Goal: Task Accomplishment & Management: Manage account settings

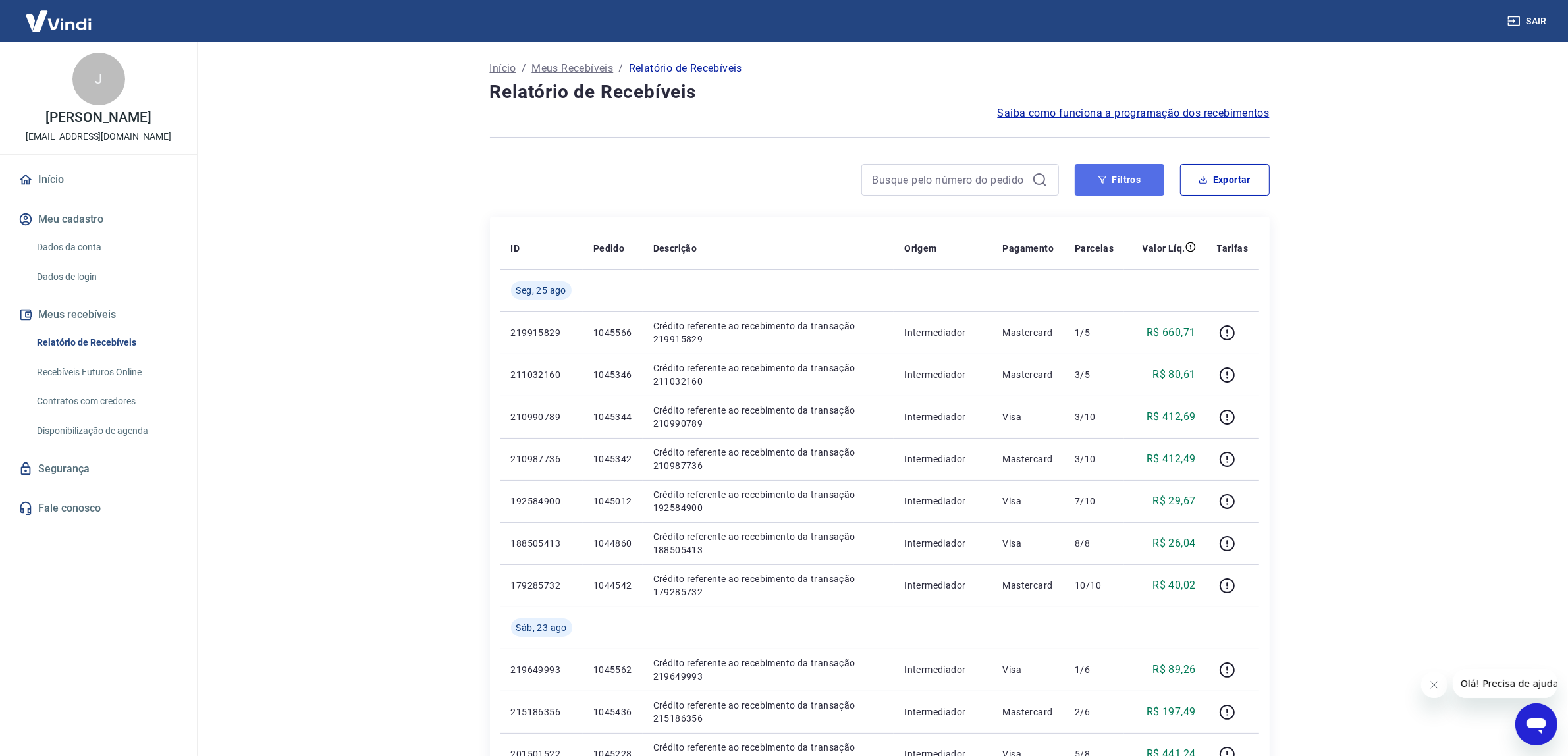
click at [1123, 192] on button "Filtros" at bounding box center [1119, 179] width 89 height 32
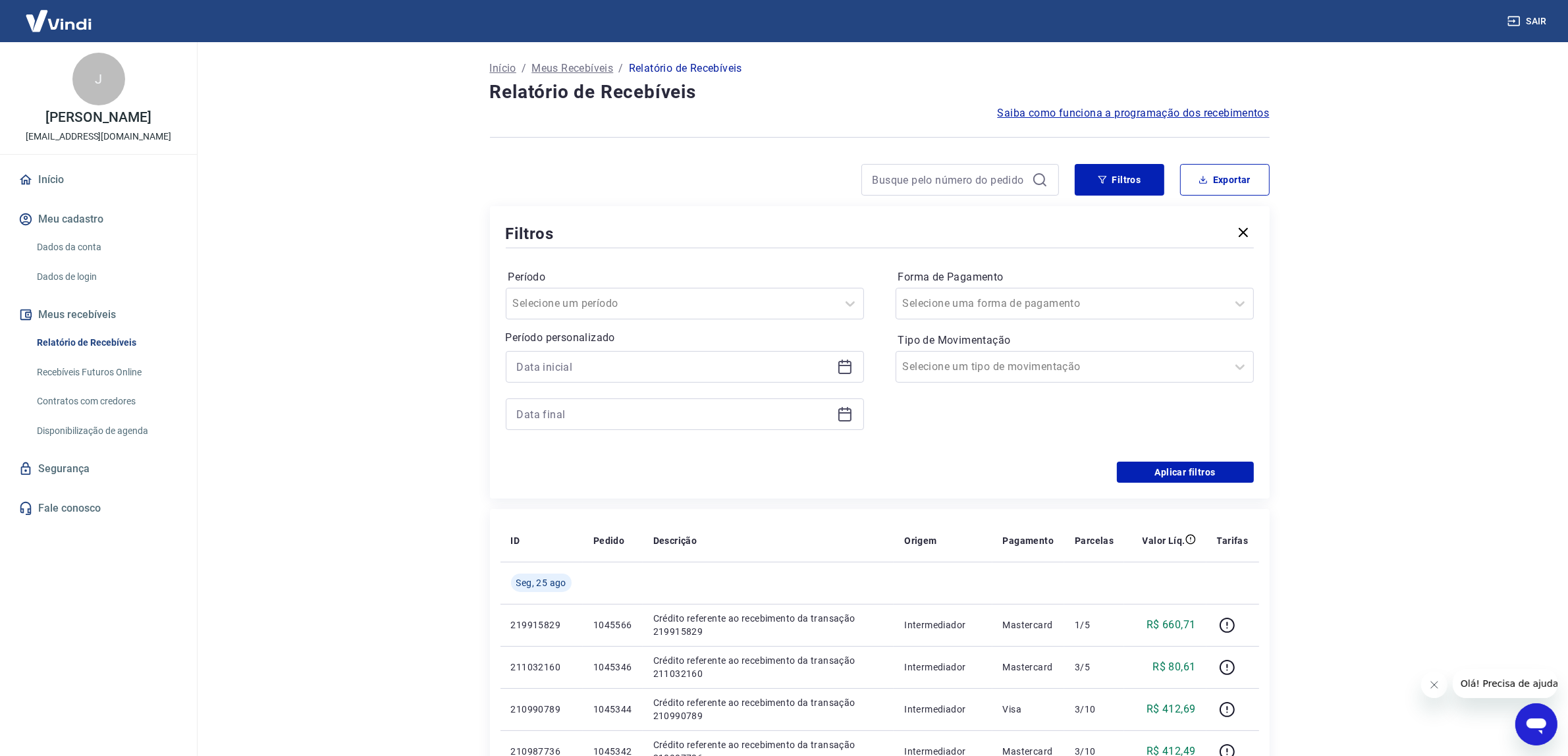
click at [850, 371] on icon at bounding box center [845, 367] width 13 height 13
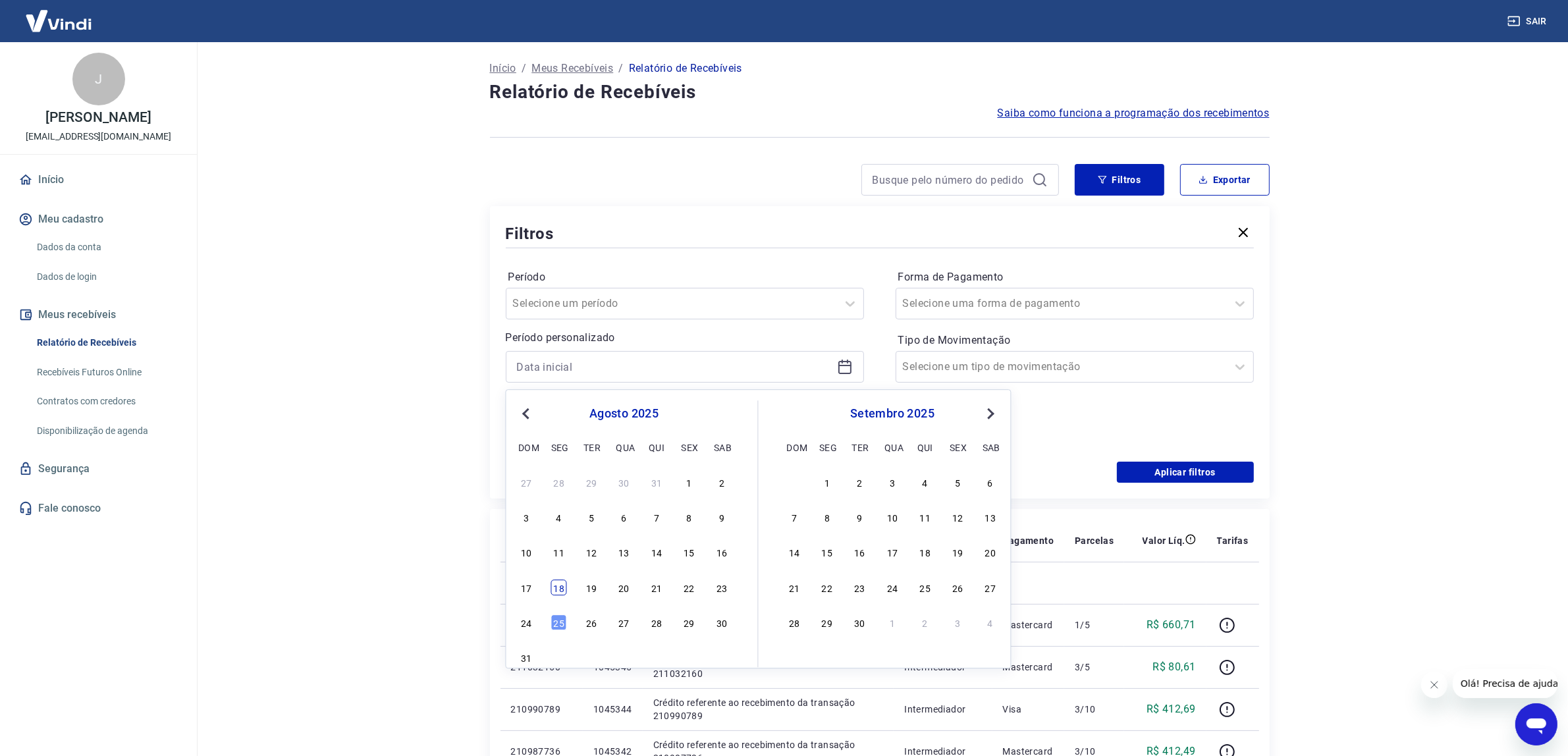
click at [558, 595] on div "18" at bounding box center [558, 587] width 16 height 16
click at [558, 595] on td "Seg, 25 ago" at bounding box center [542, 583] width 83 height 42
type input "[DATE]"
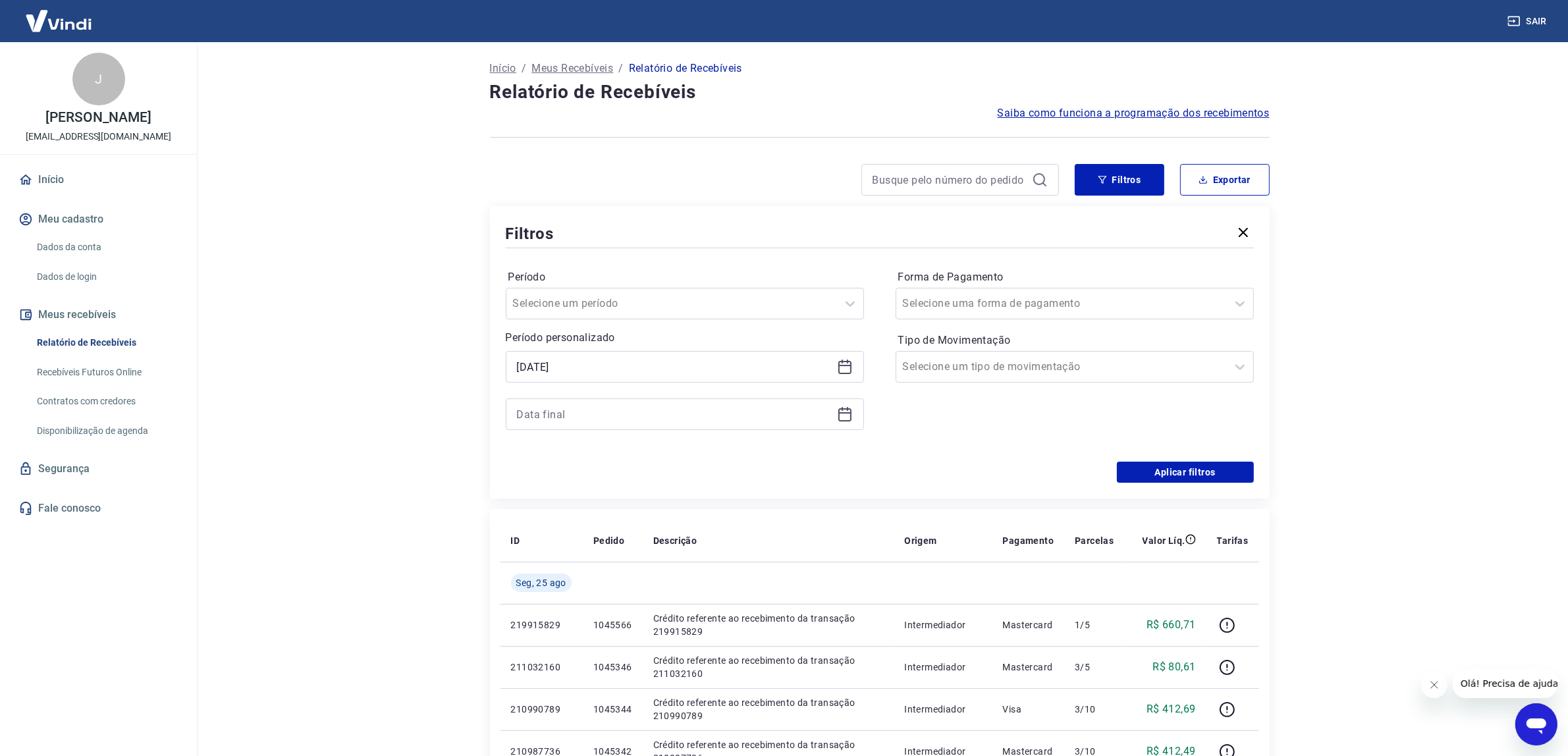
click at [858, 410] on div at bounding box center [684, 414] width 358 height 32
click at [856, 412] on div at bounding box center [684, 414] width 358 height 32
click at [843, 413] on icon at bounding box center [845, 413] width 13 height 1
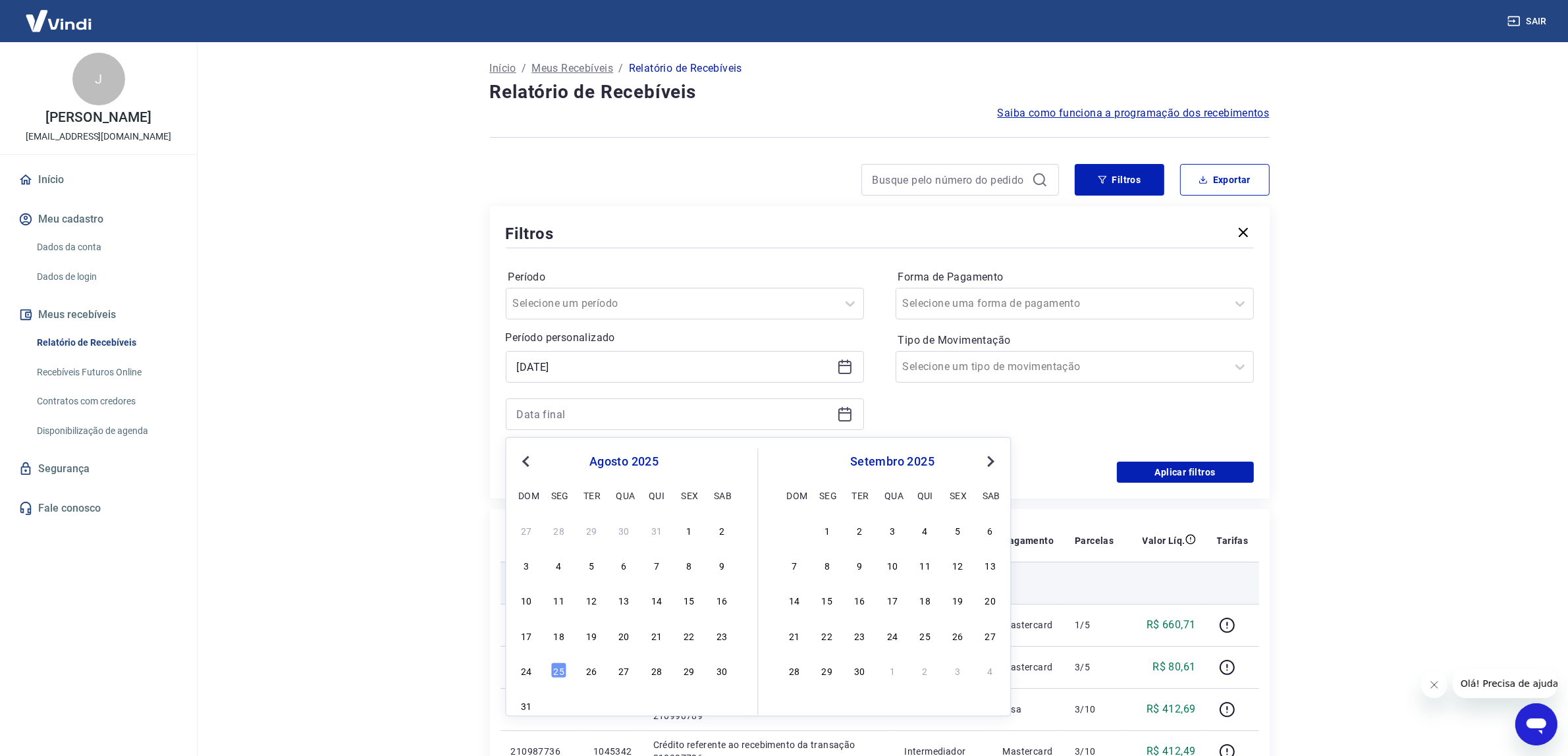
click at [928, 594] on div "18" at bounding box center [924, 600] width 16 height 16
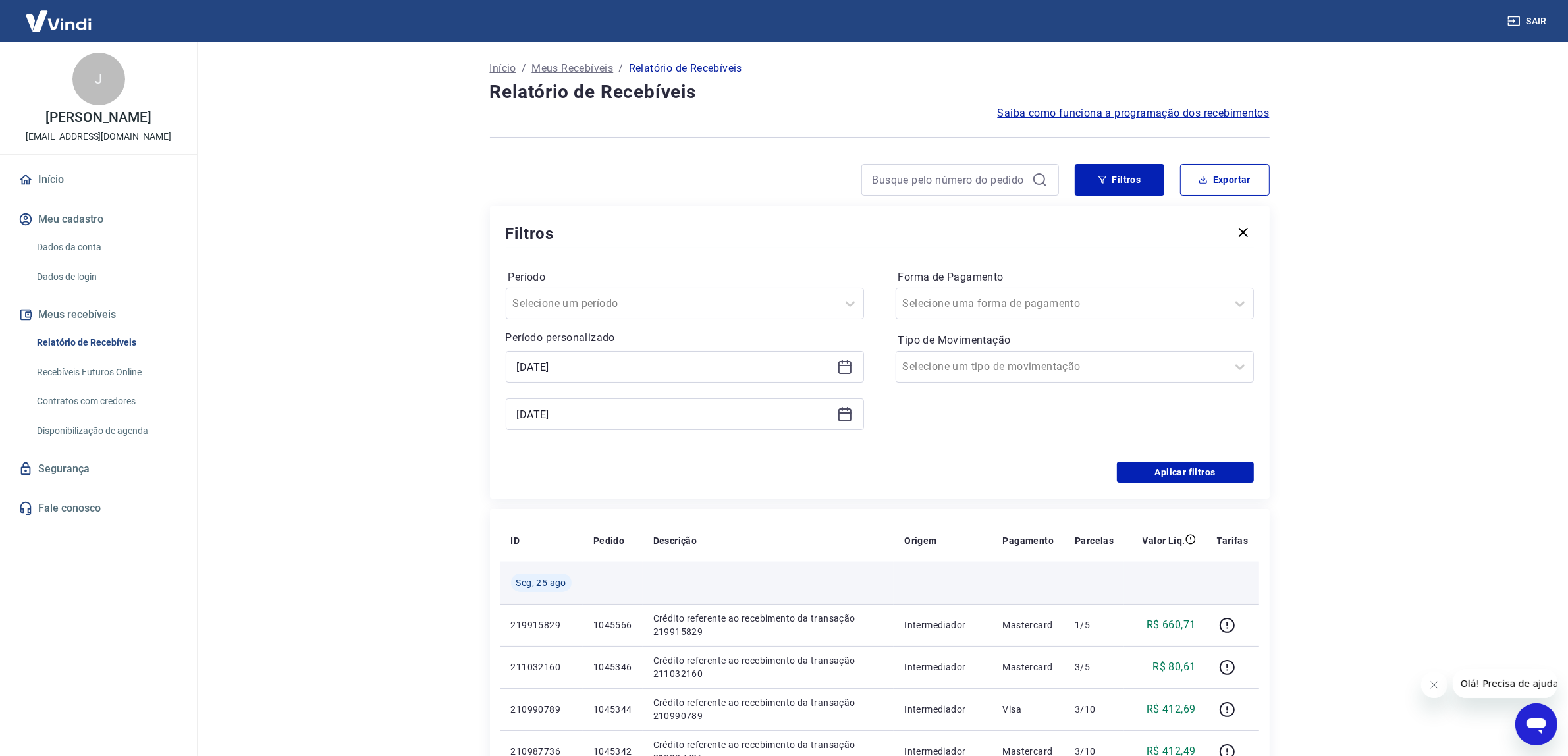
click at [928, 594] on td at bounding box center [942, 583] width 98 height 42
click at [850, 409] on icon at bounding box center [845, 414] width 16 height 16
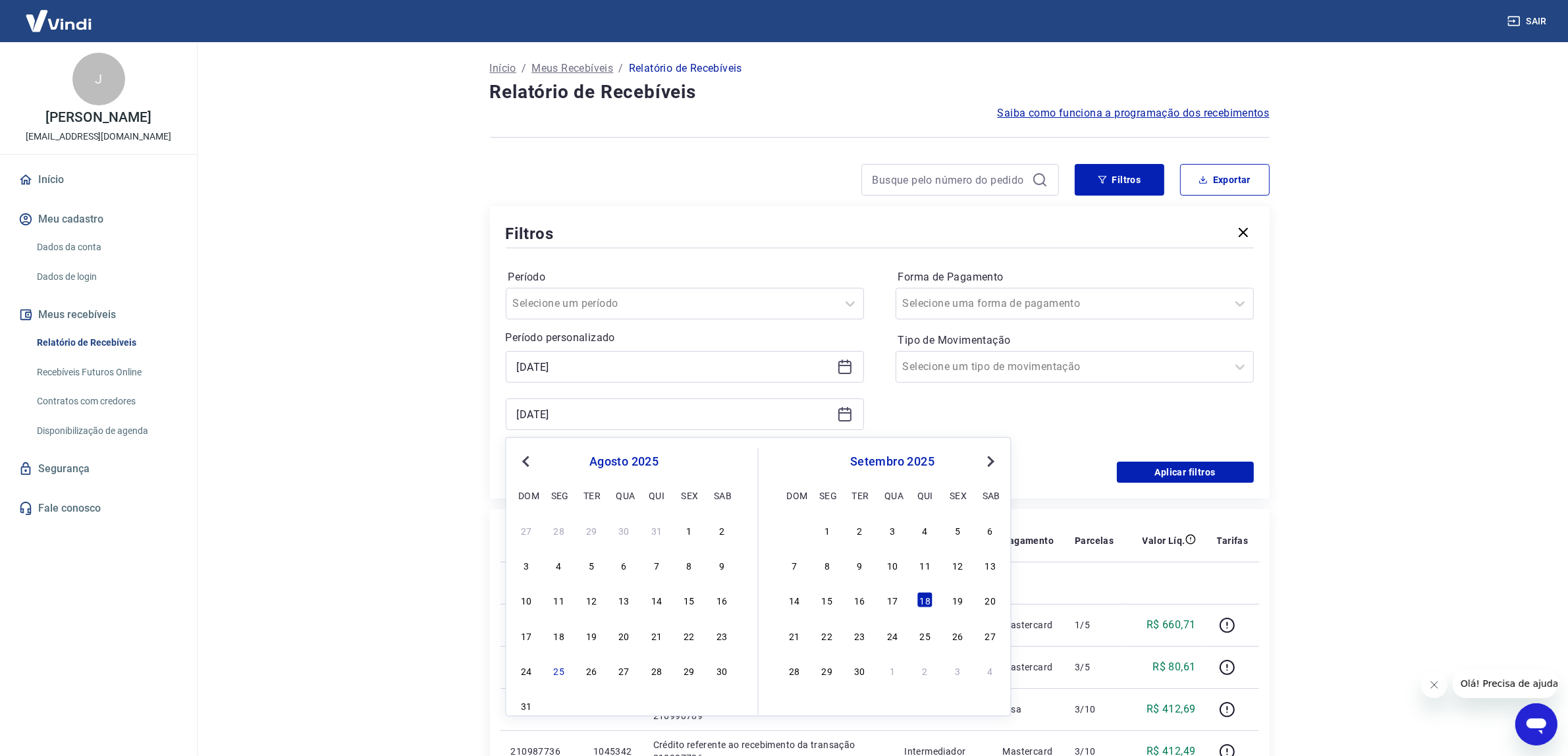
click at [530, 454] on button "Previous Month" at bounding box center [526, 461] width 16 height 16
click at [989, 463] on span "Next Month" at bounding box center [989, 460] width 0 height 15
click at [557, 636] on div "18" at bounding box center [558, 635] width 16 height 16
click at [557, 636] on td "219915829" at bounding box center [542, 625] width 83 height 42
type input "[DATE]"
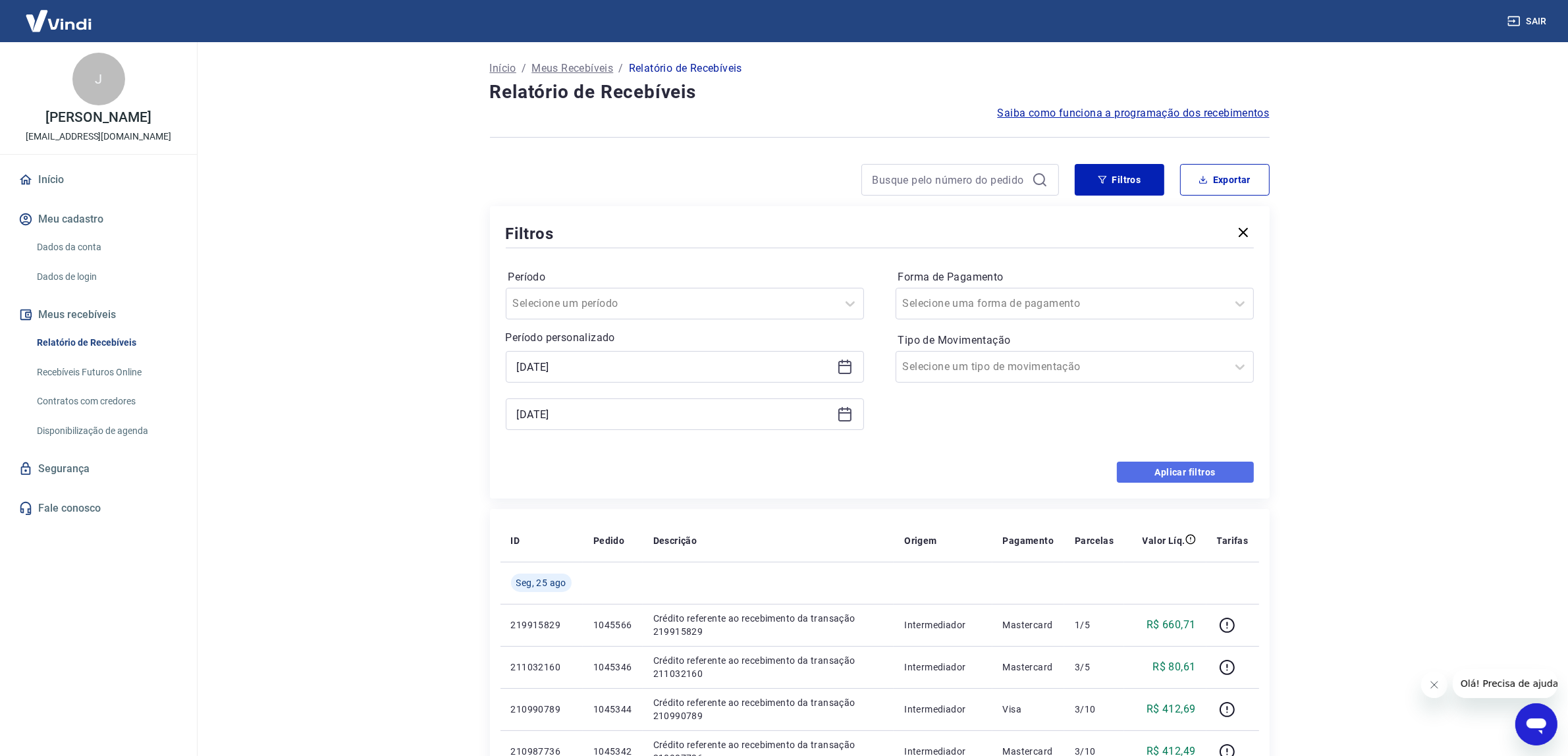
click at [1215, 469] on button "Aplicar filtros" at bounding box center [1185, 472] width 137 height 21
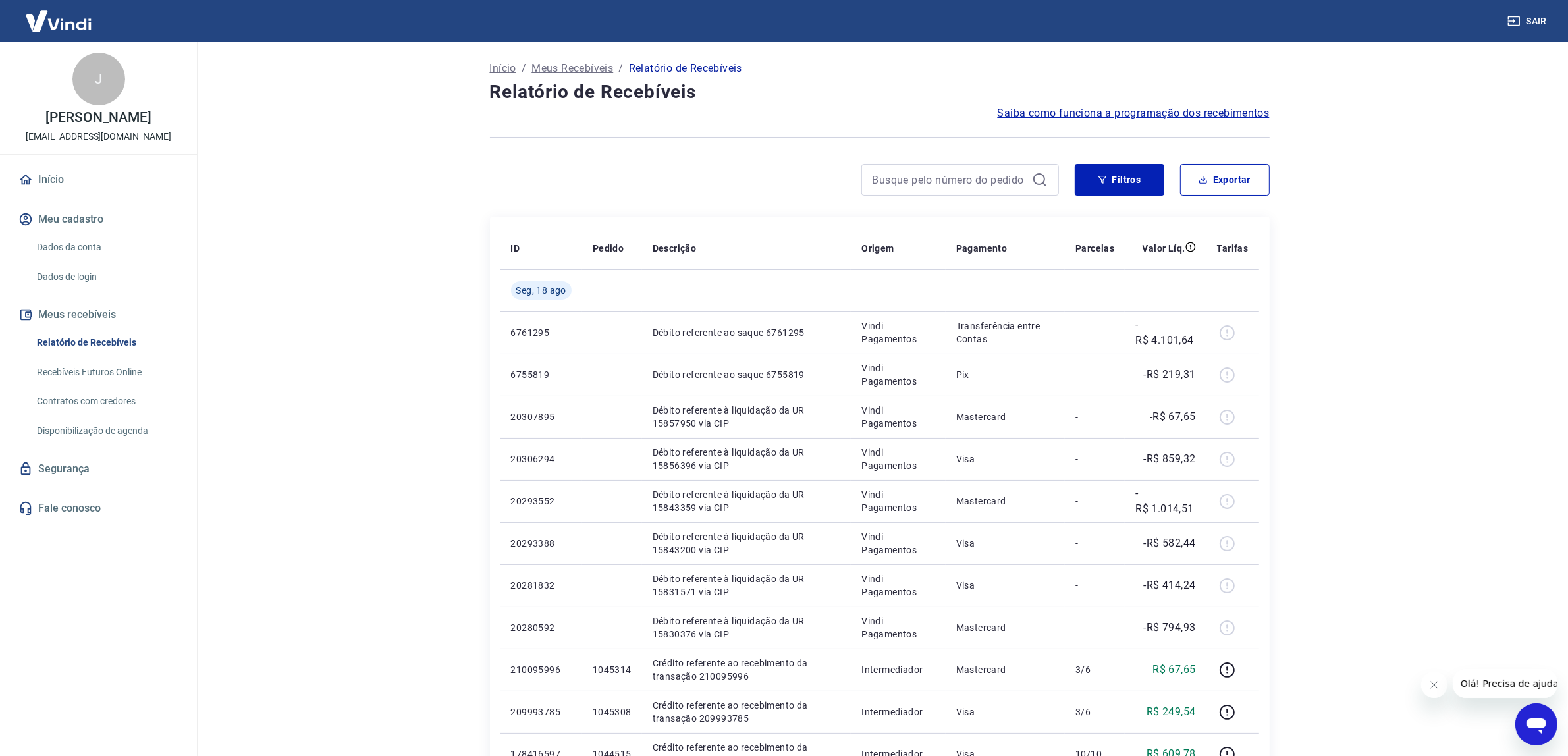
click at [1410, 300] on main "Início / Meus Recebíveis / Relatório de Recebíveis Relatório de Recebíveis Saib…" at bounding box center [879, 399] width 1377 height 714
click at [1111, 189] on button "Filtros" at bounding box center [1119, 179] width 89 height 32
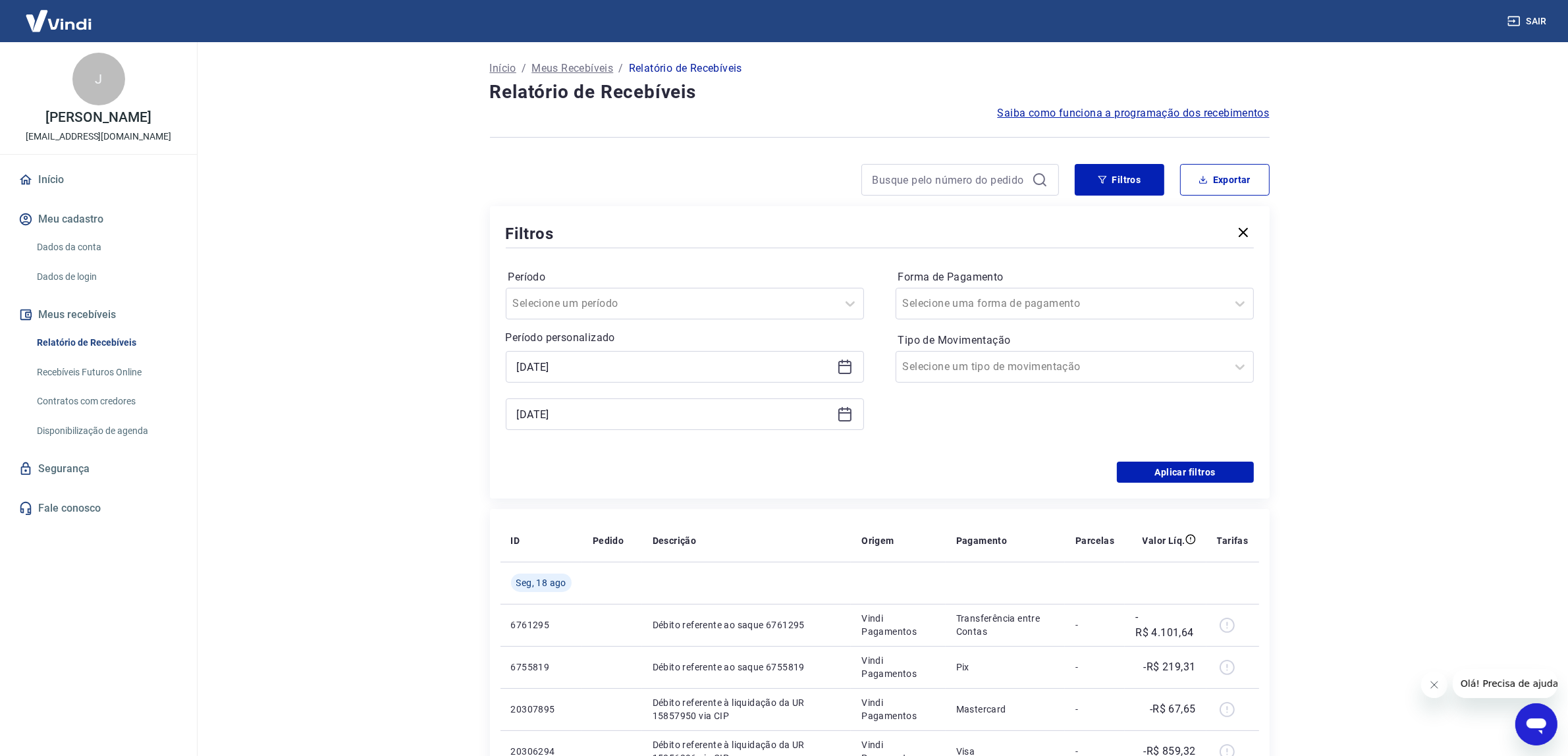
click at [1201, 459] on div "Período Selecione um período Período personalizado [DATE] [DATE] Forma de Pagam…" at bounding box center [879, 356] width 748 height 210
click at [1206, 465] on button "Aplicar filtros" at bounding box center [1185, 472] width 137 height 21
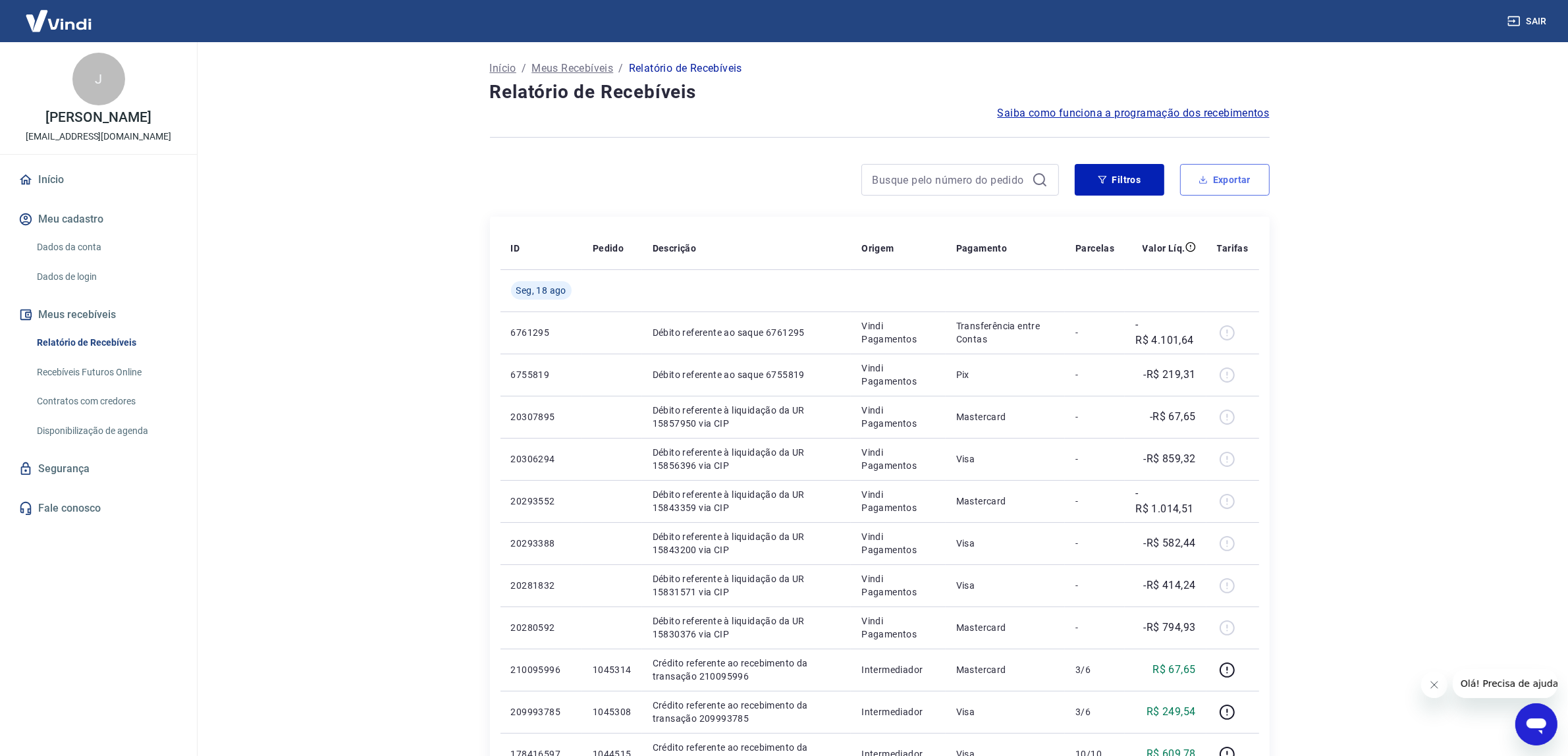
click at [1245, 170] on button "Exportar" at bounding box center [1225, 179] width 89 height 32
type input "[DATE]"
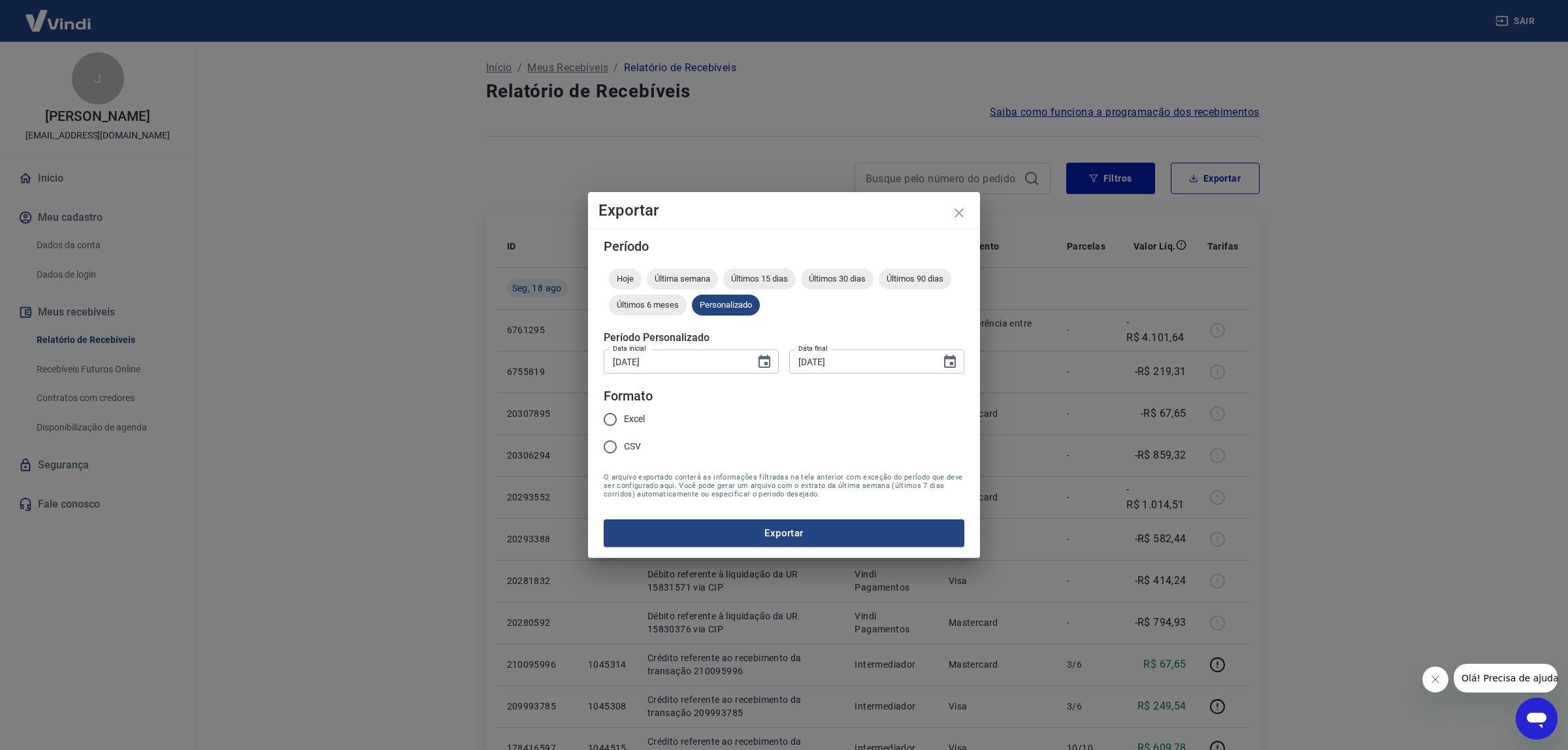
click at [616, 420] on input "Excel" at bounding box center [610, 419] width 28 height 28
radio input "true"
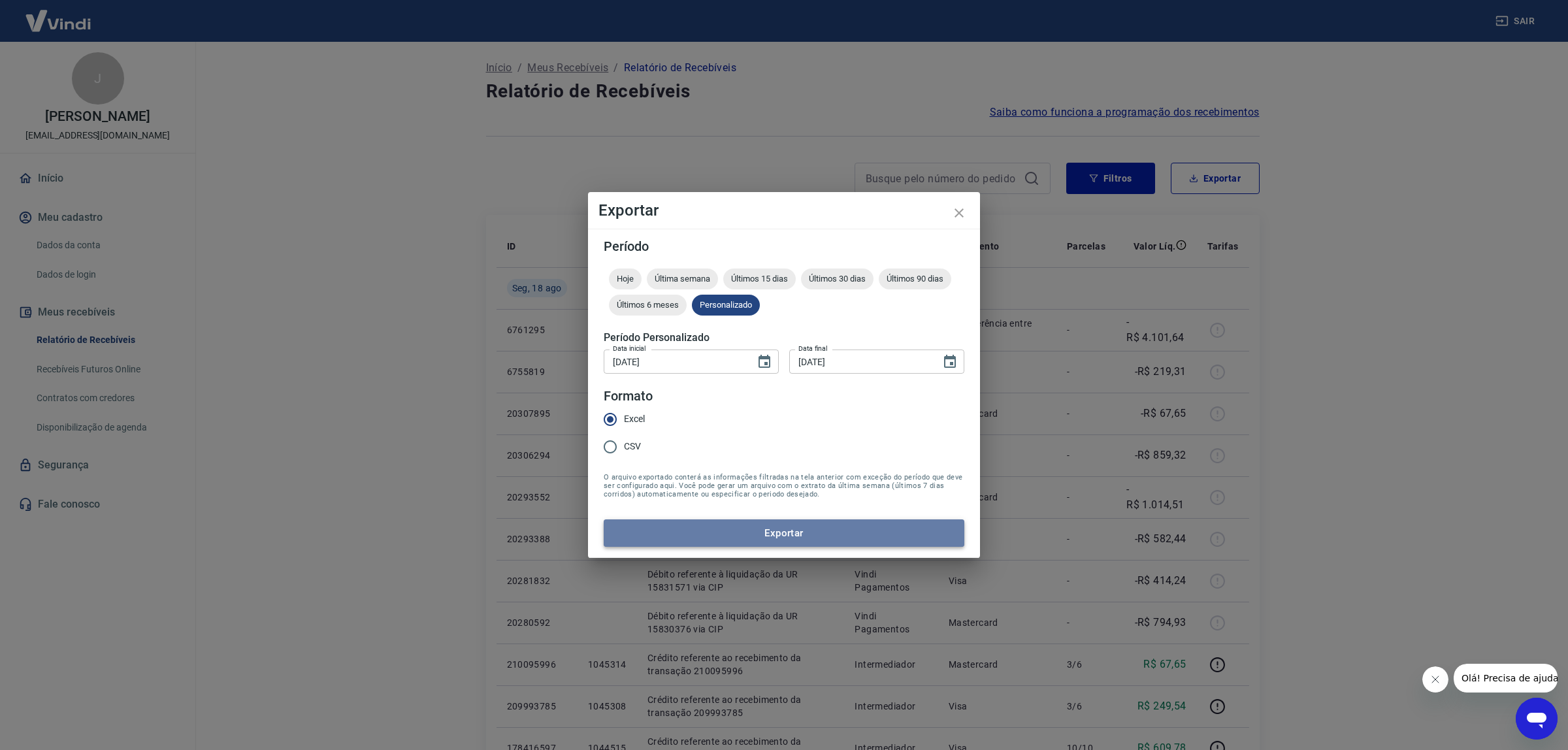
click at [735, 520] on button "Exportar" at bounding box center [784, 533] width 361 height 28
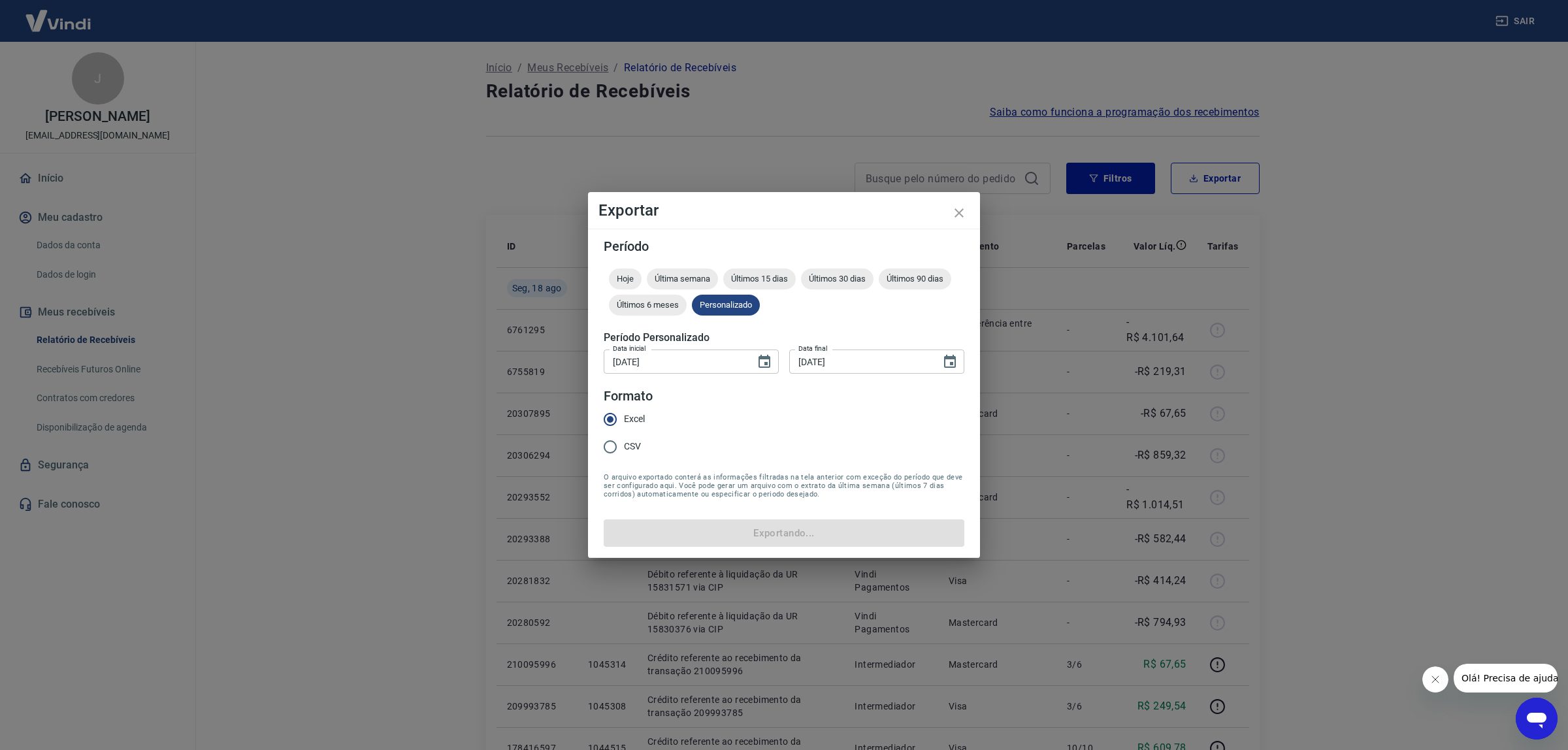
click at [740, 523] on form "Período Hoje Última semana Últimos 15 dias Últimos 30 dias Últimos 90 dias Últi…" at bounding box center [784, 393] width 361 height 307
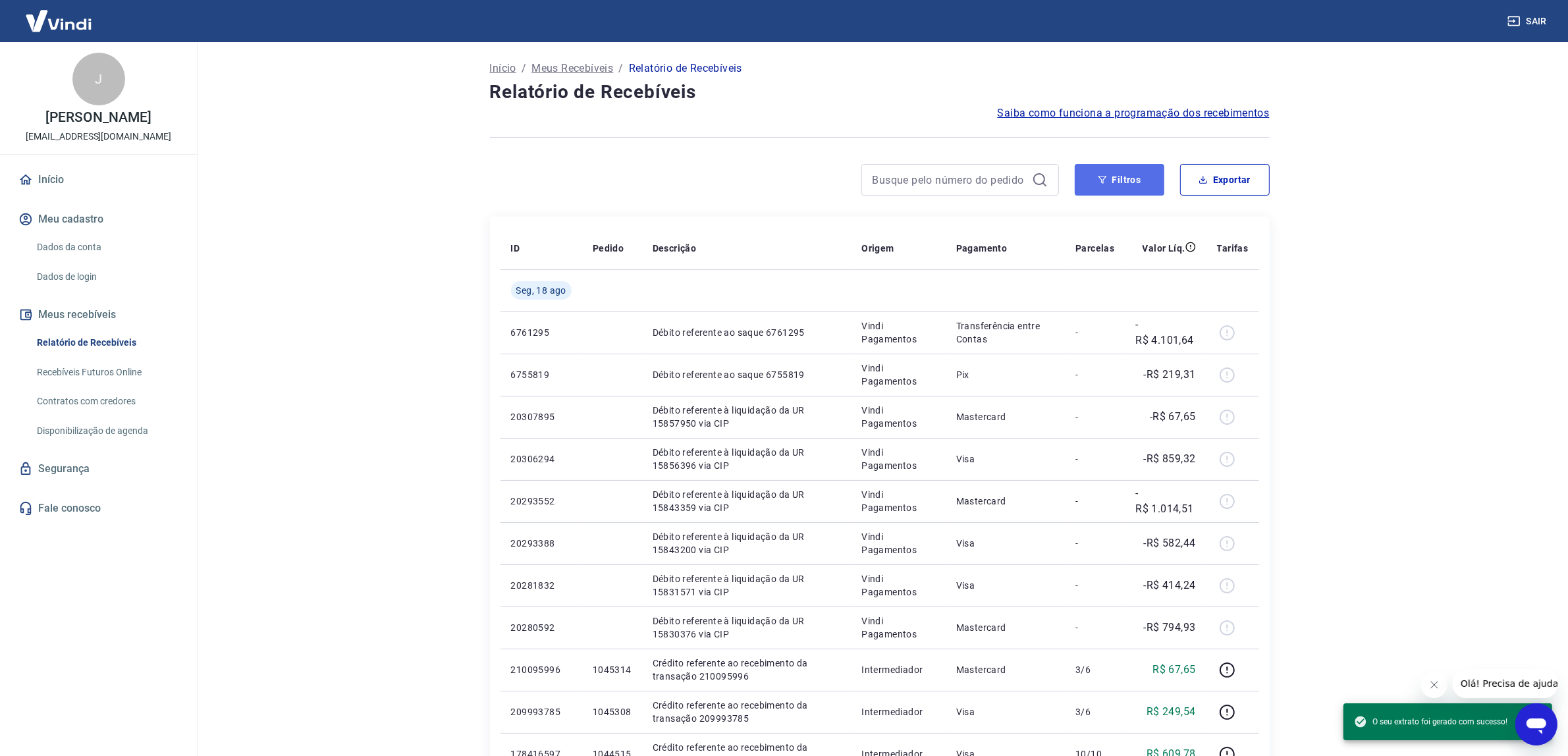
click at [1148, 173] on button "Filtros" at bounding box center [1119, 179] width 89 height 32
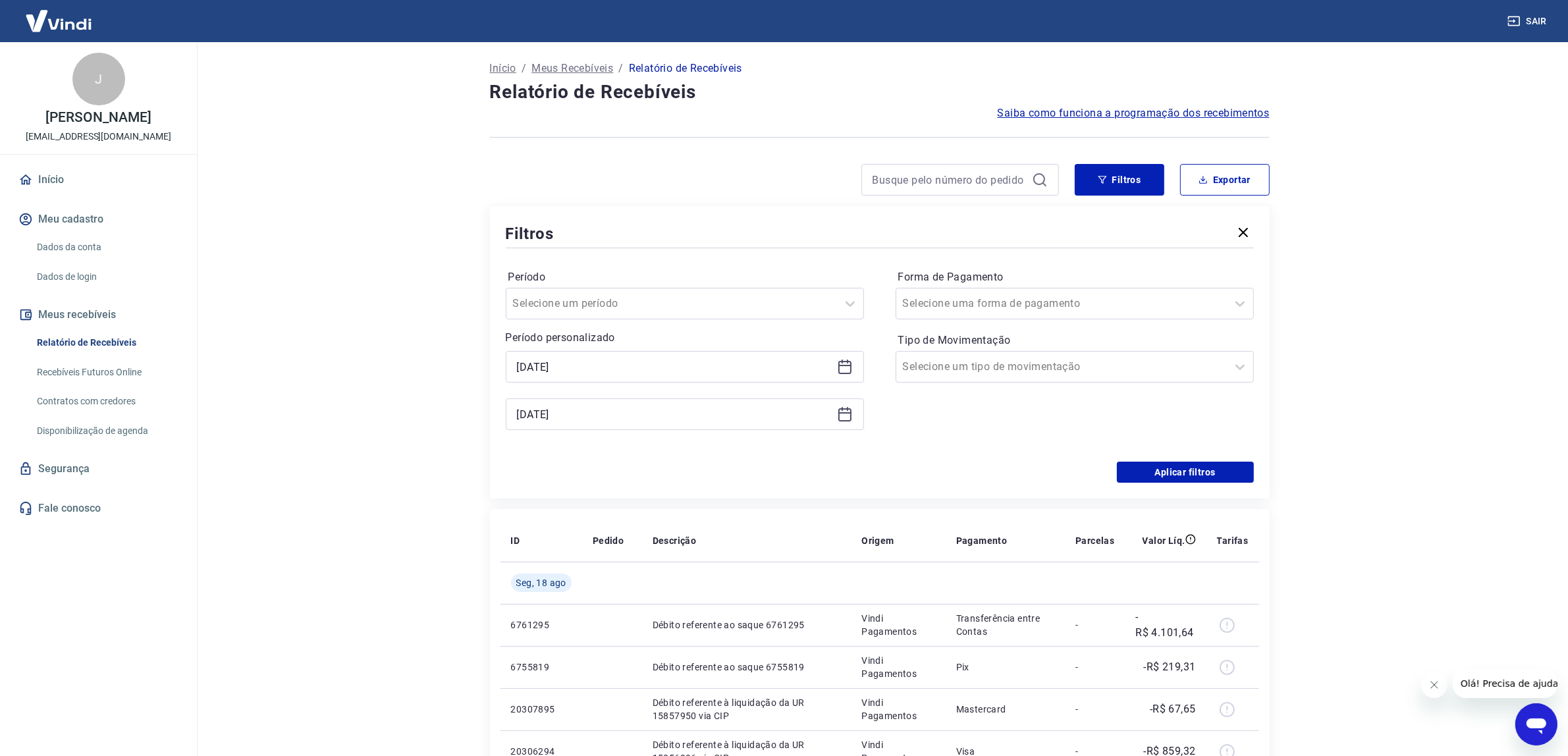
click at [842, 364] on icon at bounding box center [845, 366] width 16 height 16
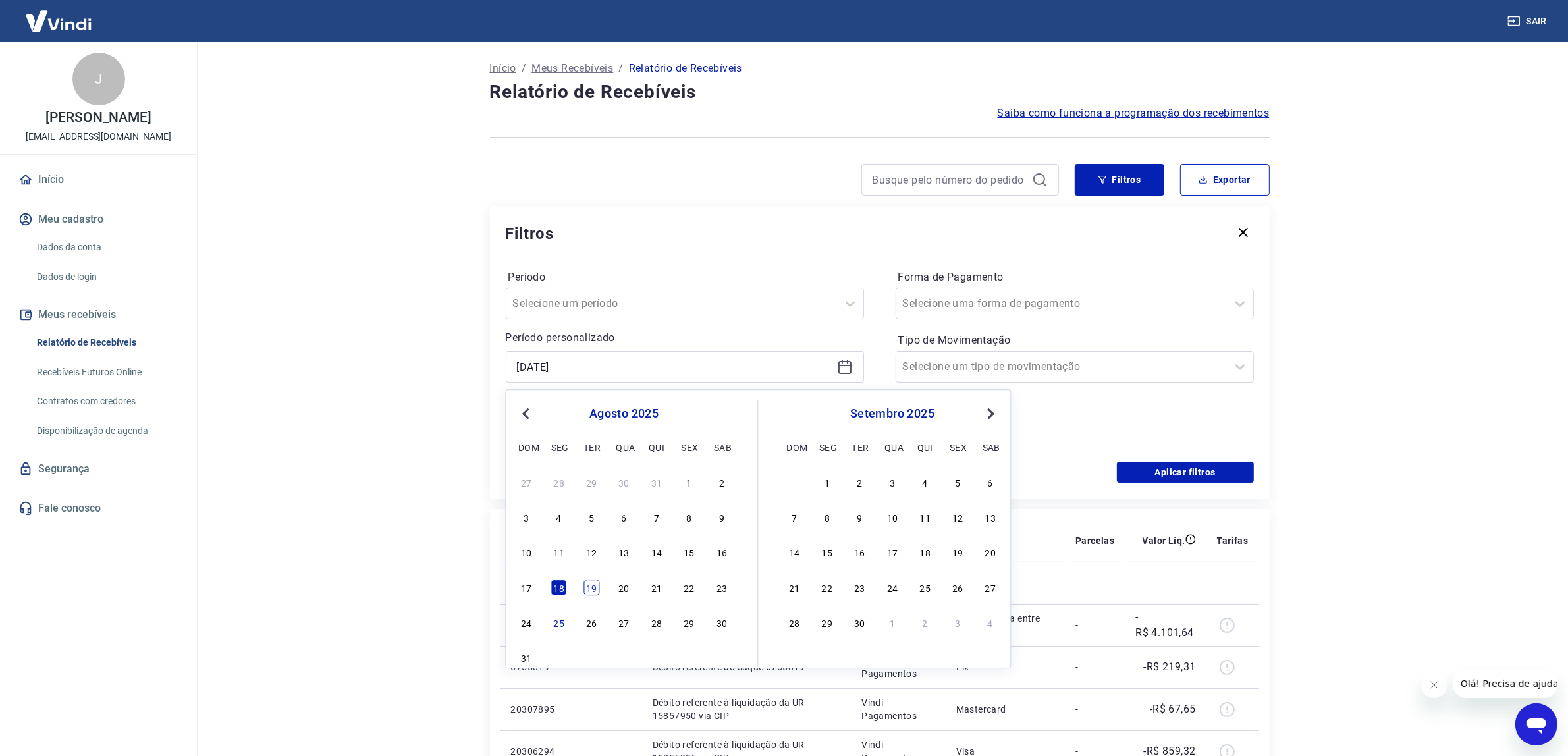
click at [598, 586] on div "19" at bounding box center [591, 587] width 16 height 16
type input "[DATE]"
click at [598, 586] on td at bounding box center [612, 583] width 60 height 42
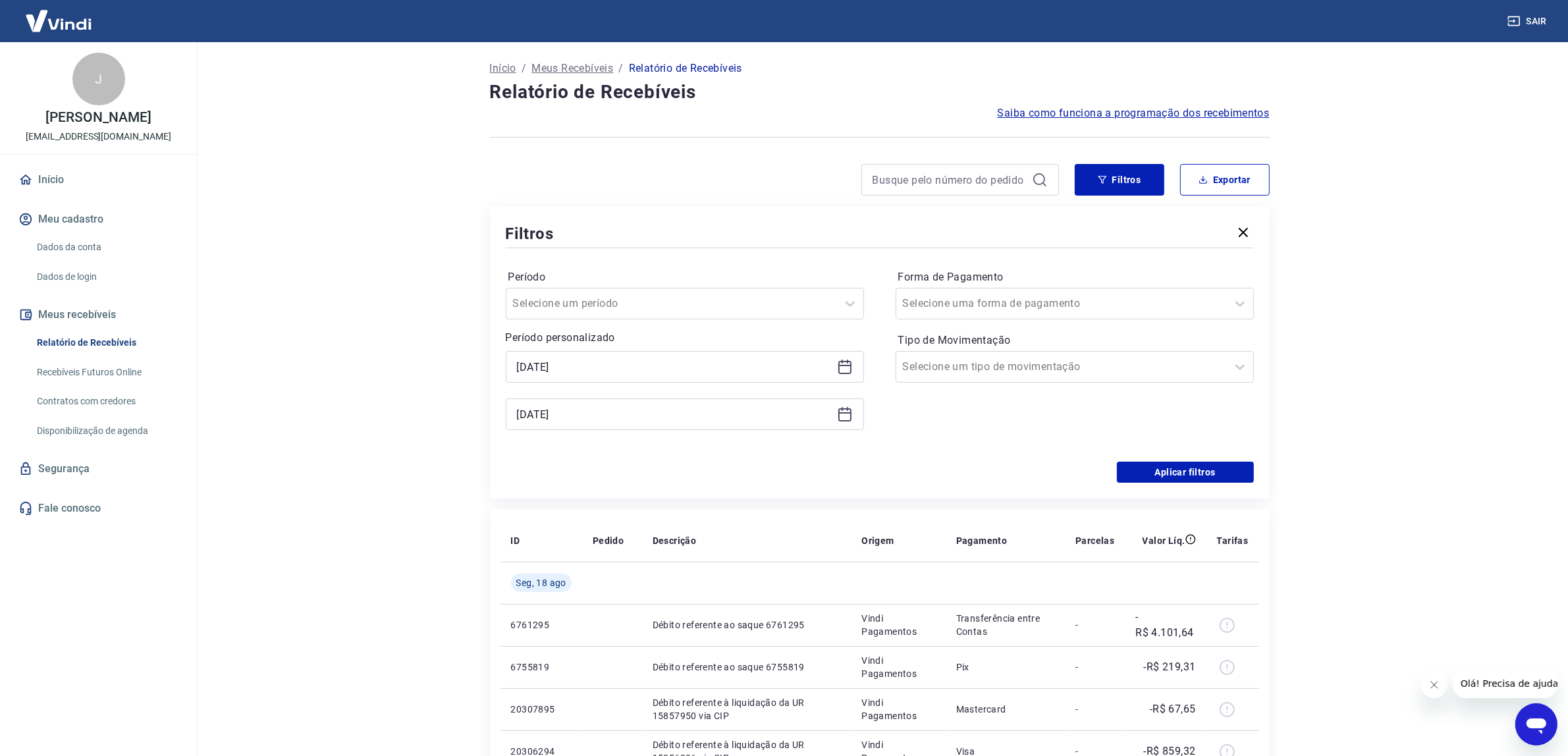
click at [846, 413] on icon at bounding box center [845, 413] width 13 height 1
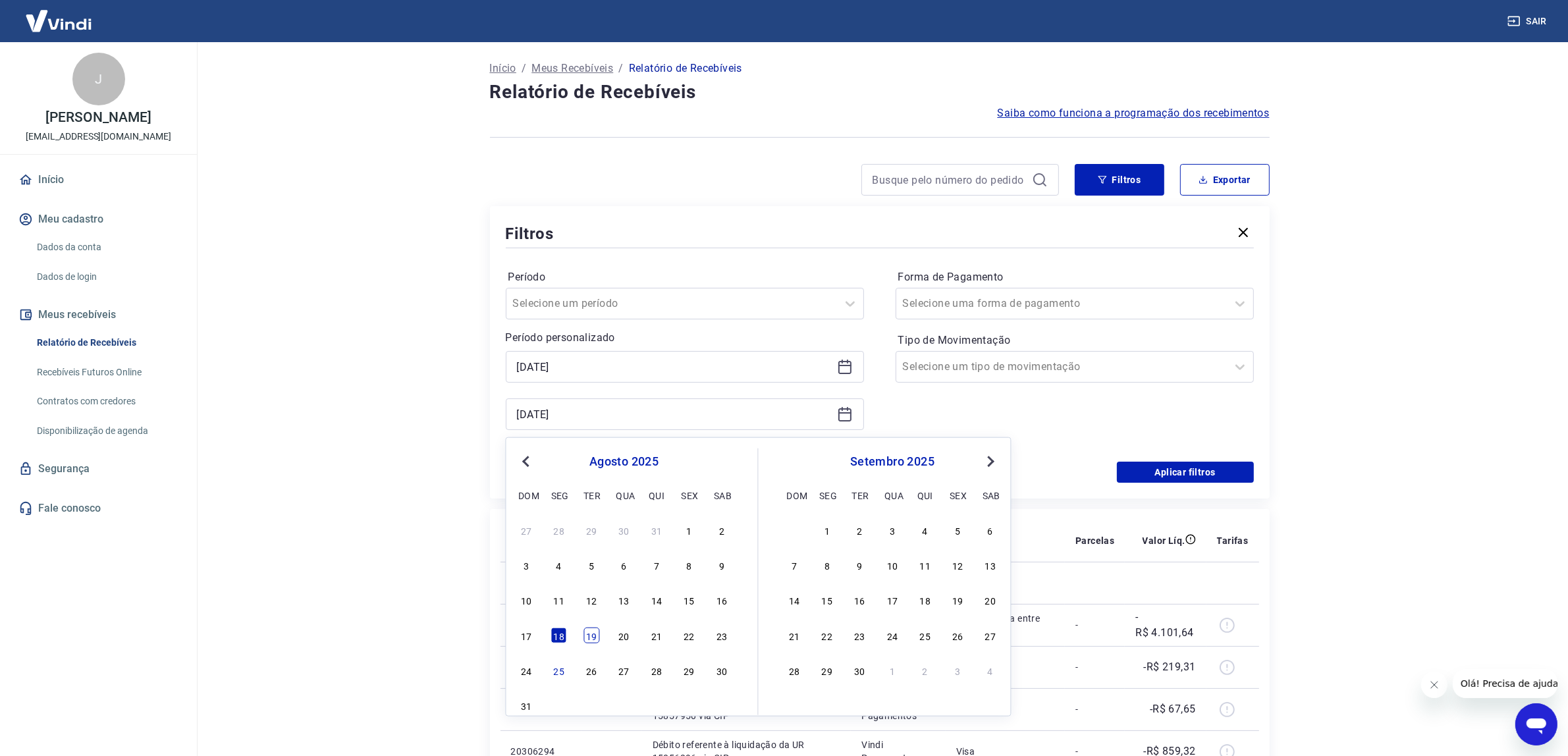
click at [591, 636] on div "19" at bounding box center [591, 635] width 16 height 16
type input "[DATE]"
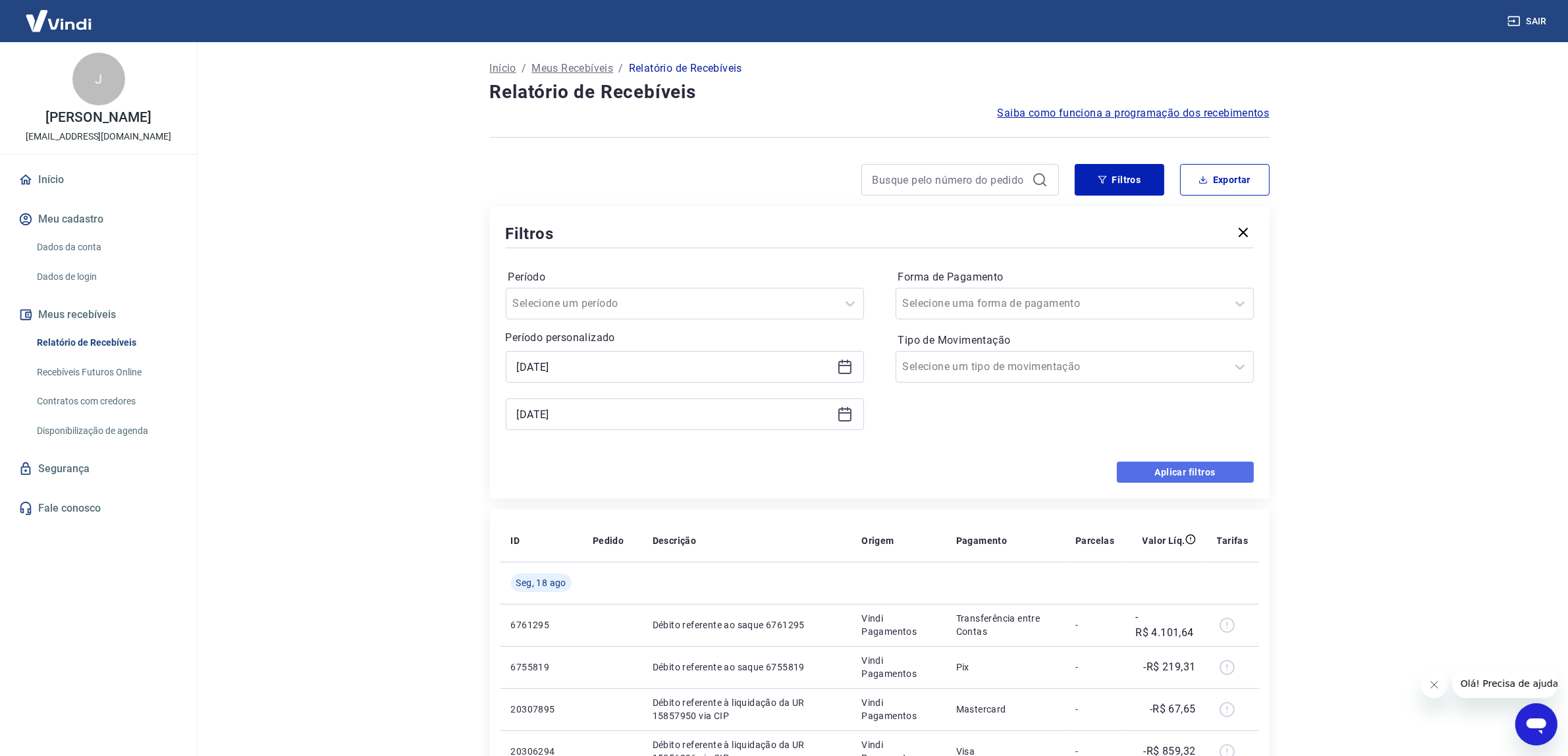
click at [1135, 466] on button "Aplicar filtros" at bounding box center [1185, 472] width 137 height 21
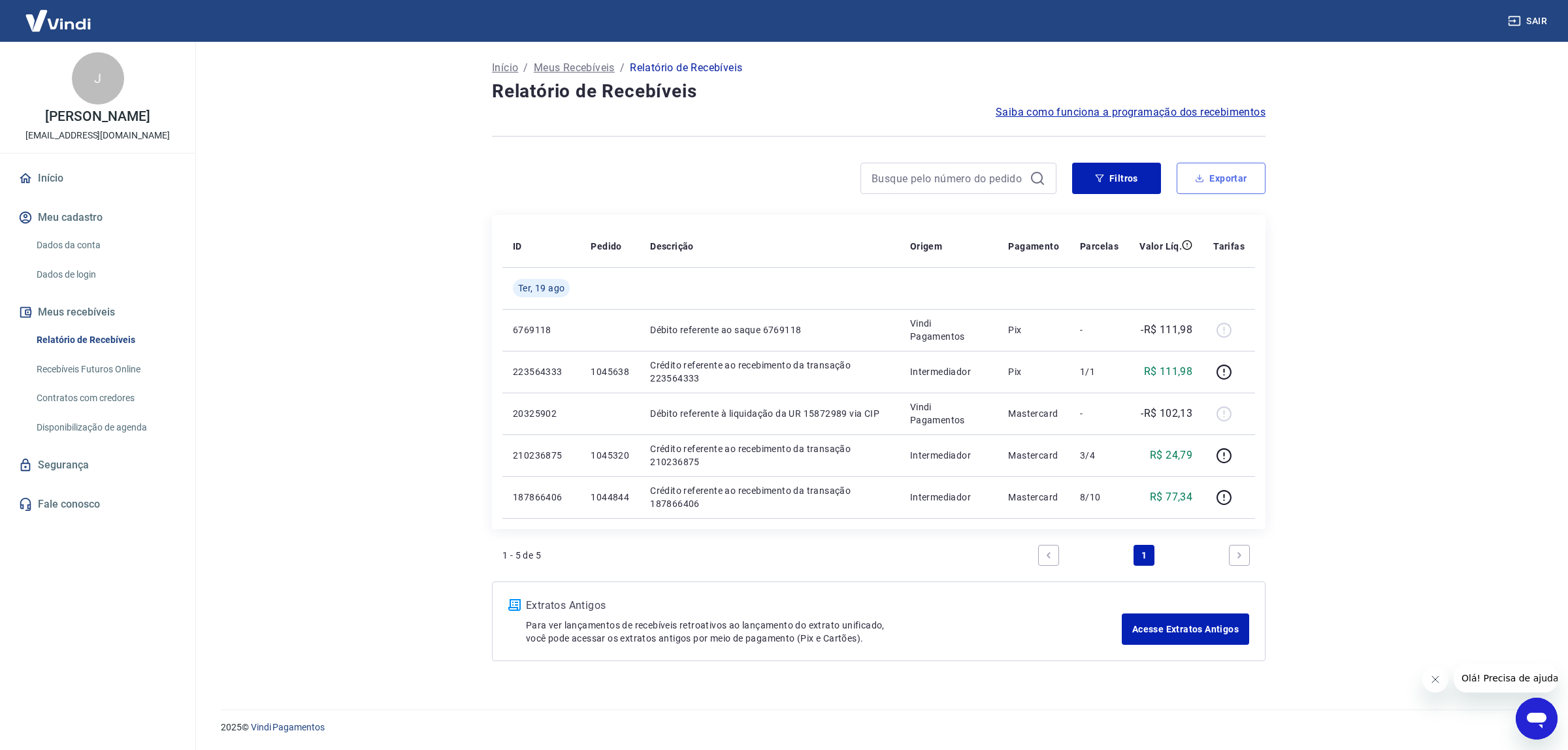
click at [1227, 183] on button "Exportar" at bounding box center [1221, 178] width 89 height 32
type input "[DATE]"
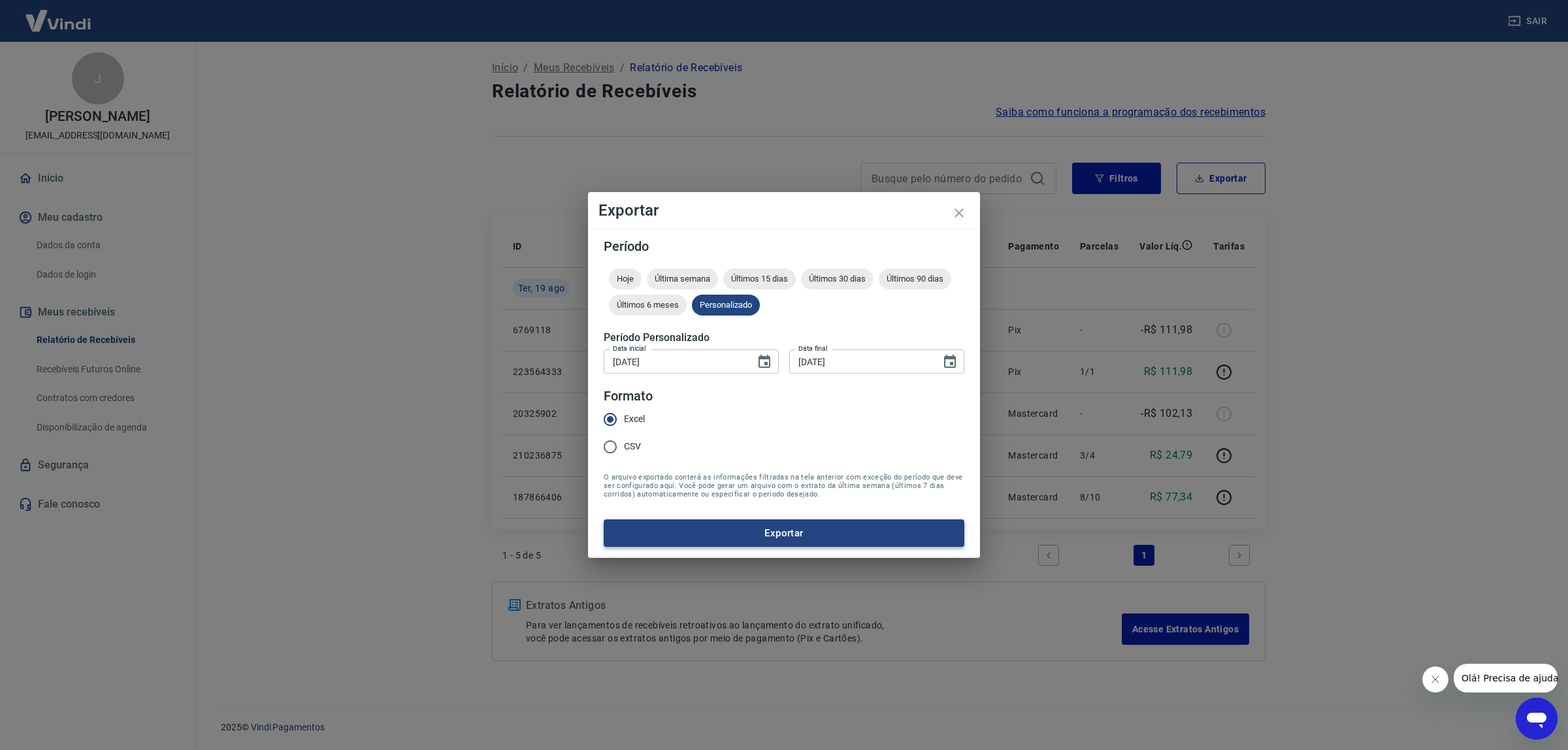
click at [790, 526] on button "Exportar" at bounding box center [784, 533] width 361 height 28
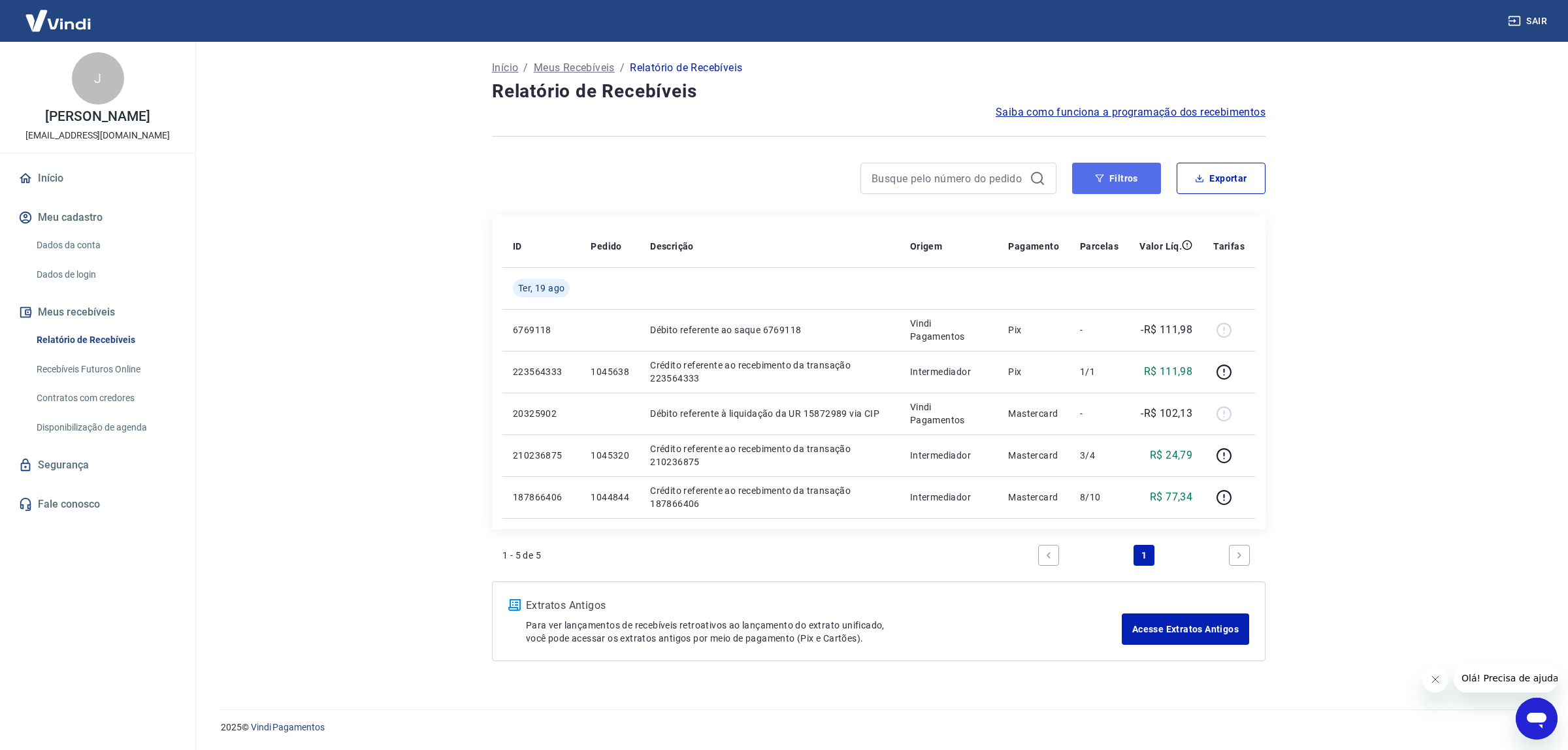
click at [1087, 167] on button "Filtros" at bounding box center [1117, 178] width 89 height 32
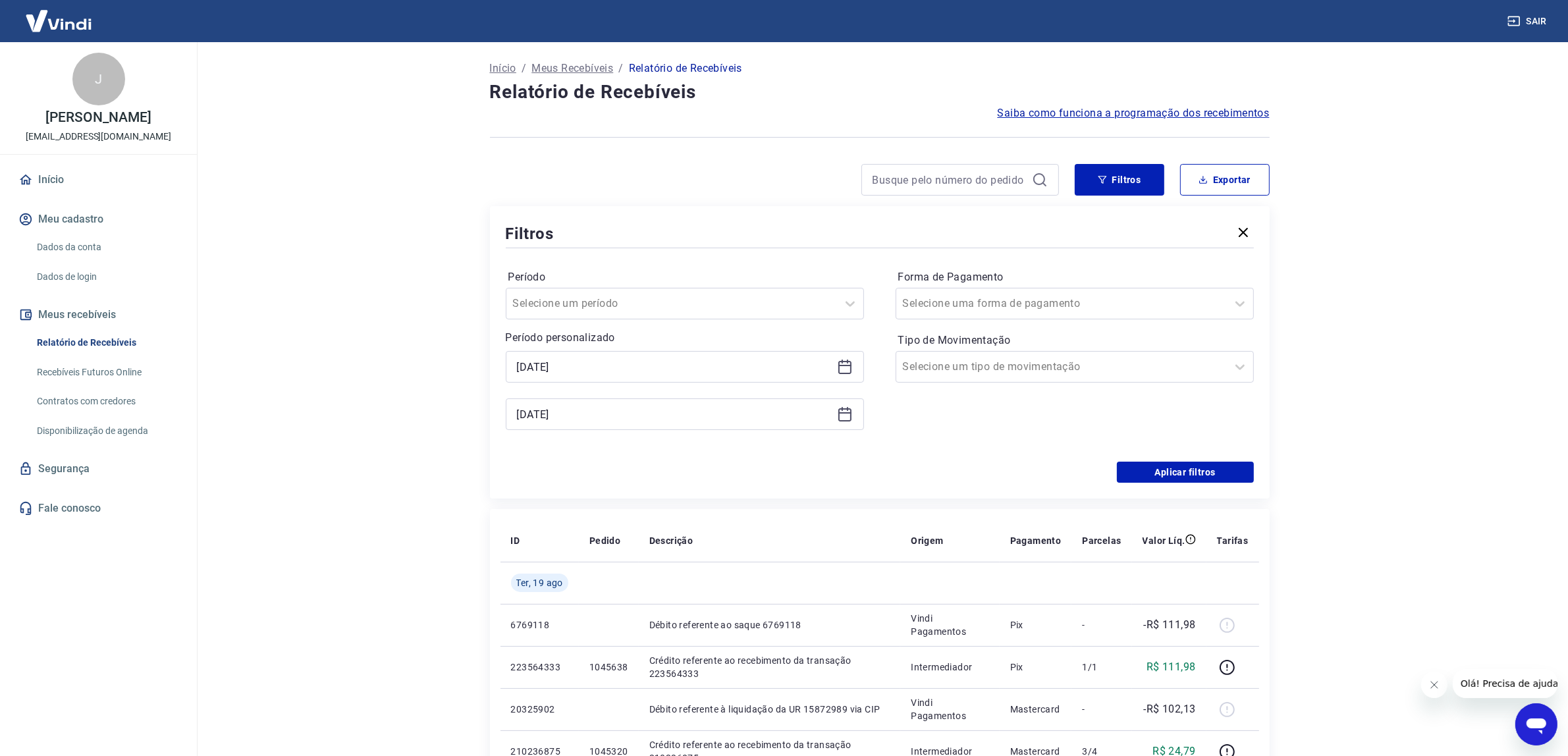
click at [844, 363] on icon at bounding box center [845, 366] width 16 height 16
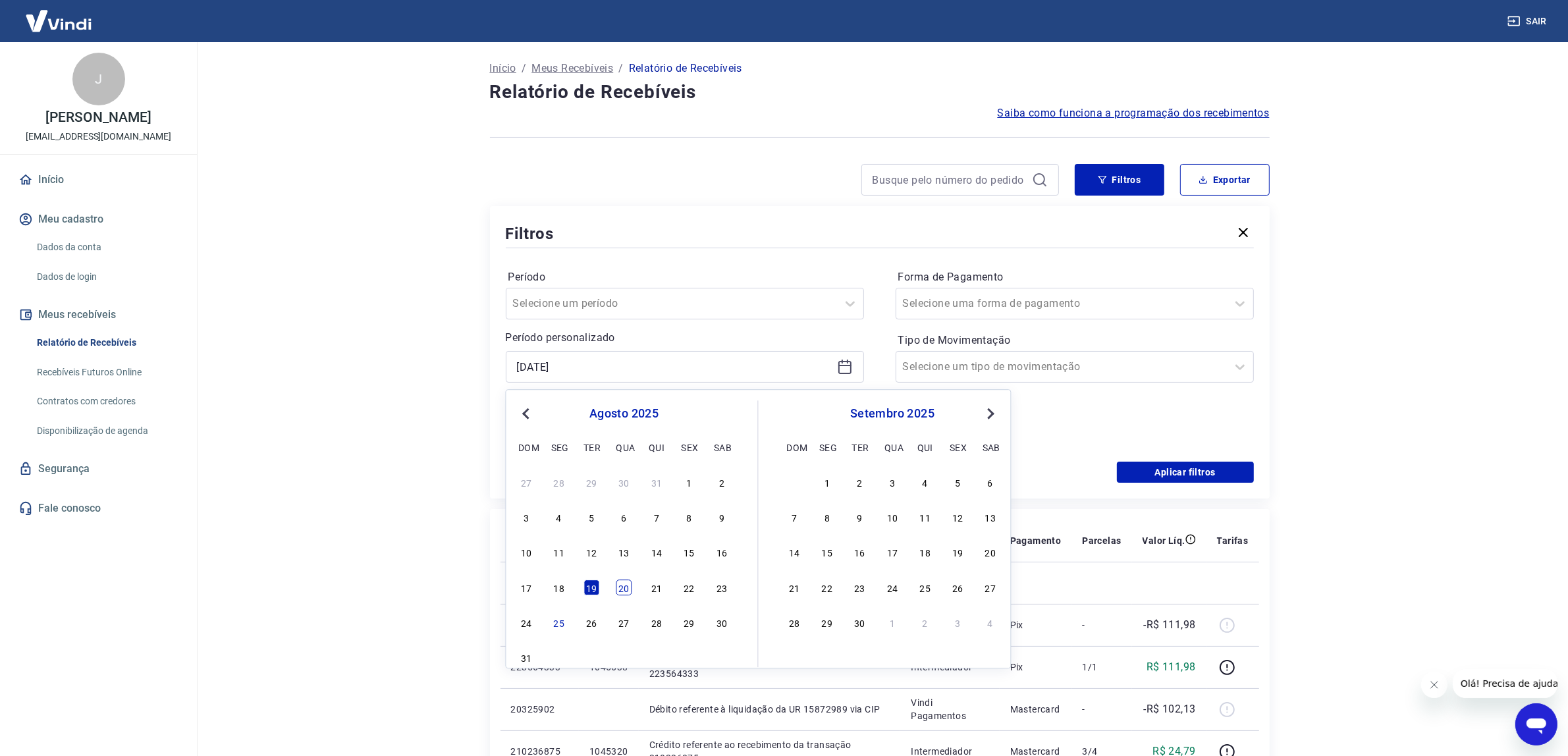
click at [619, 590] on div "20" at bounding box center [624, 587] width 16 height 16
type input "[DATE]"
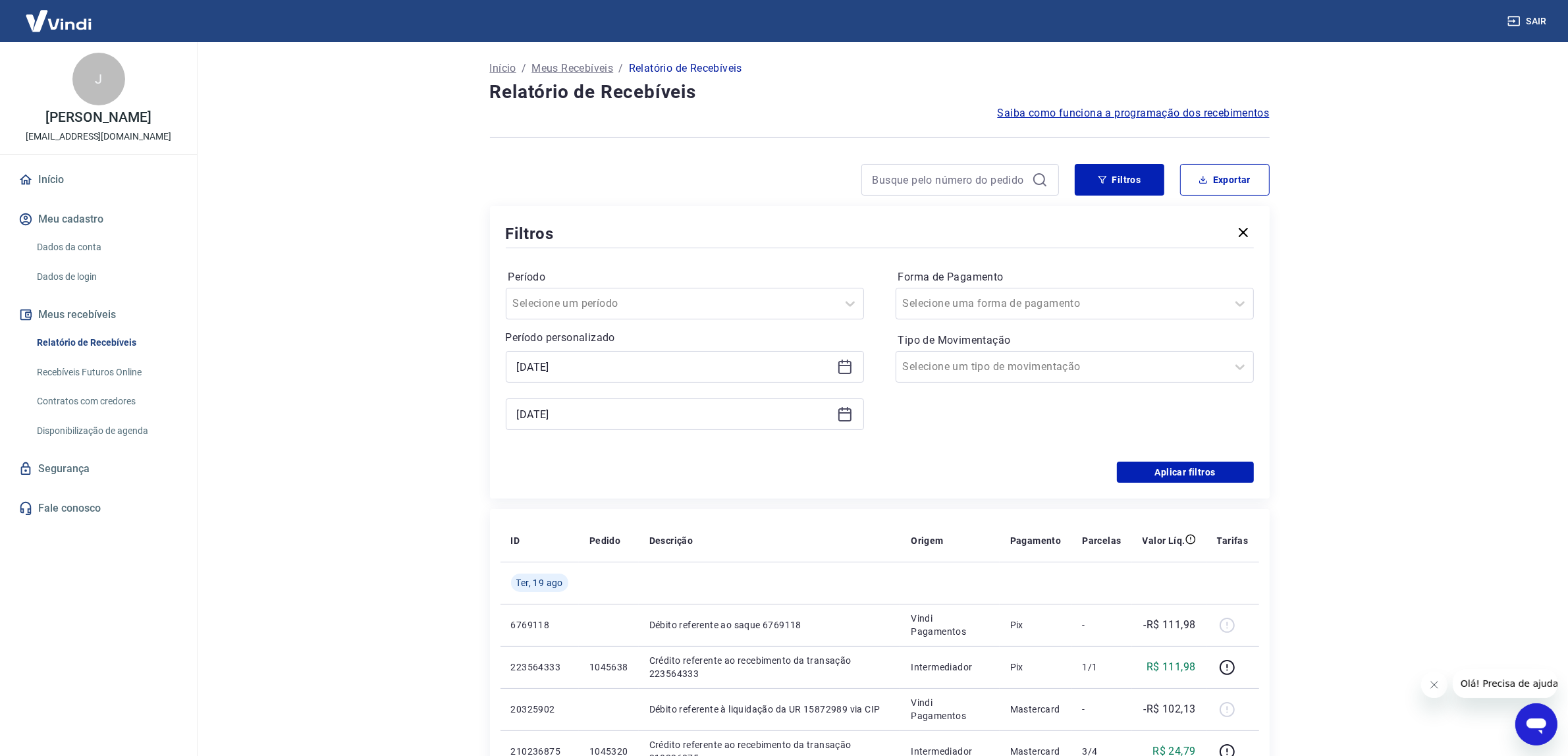
click at [619, 590] on td at bounding box center [608, 583] width 60 height 42
click at [851, 414] on icon at bounding box center [845, 414] width 16 height 16
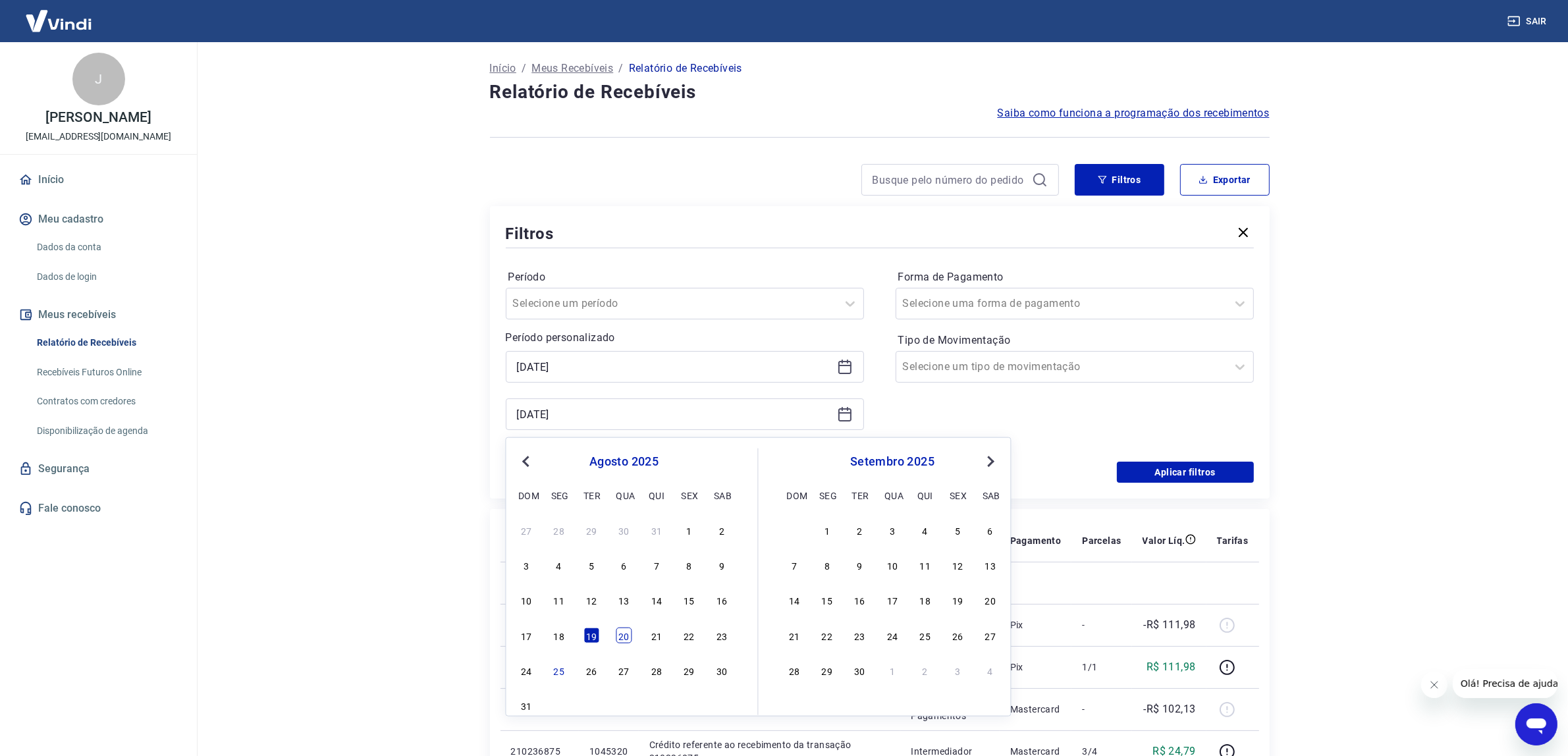
click at [623, 637] on div "20" at bounding box center [624, 635] width 16 height 16
type input "[DATE]"
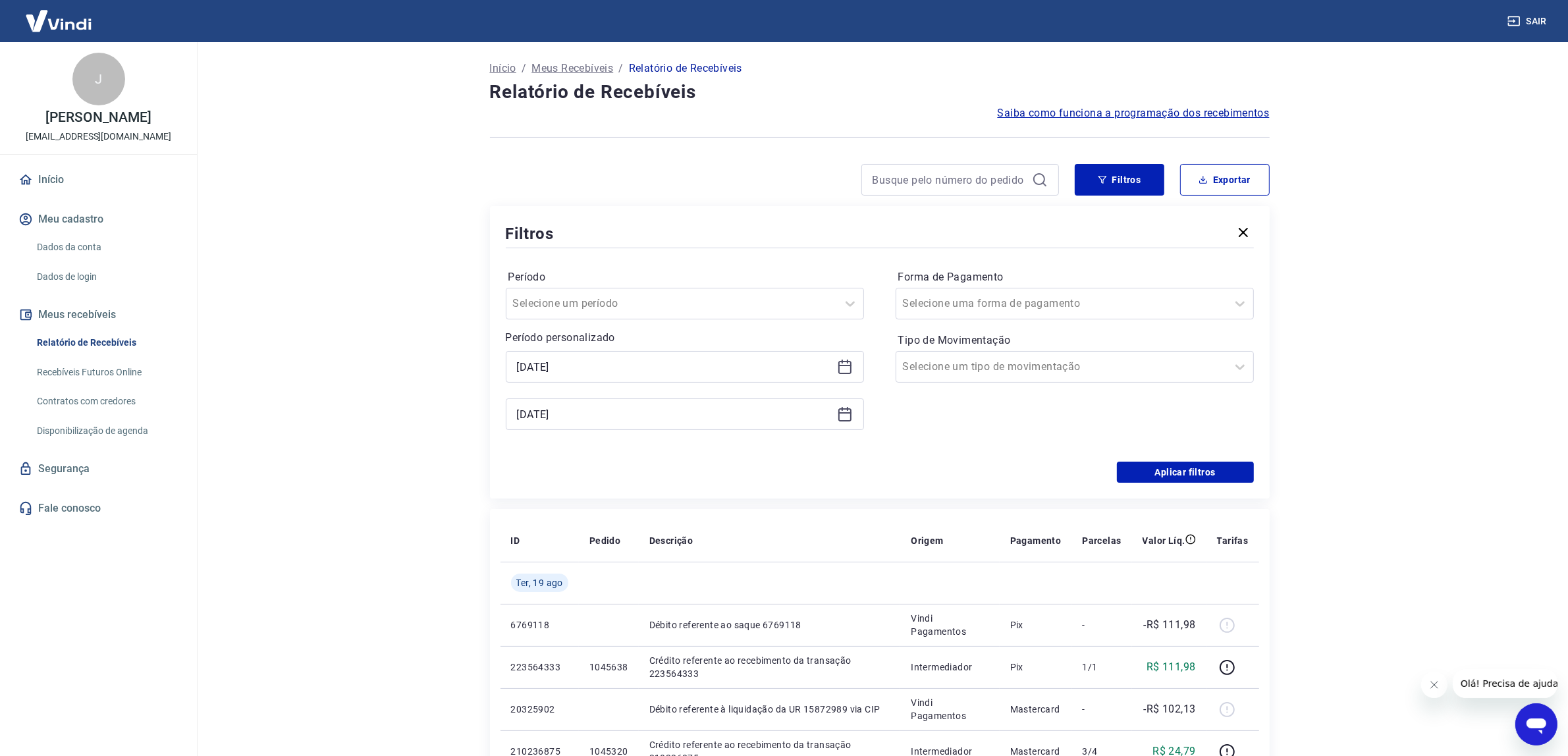
click at [623, 637] on td at bounding box center [608, 625] width 60 height 42
click at [1216, 468] on button "Aplicar filtros" at bounding box center [1185, 472] width 137 height 21
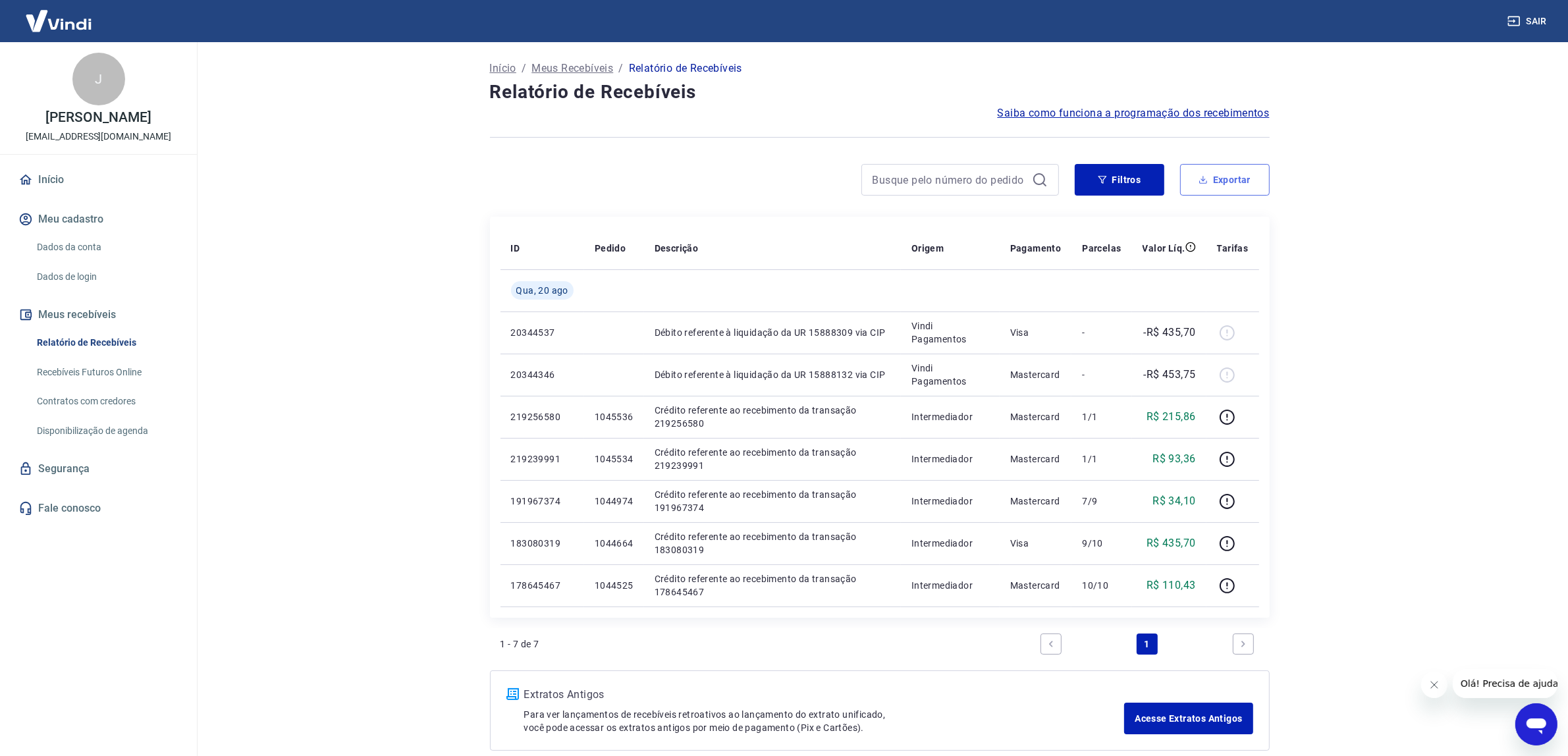
click at [1219, 175] on button "Exportar" at bounding box center [1225, 179] width 89 height 32
type input "[DATE]"
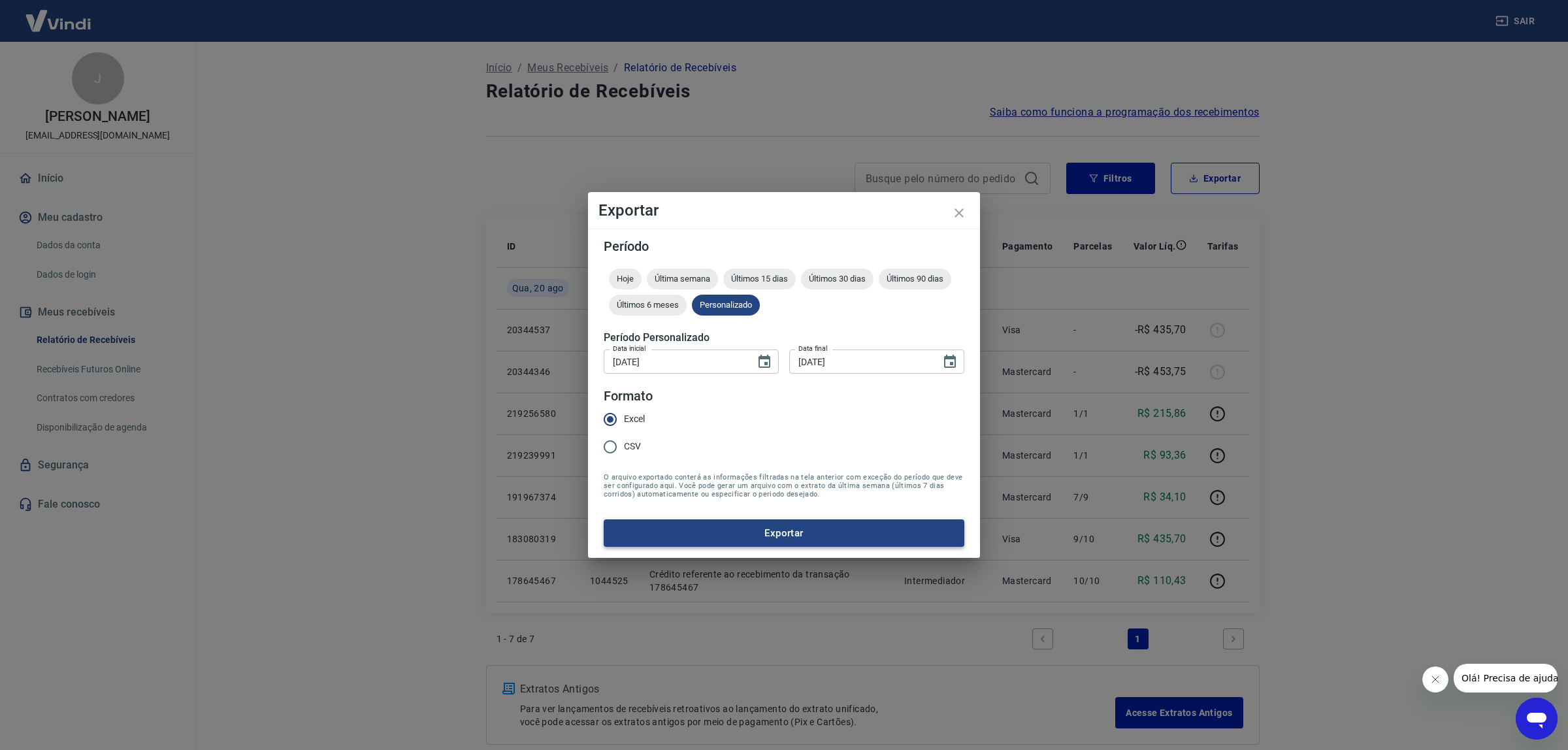
click at [841, 543] on button "Exportar" at bounding box center [784, 533] width 361 height 28
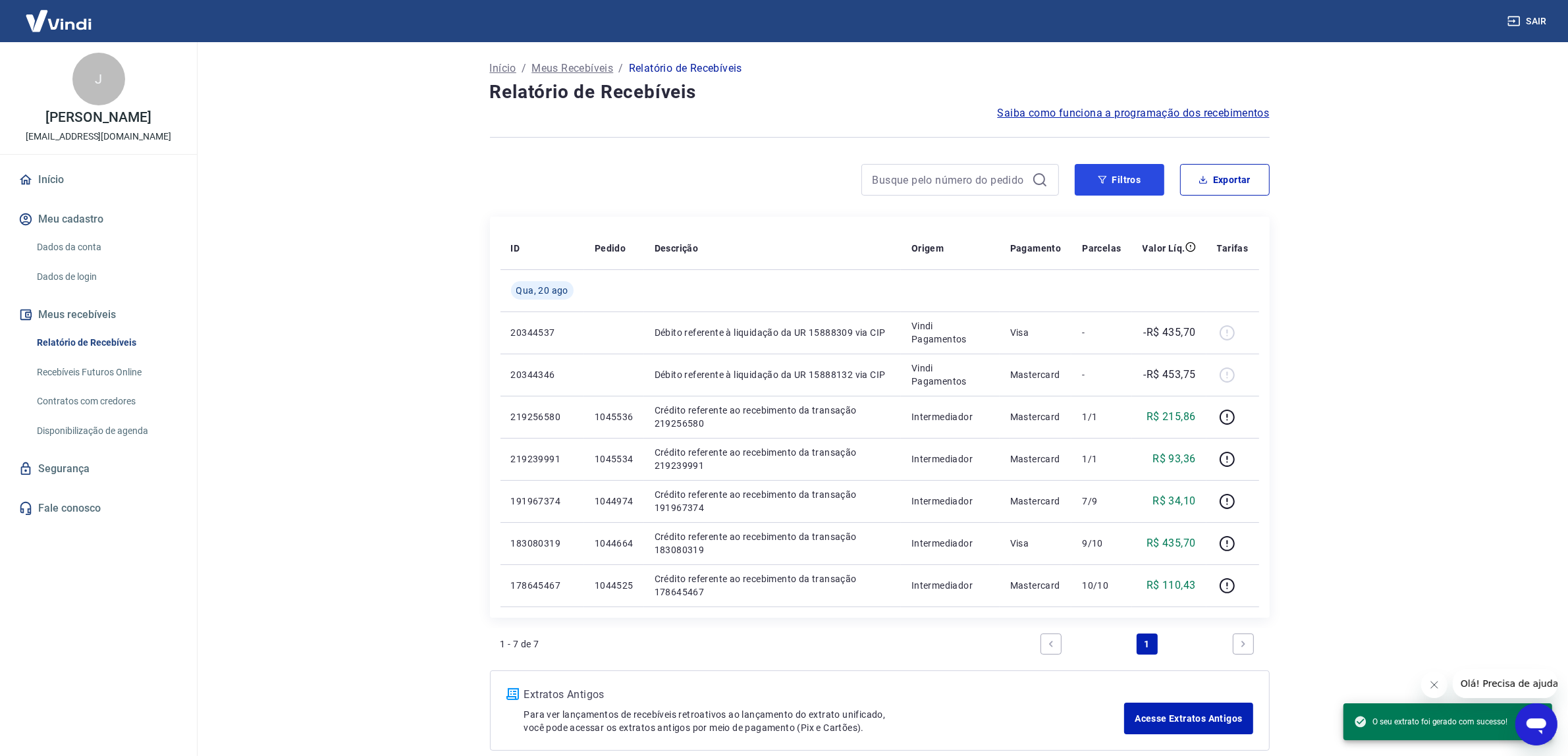
drag, startPoint x: 1128, startPoint y: 183, endPoint x: 1077, endPoint y: 198, distance: 53.2
click at [1127, 183] on button "Filtros" at bounding box center [1119, 179] width 89 height 32
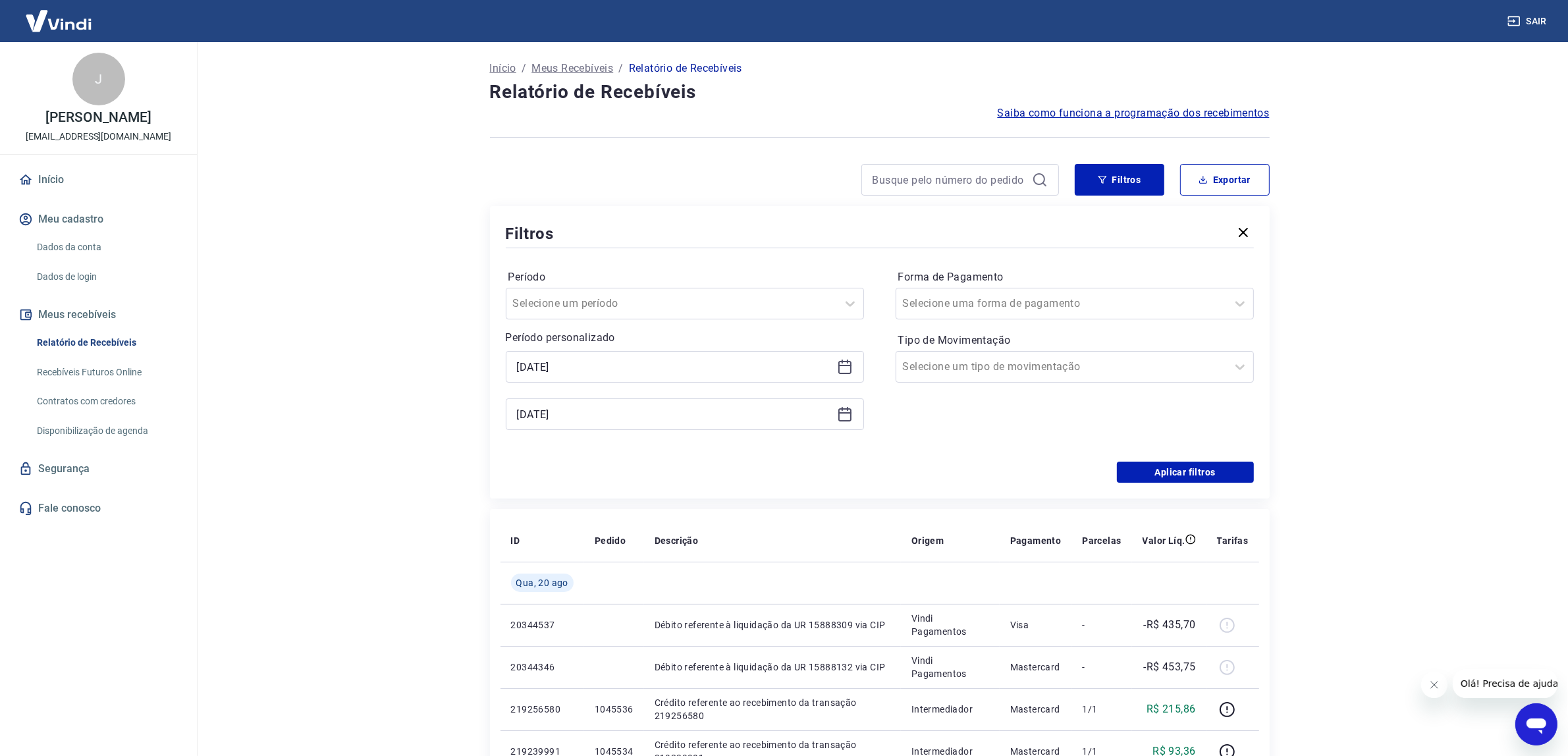
click at [843, 363] on icon at bounding box center [845, 366] width 16 height 16
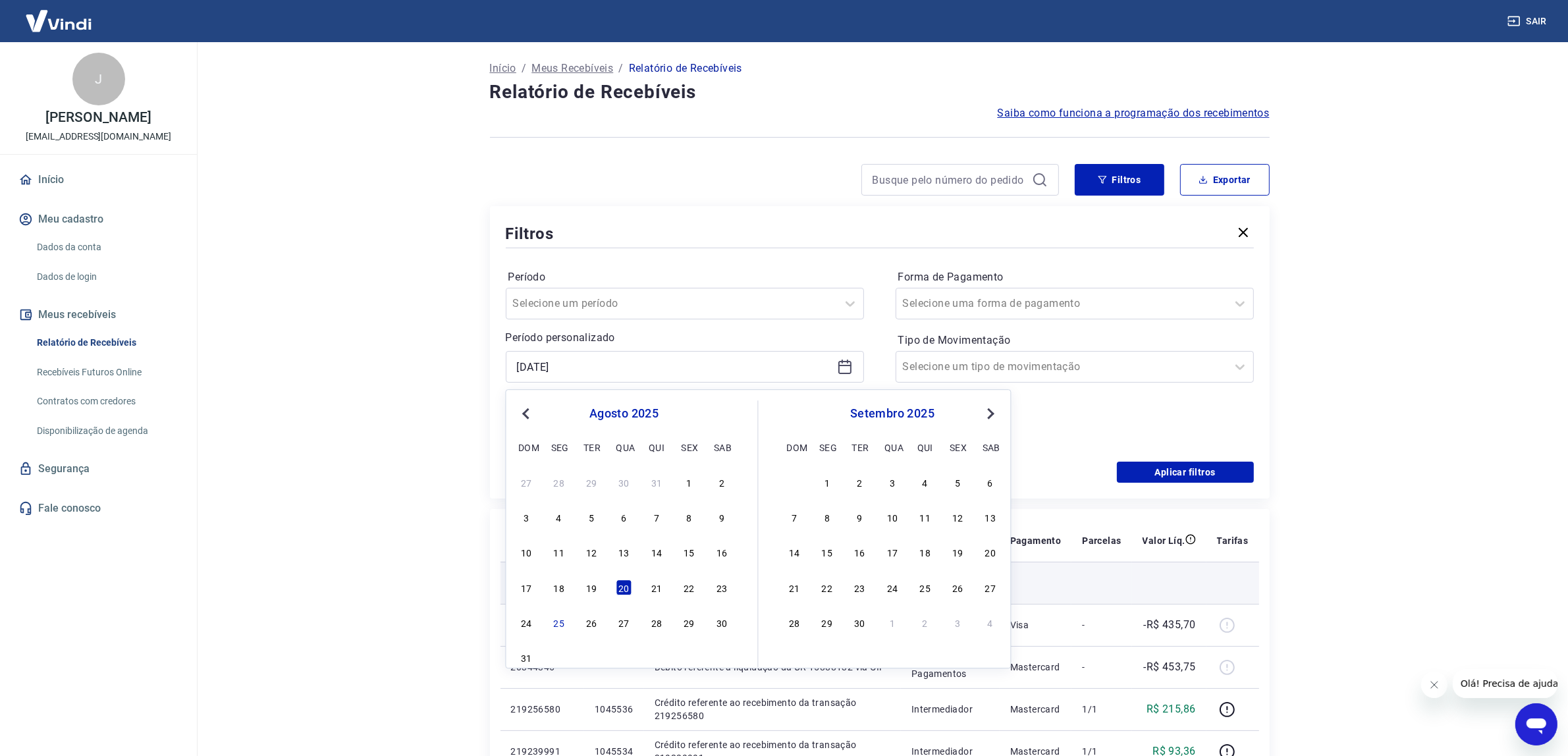
click at [654, 583] on div "21" at bounding box center [656, 587] width 16 height 16
type input "[DATE]"
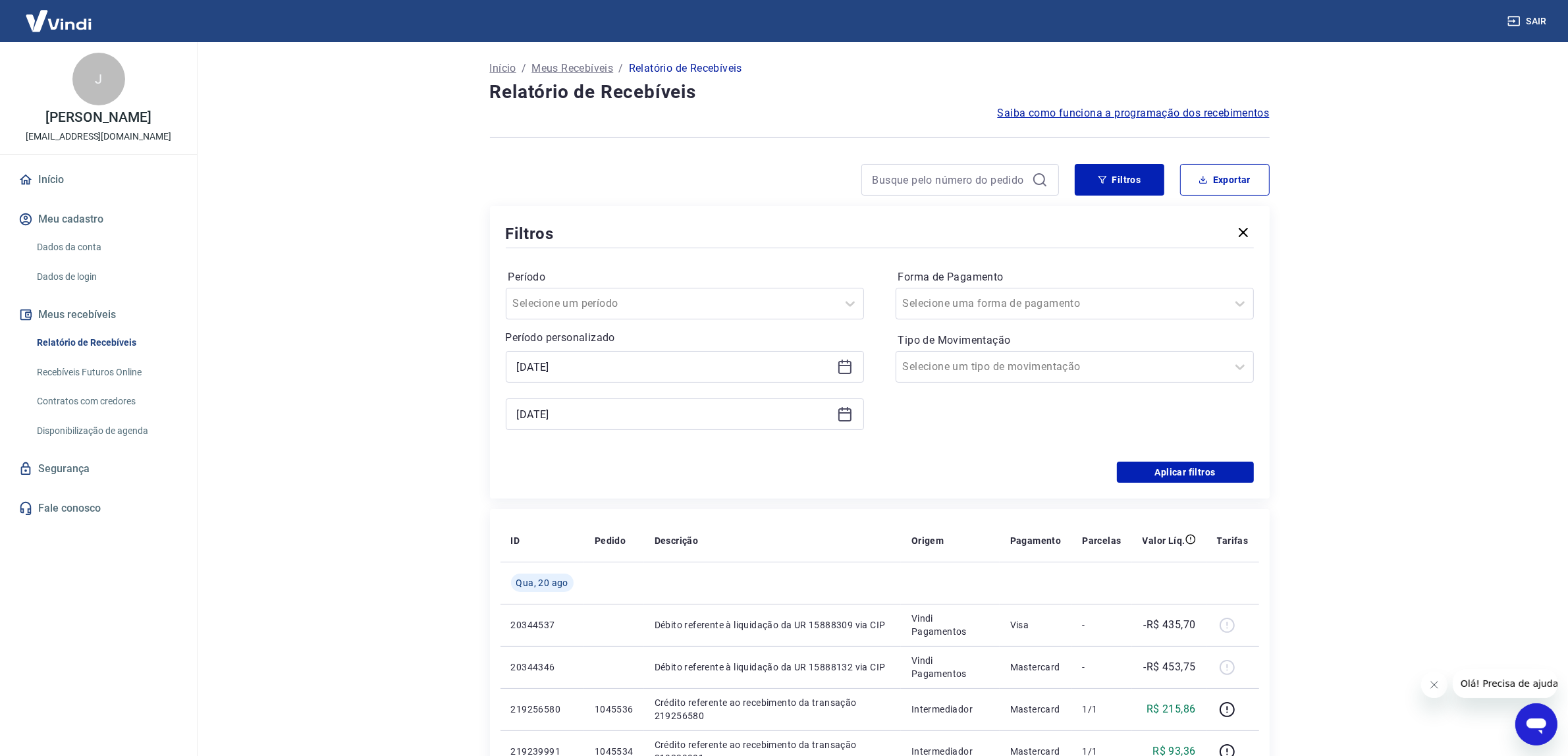
click at [841, 410] on icon at bounding box center [845, 414] width 16 height 16
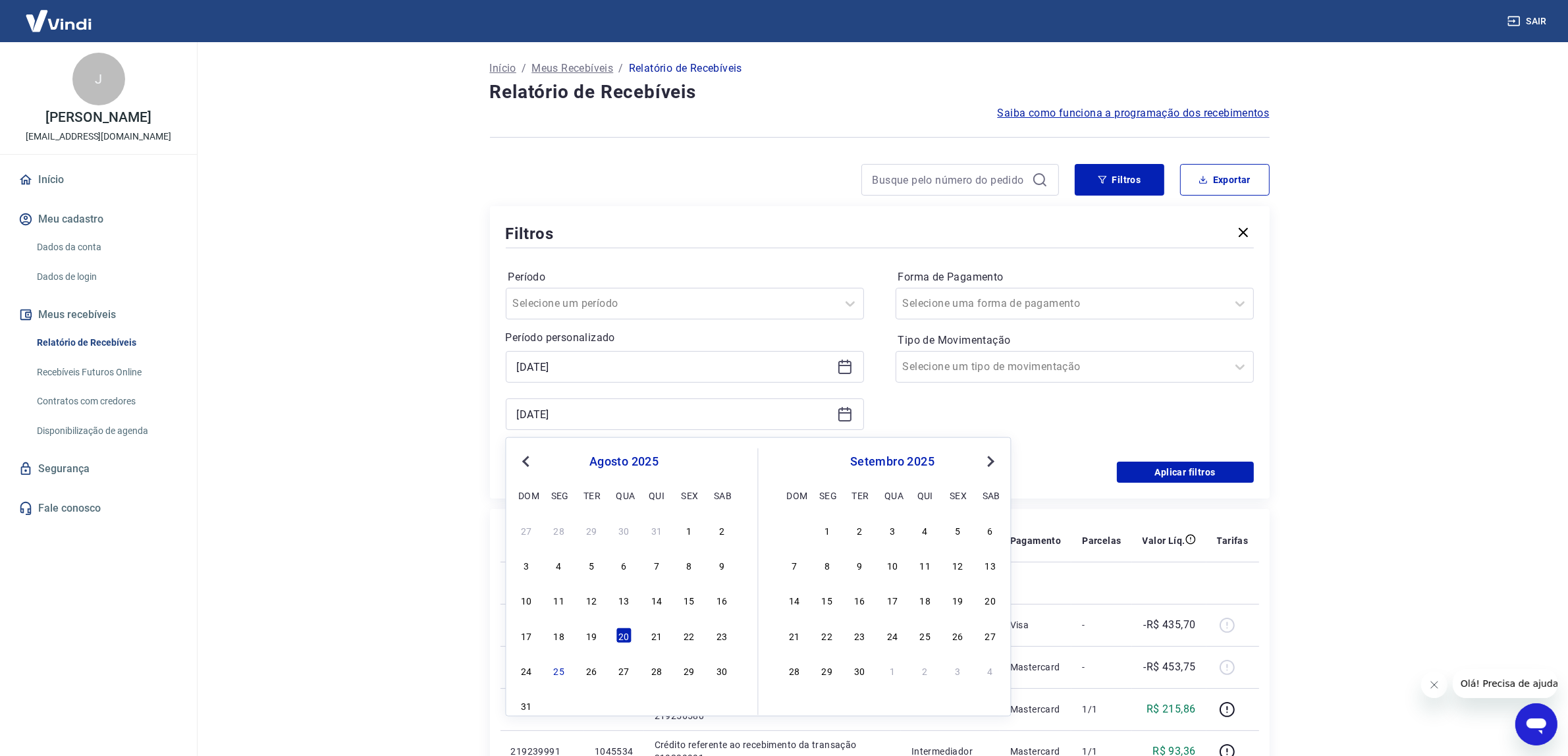
click at [643, 634] on div "17 18 19 20 21 22 23" at bounding box center [624, 635] width 215 height 19
click at [649, 632] on div "21" at bounding box center [656, 635] width 16 height 16
type input "[DATE]"
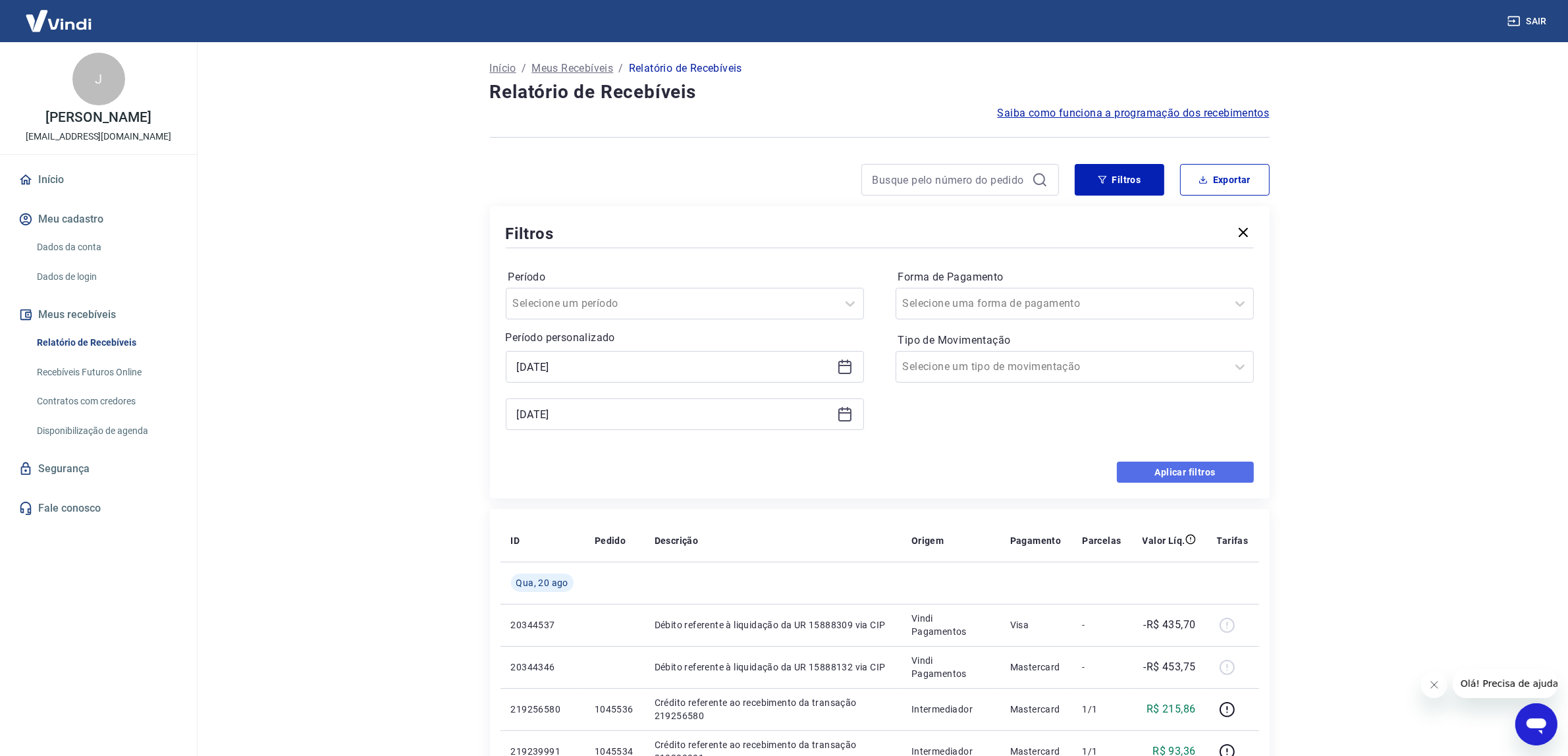
click at [1154, 472] on button "Aplicar filtros" at bounding box center [1185, 472] width 137 height 21
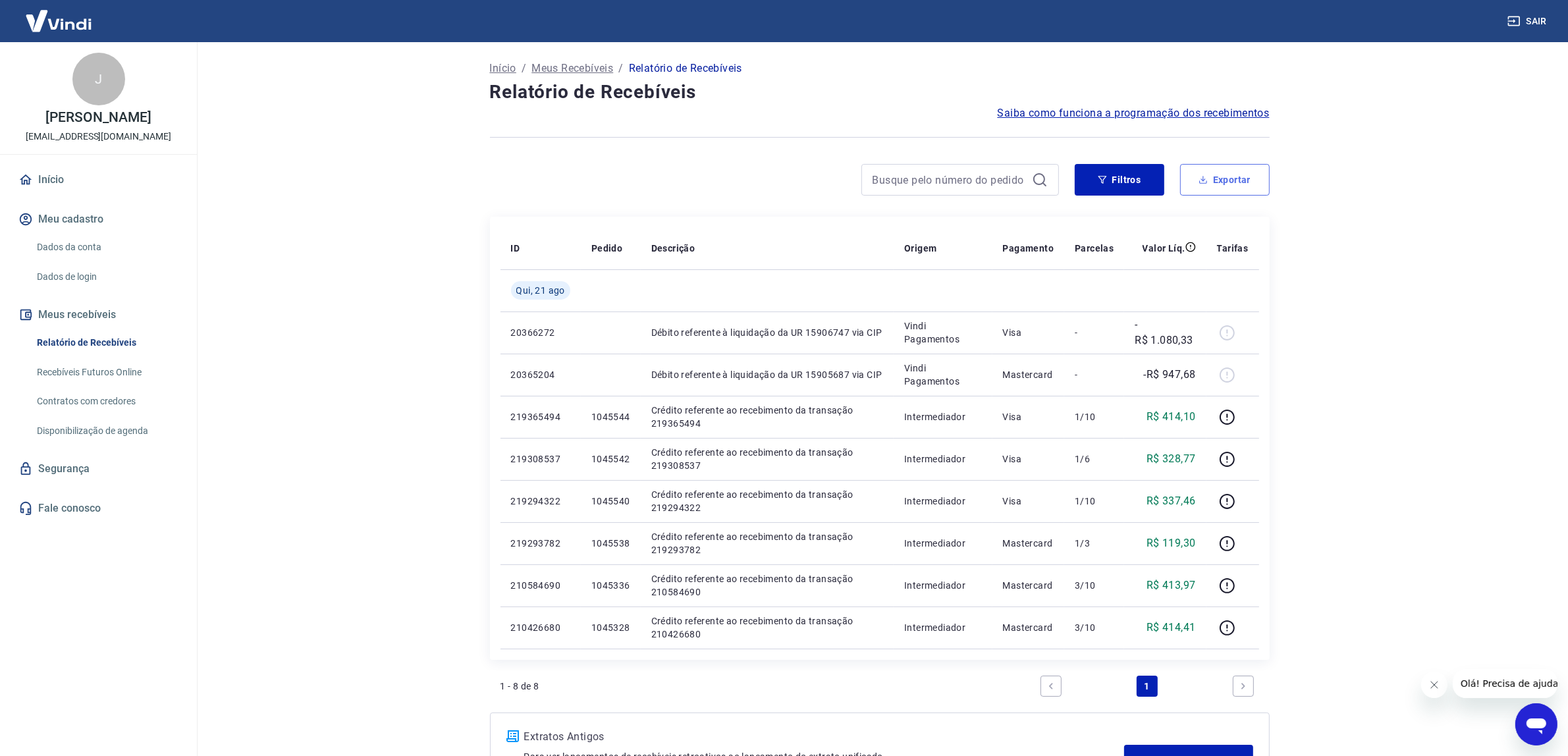
click at [1258, 172] on button "Exportar" at bounding box center [1225, 179] width 89 height 32
type input "[DATE]"
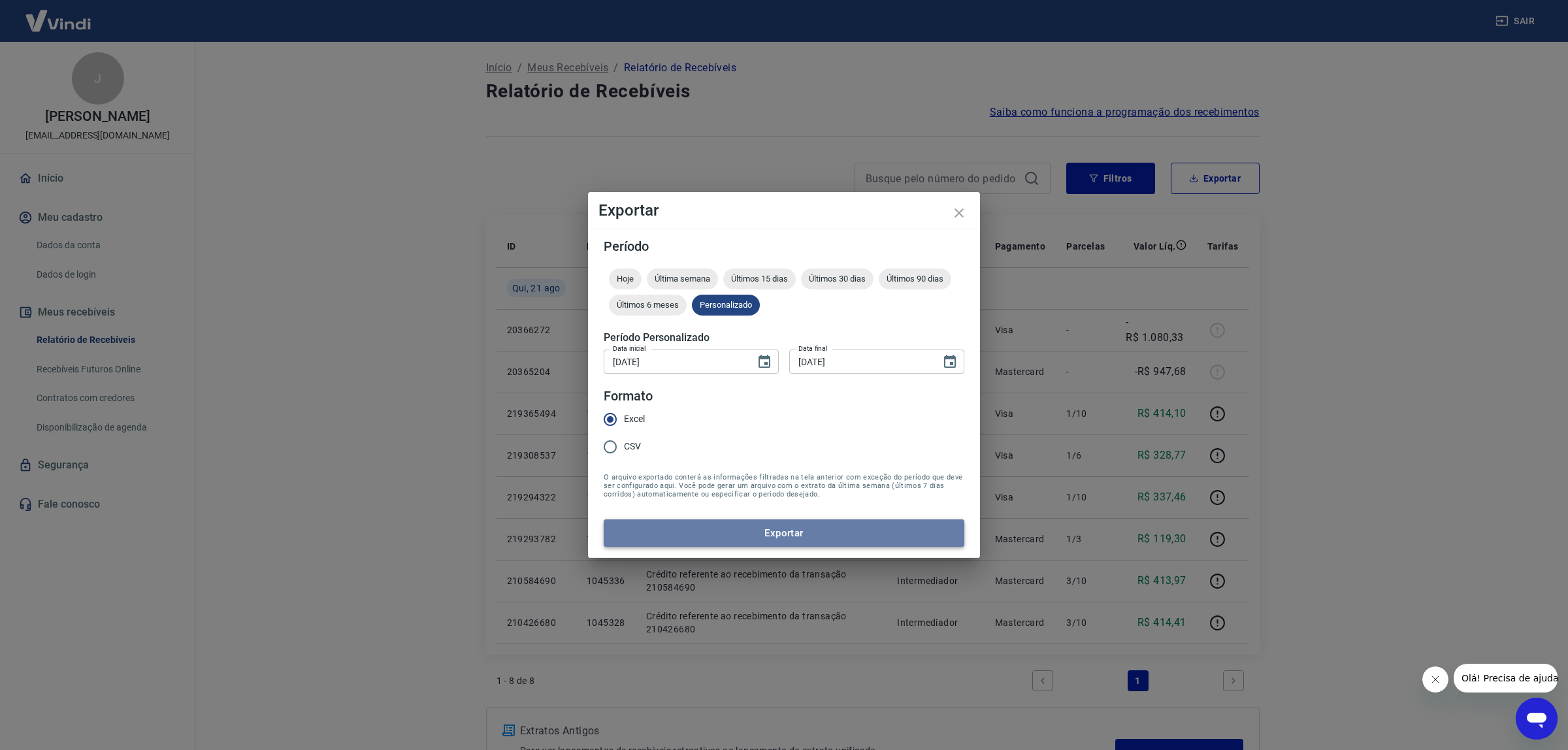
click at [830, 533] on button "Exportar" at bounding box center [784, 533] width 361 height 28
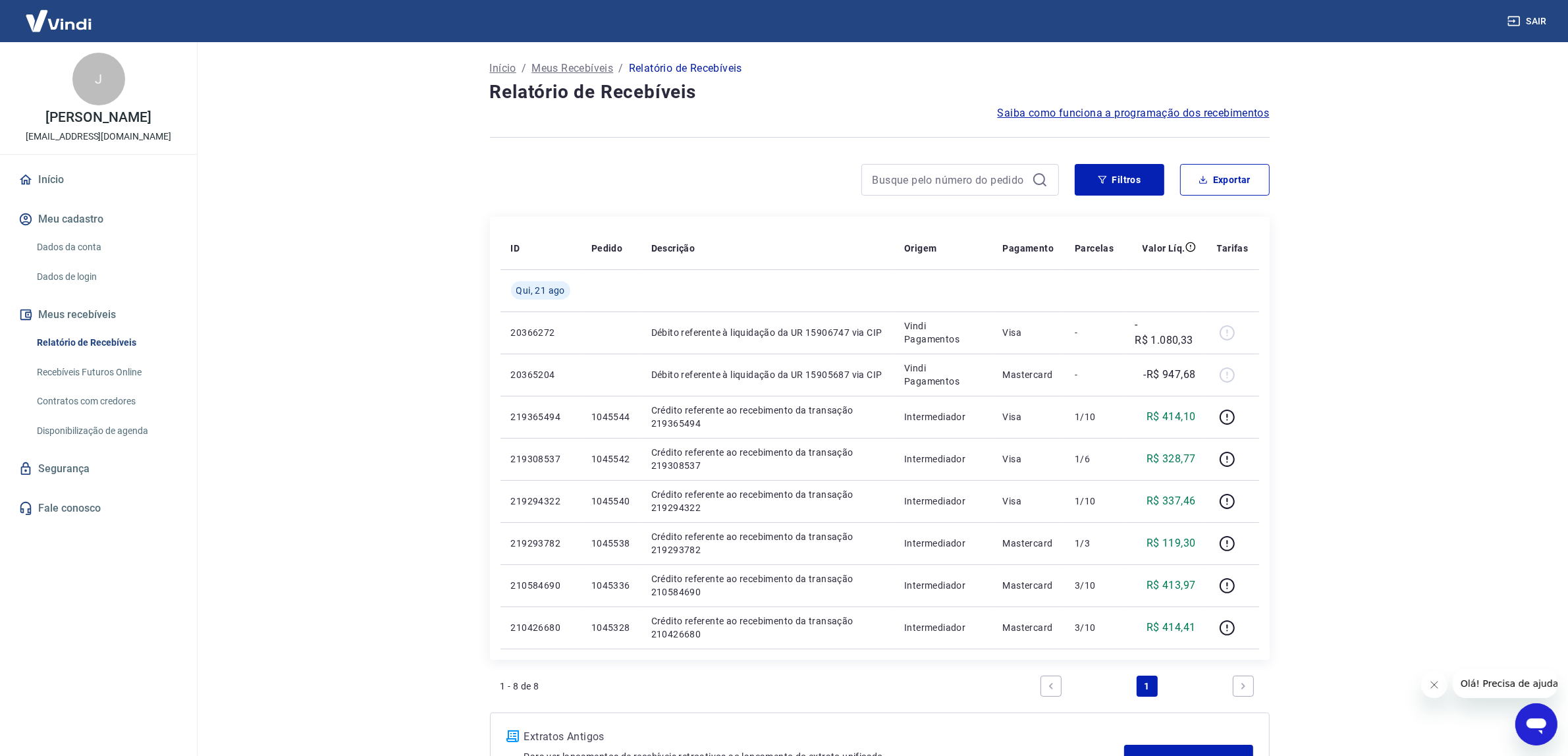
click at [474, 242] on div "Início / Meus Recebíveis / Relatório de Recebíveis Relatório de Recebíveis Saib…" at bounding box center [880, 425] width 811 height 767
click at [1215, 178] on button "Exportar" at bounding box center [1225, 179] width 89 height 32
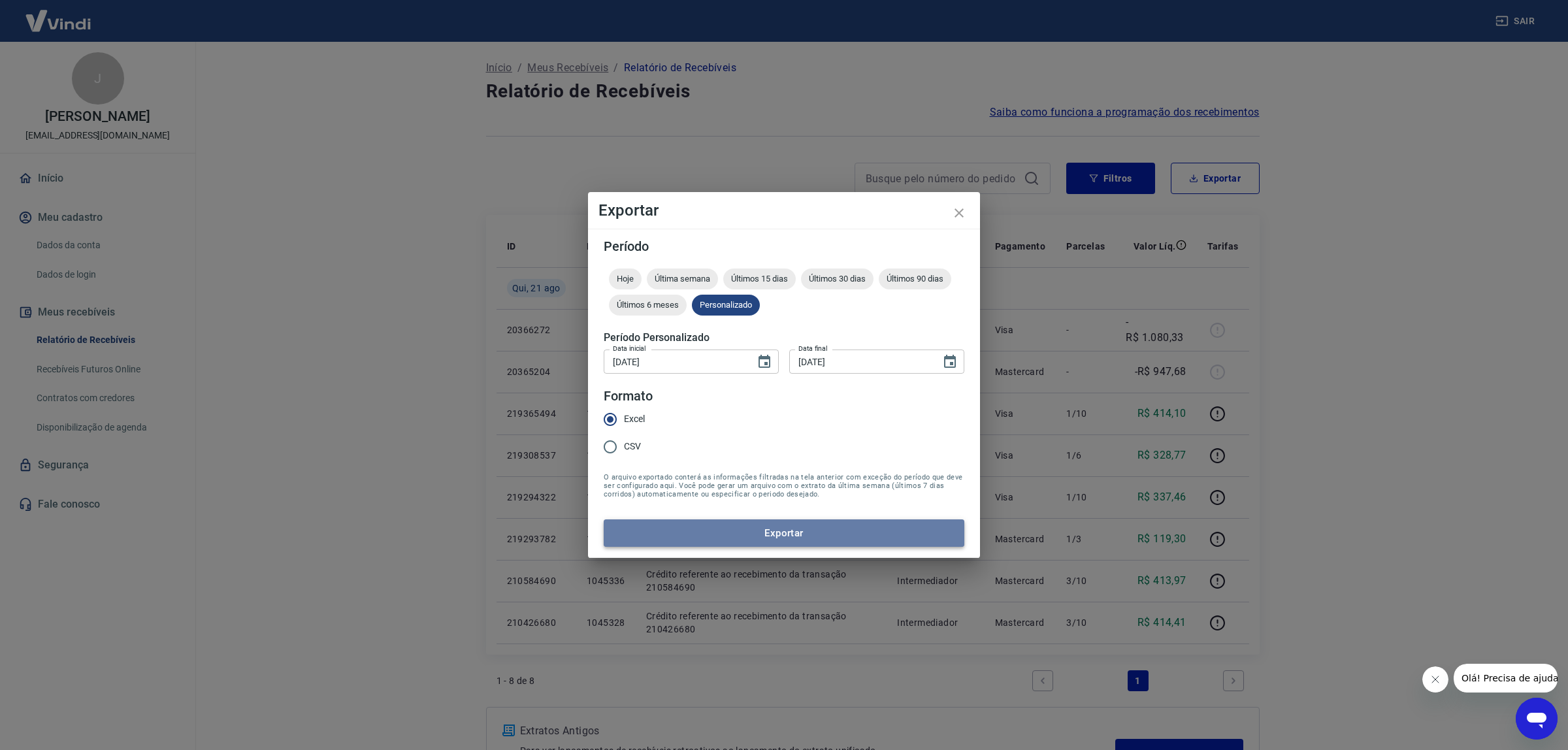
click at [760, 528] on button "Exportar" at bounding box center [784, 533] width 361 height 28
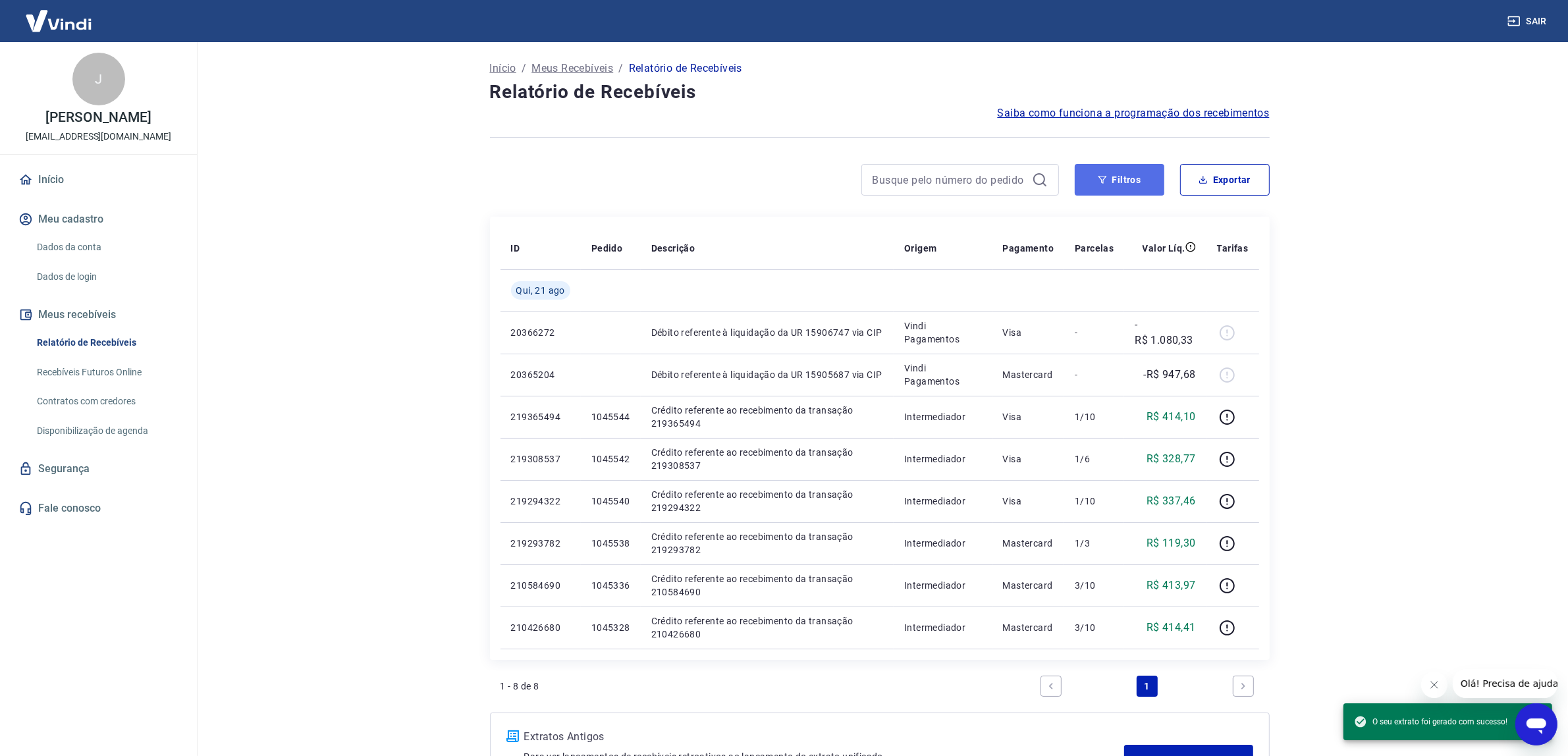
click at [1117, 173] on button "Filtros" at bounding box center [1119, 179] width 89 height 32
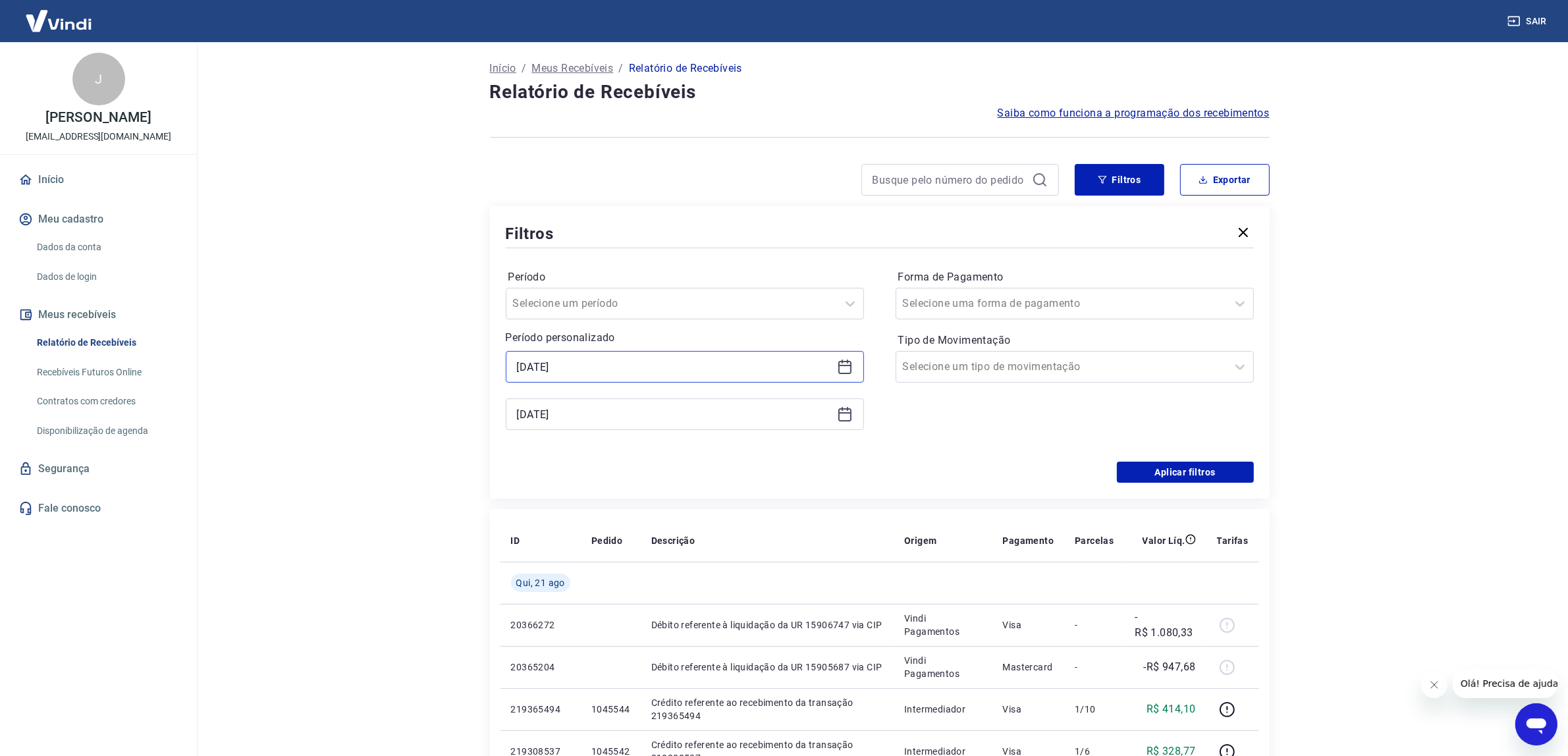
click at [799, 374] on input "[DATE]" at bounding box center [674, 366] width 315 height 20
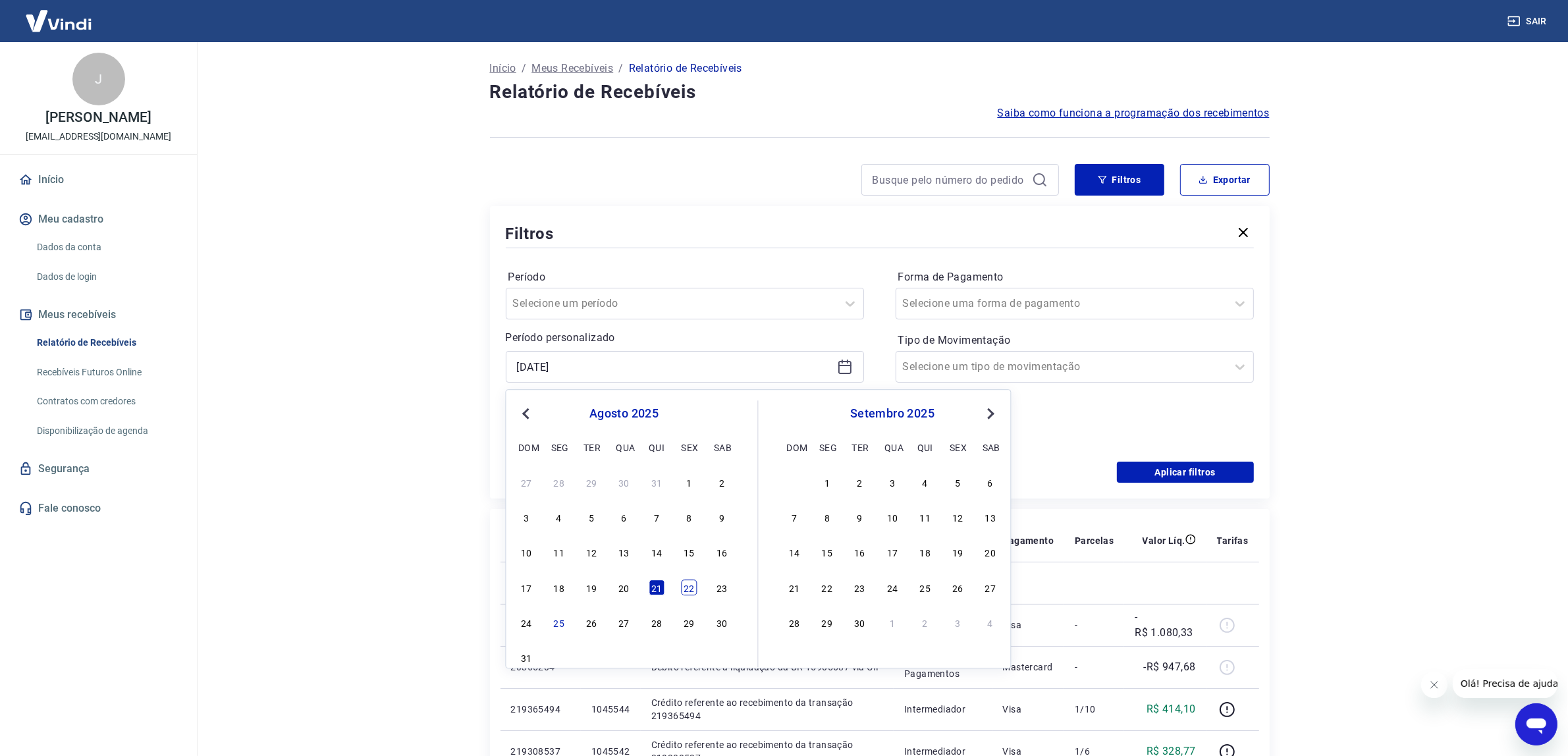
click at [684, 594] on div "22" at bounding box center [689, 587] width 16 height 16
type input "[DATE]"
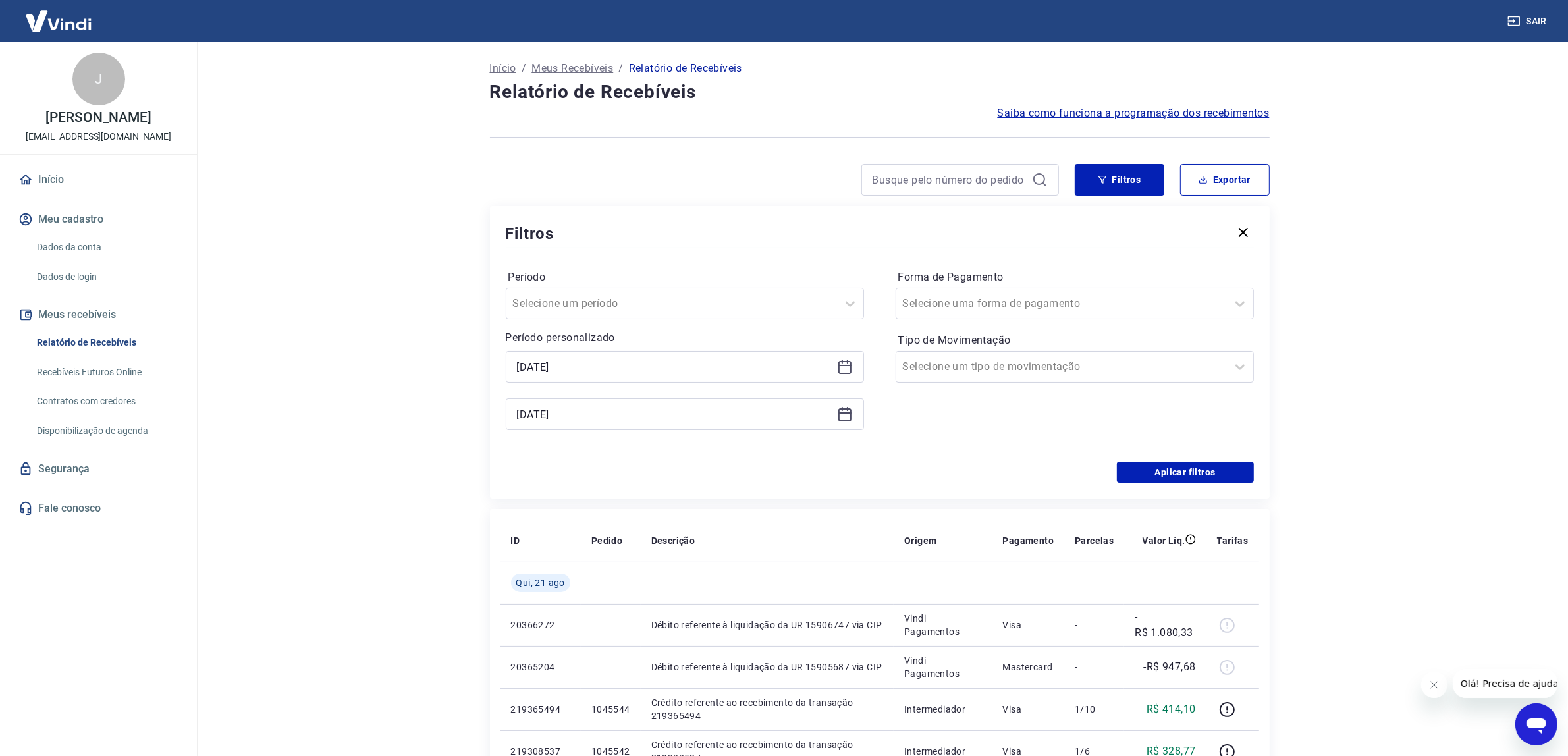
click at [684, 594] on td at bounding box center [767, 583] width 253 height 42
drag, startPoint x: 652, startPoint y: 410, endPoint x: 650, endPoint y: 427, distance: 17.1
click at [652, 409] on input "[DATE]" at bounding box center [674, 414] width 315 height 20
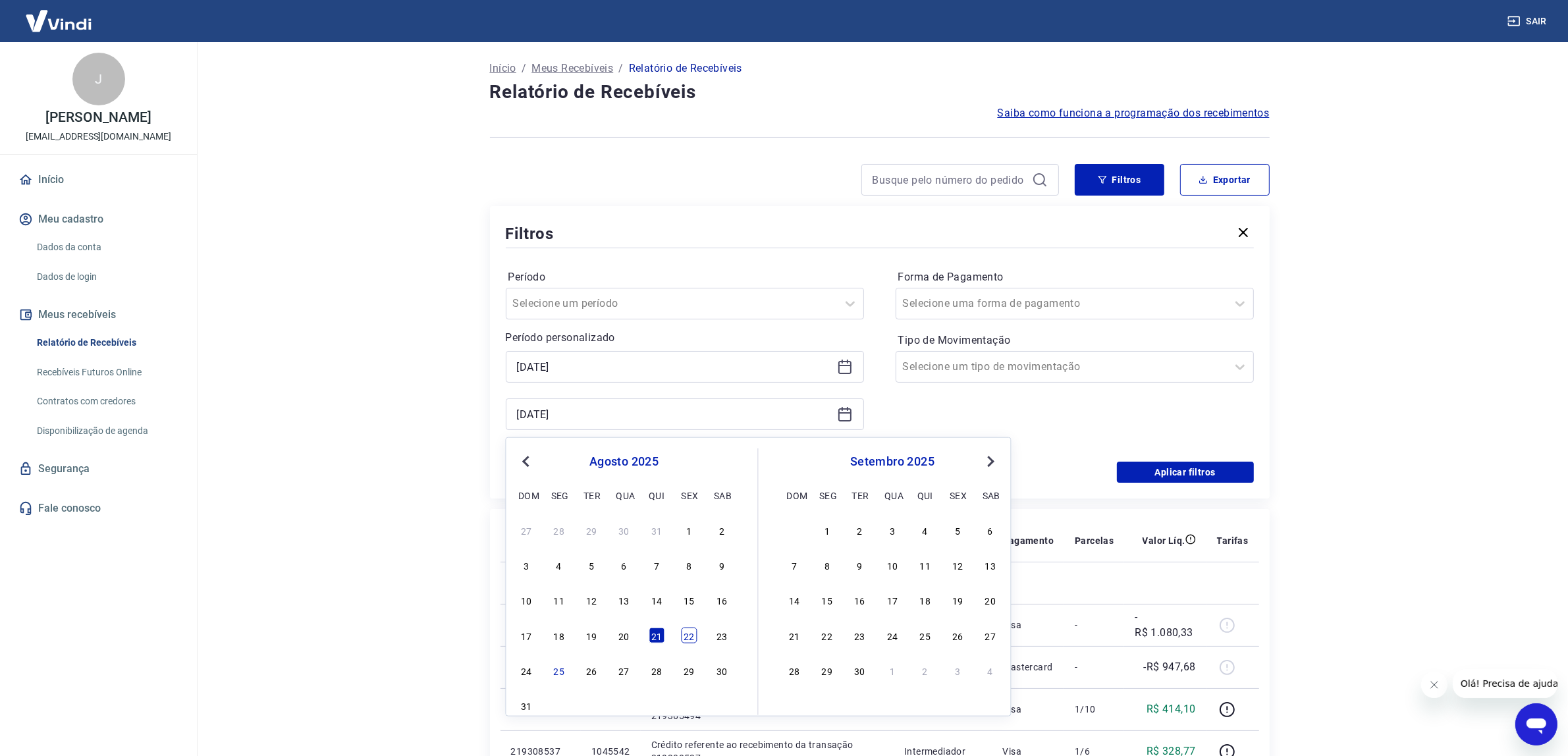
click at [686, 634] on div "22" at bounding box center [689, 635] width 16 height 16
type input "[DATE]"
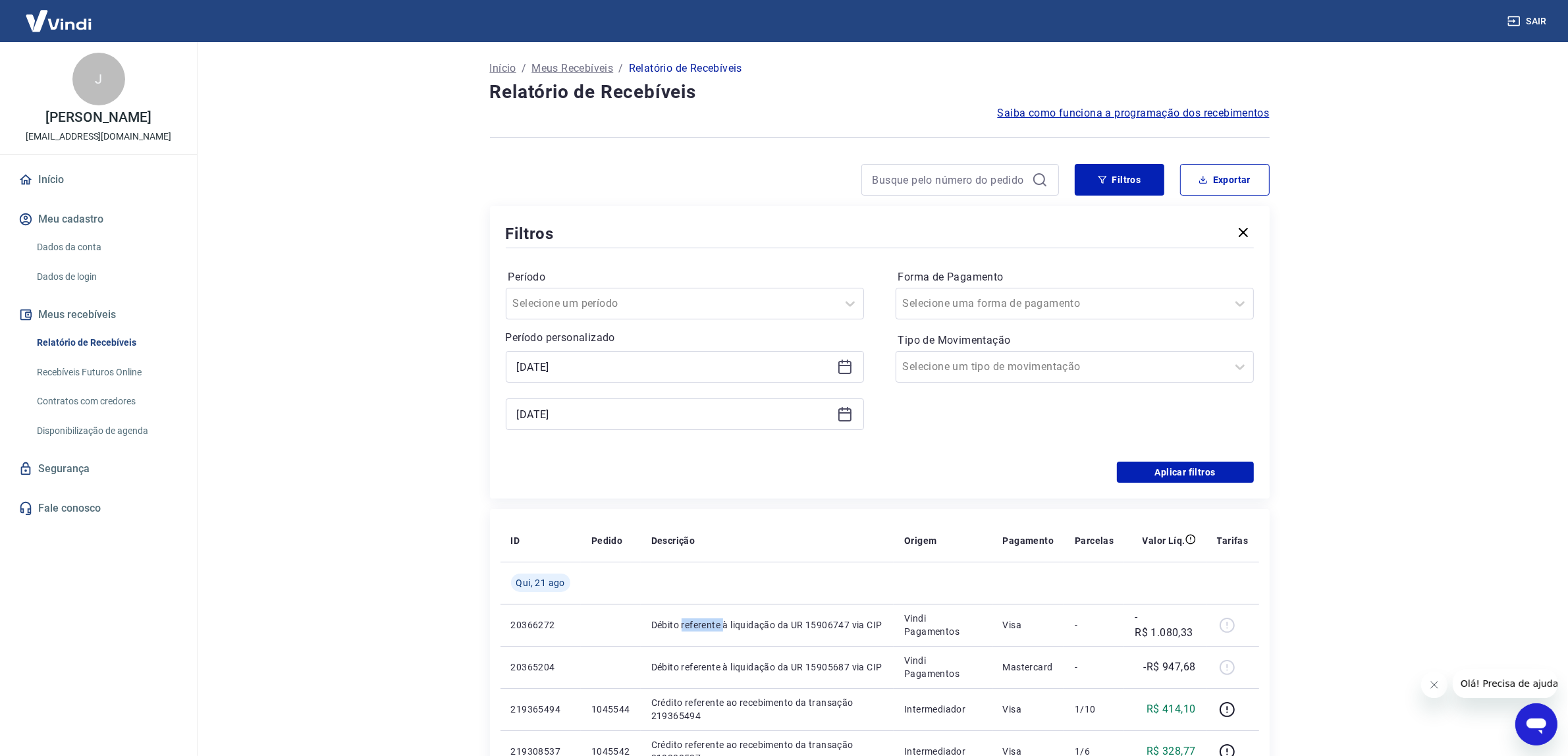
click at [686, 634] on td "Débito referente à liquidação da UR 15906747 via CIP" at bounding box center [767, 625] width 253 height 42
click at [1230, 466] on button "Aplicar filtros" at bounding box center [1185, 472] width 137 height 21
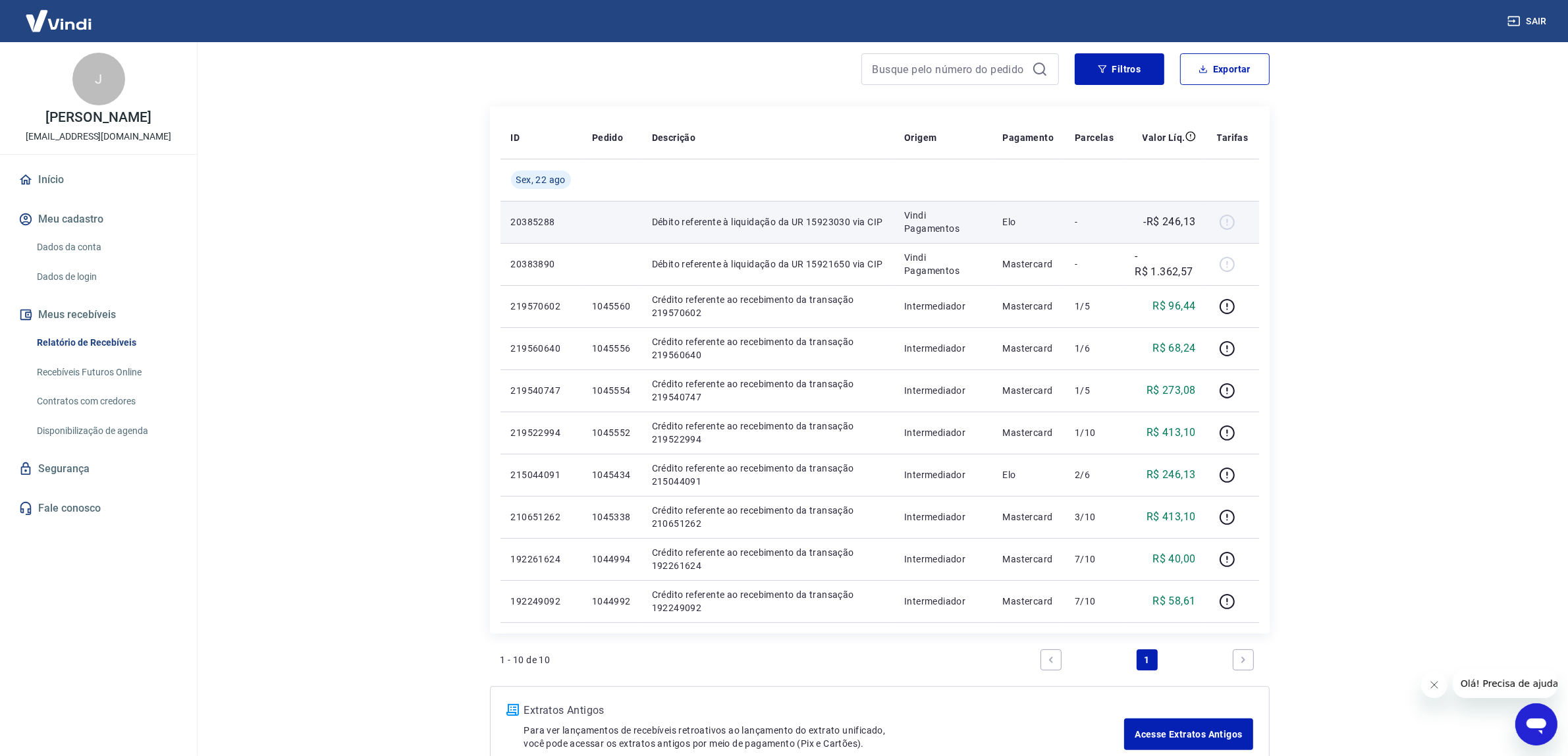
scroll to position [83, 0]
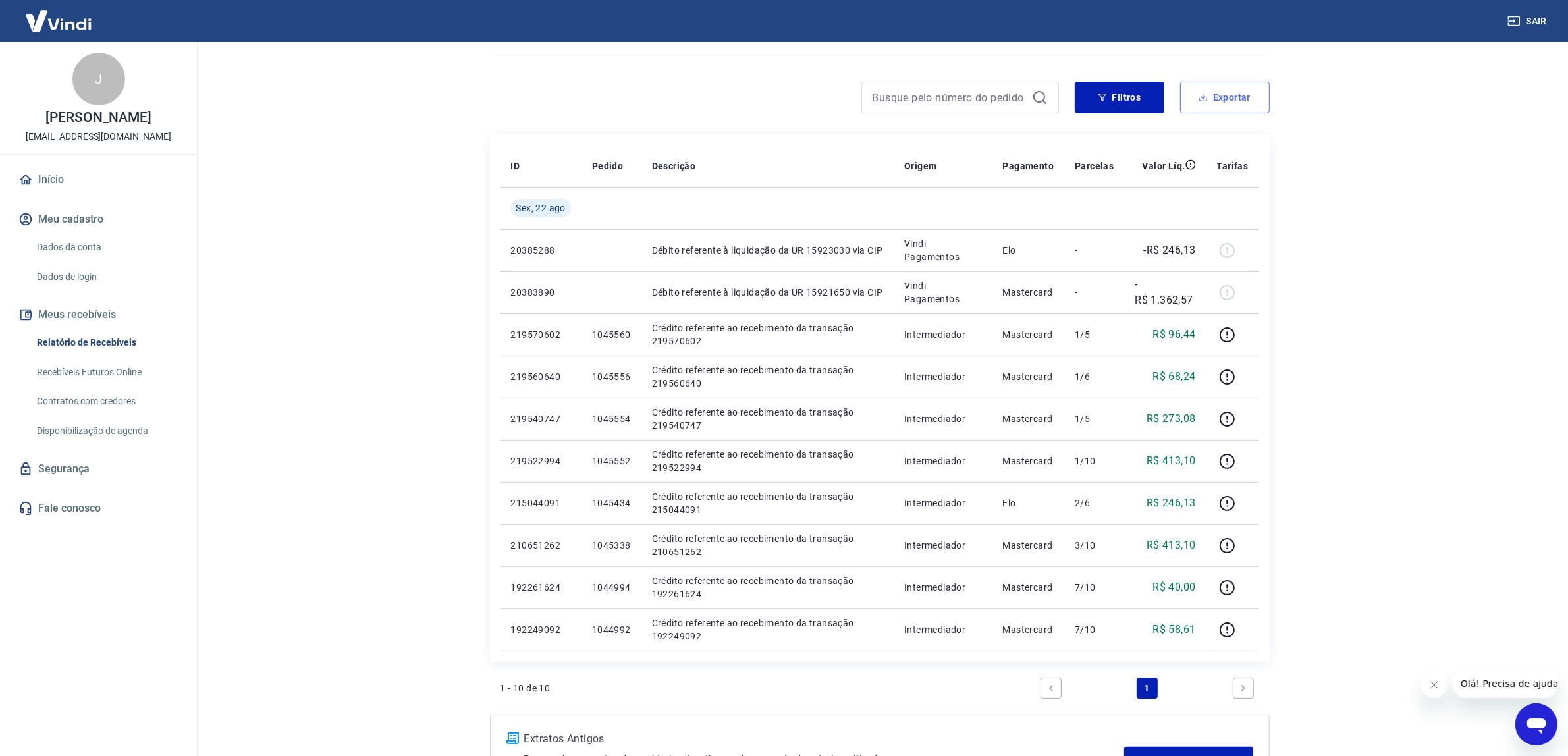
click at [1232, 92] on button "Exportar" at bounding box center [1225, 97] width 89 height 32
type input "[DATE]"
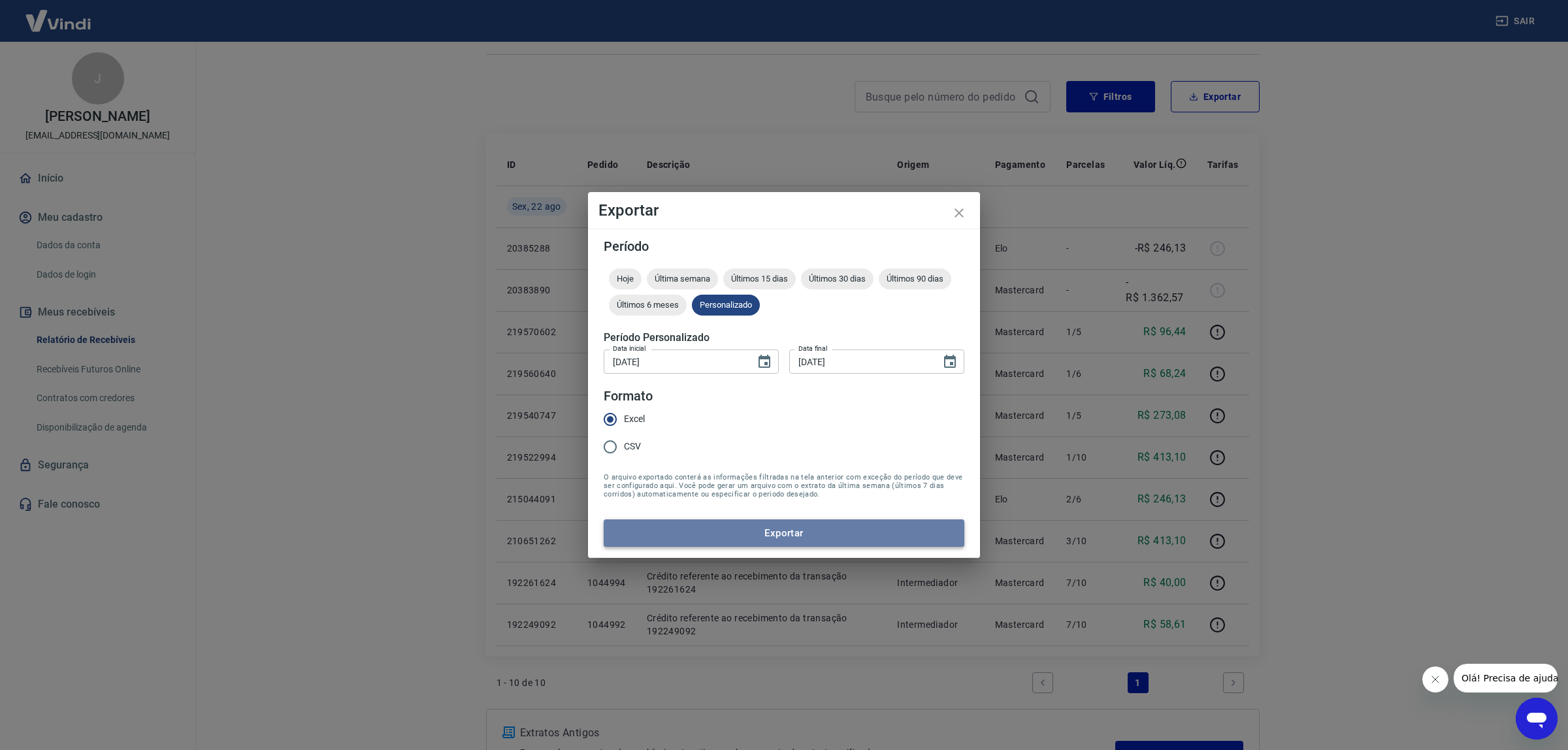
click at [741, 540] on button "Exportar" at bounding box center [784, 533] width 361 height 28
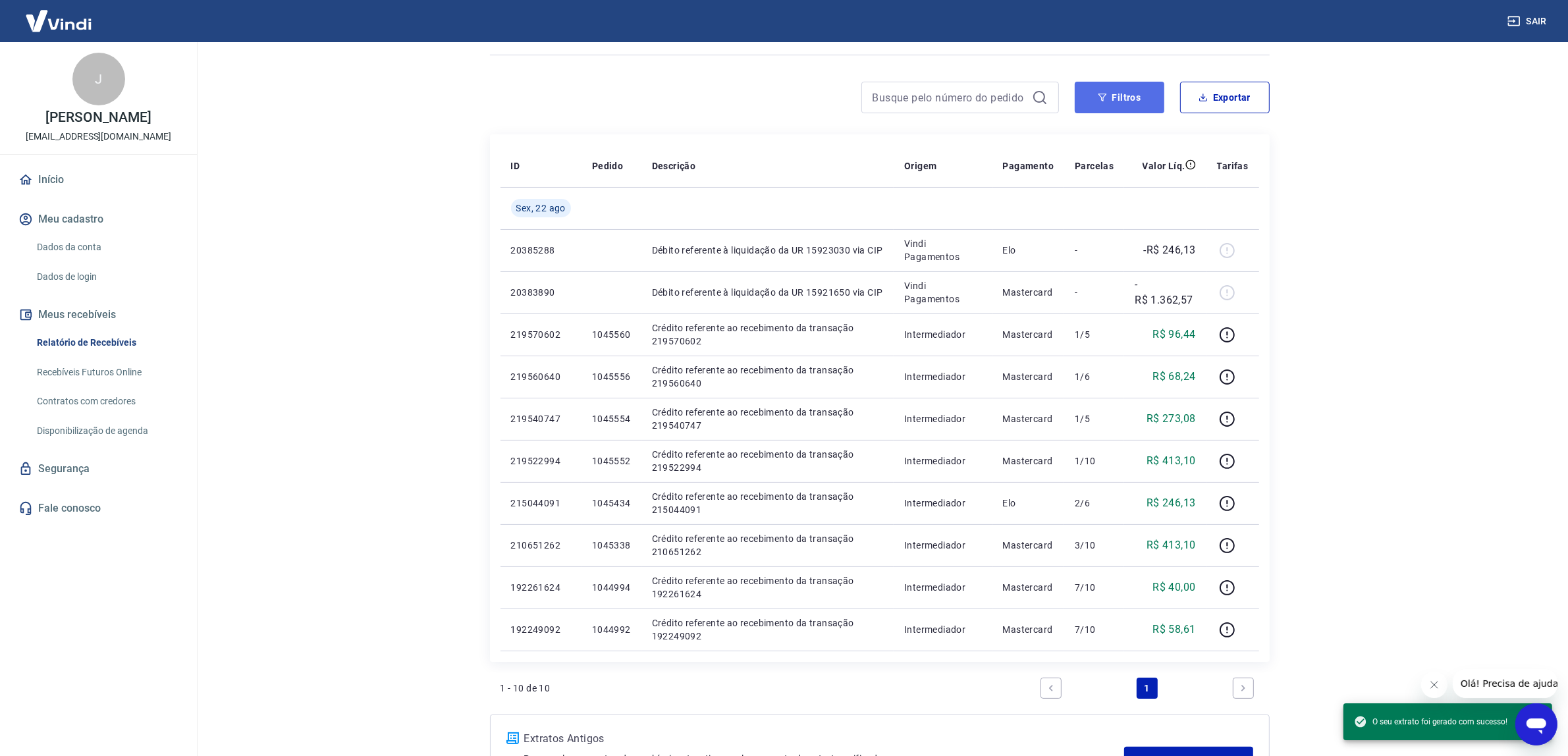
click at [1127, 99] on button "Filtros" at bounding box center [1119, 97] width 89 height 32
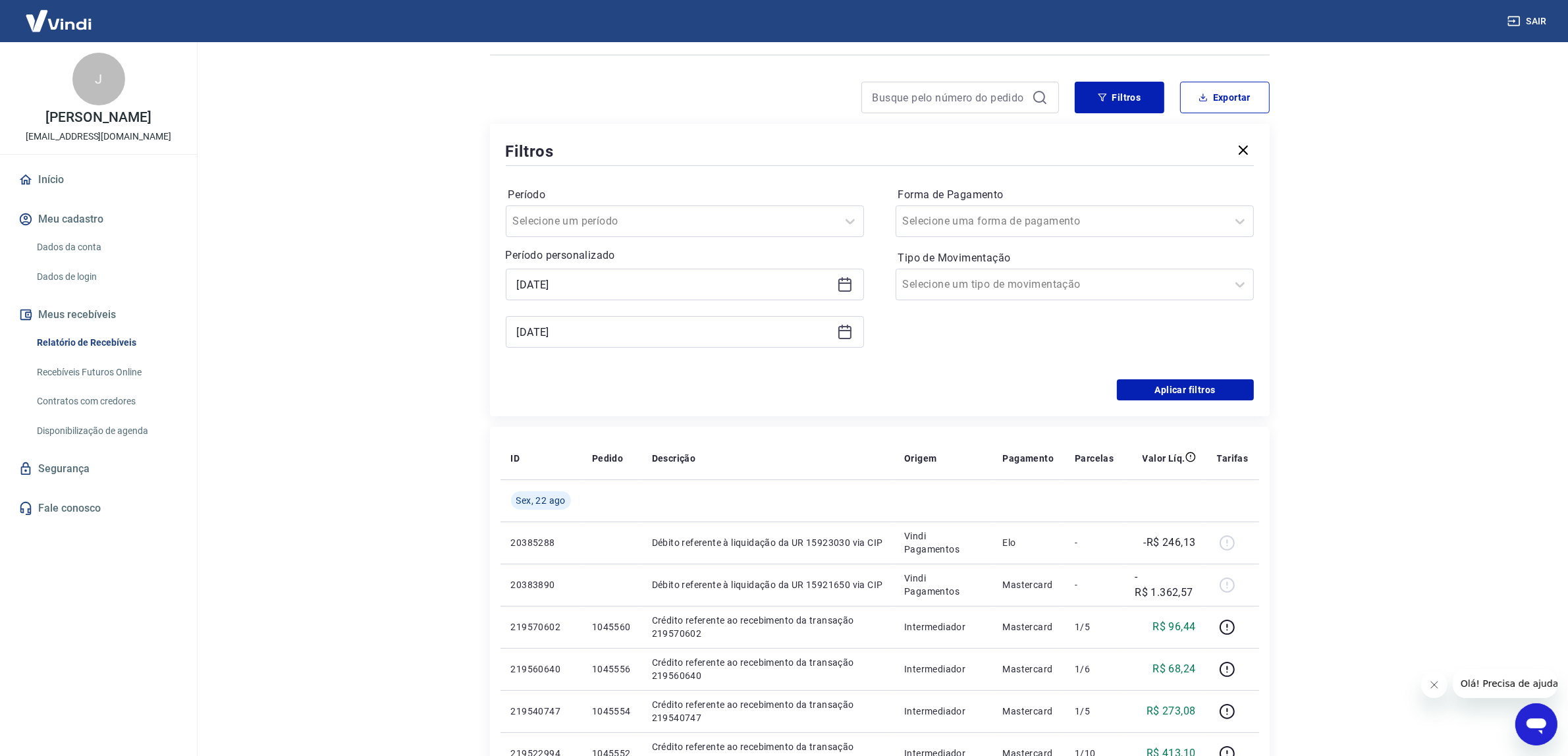
click at [837, 281] on icon at bounding box center [845, 284] width 16 height 16
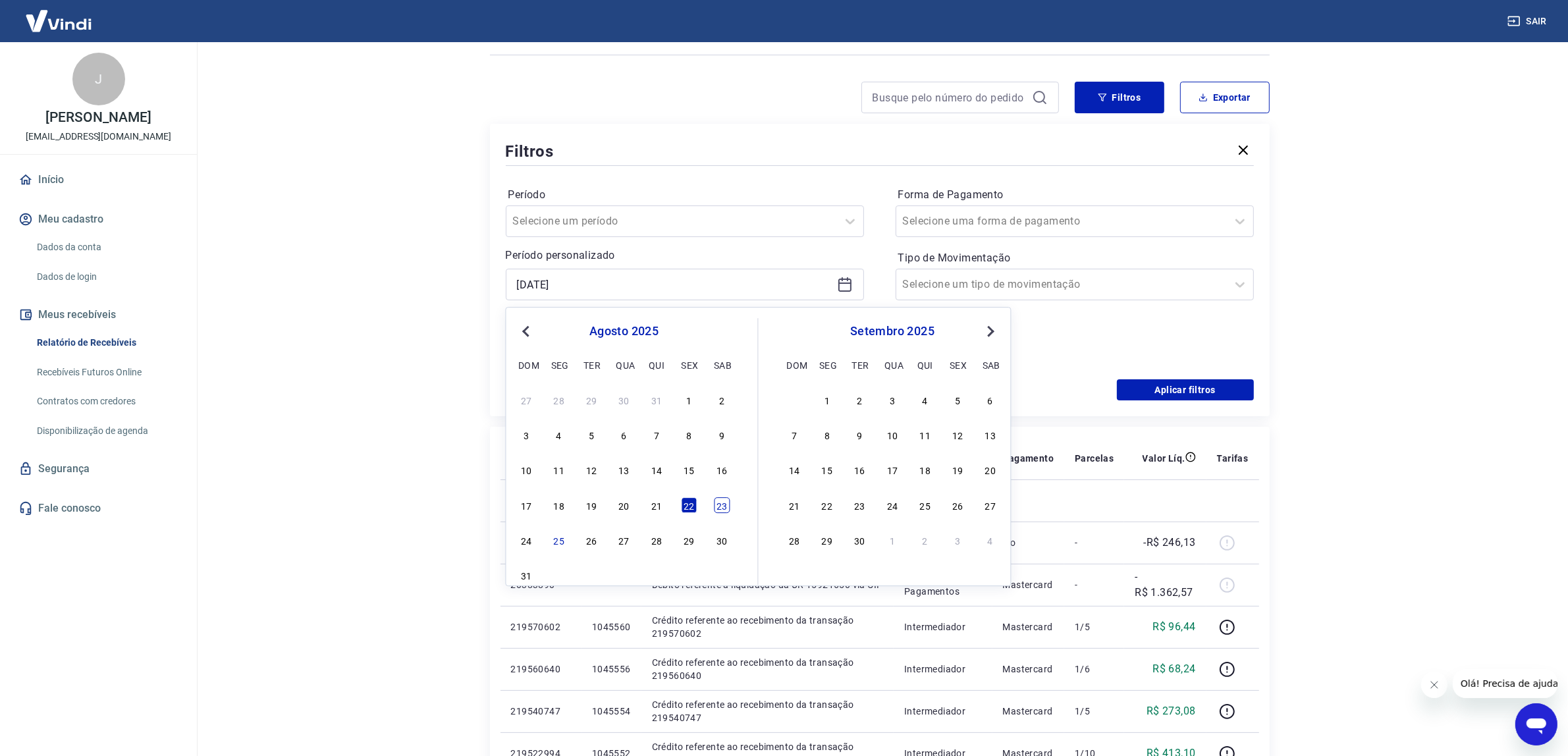
click at [714, 509] on div "23" at bounding box center [721, 505] width 16 height 16
type input "[DATE]"
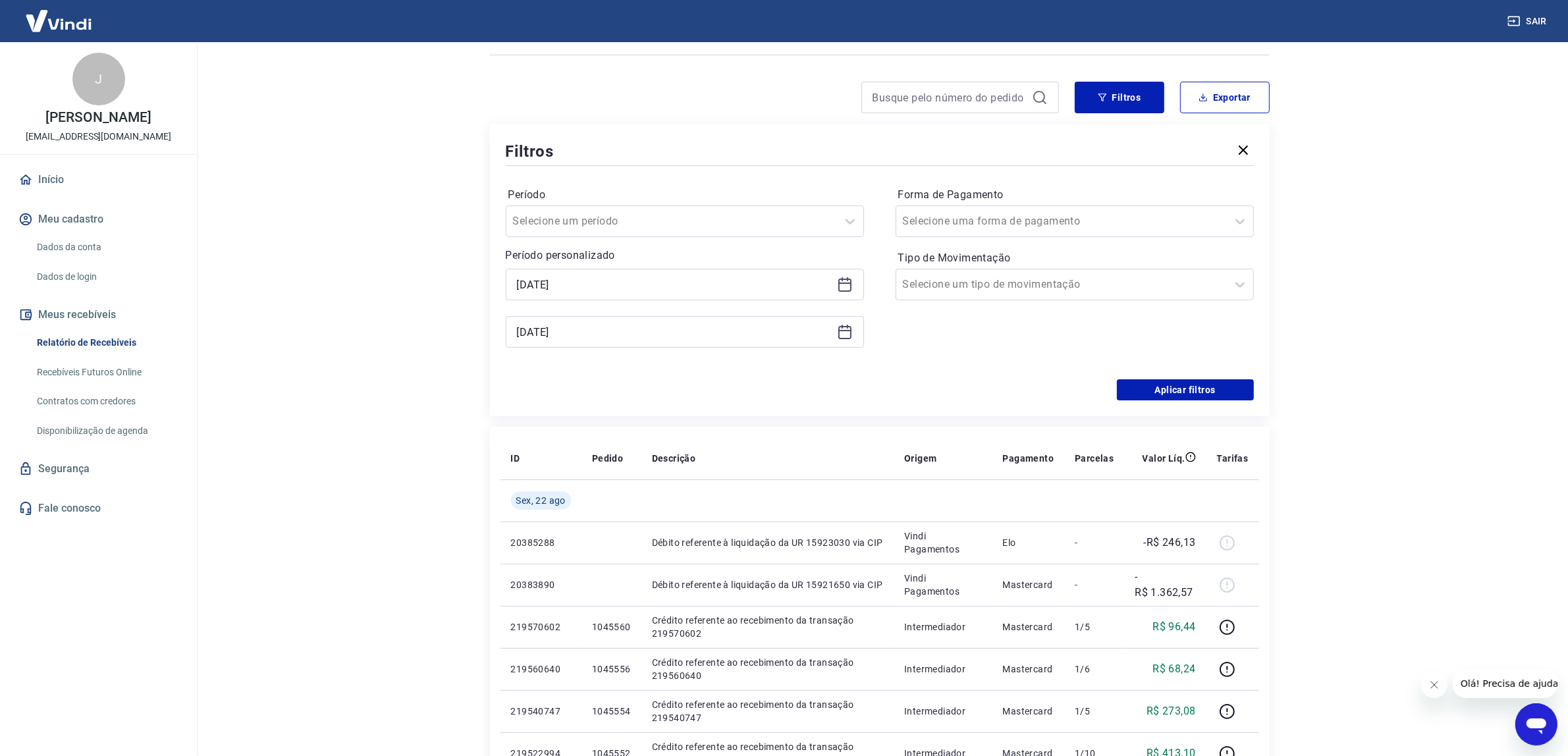
click at [713, 509] on td at bounding box center [768, 500] width 253 height 42
click at [847, 327] on icon at bounding box center [847, 327] width 1 height 4
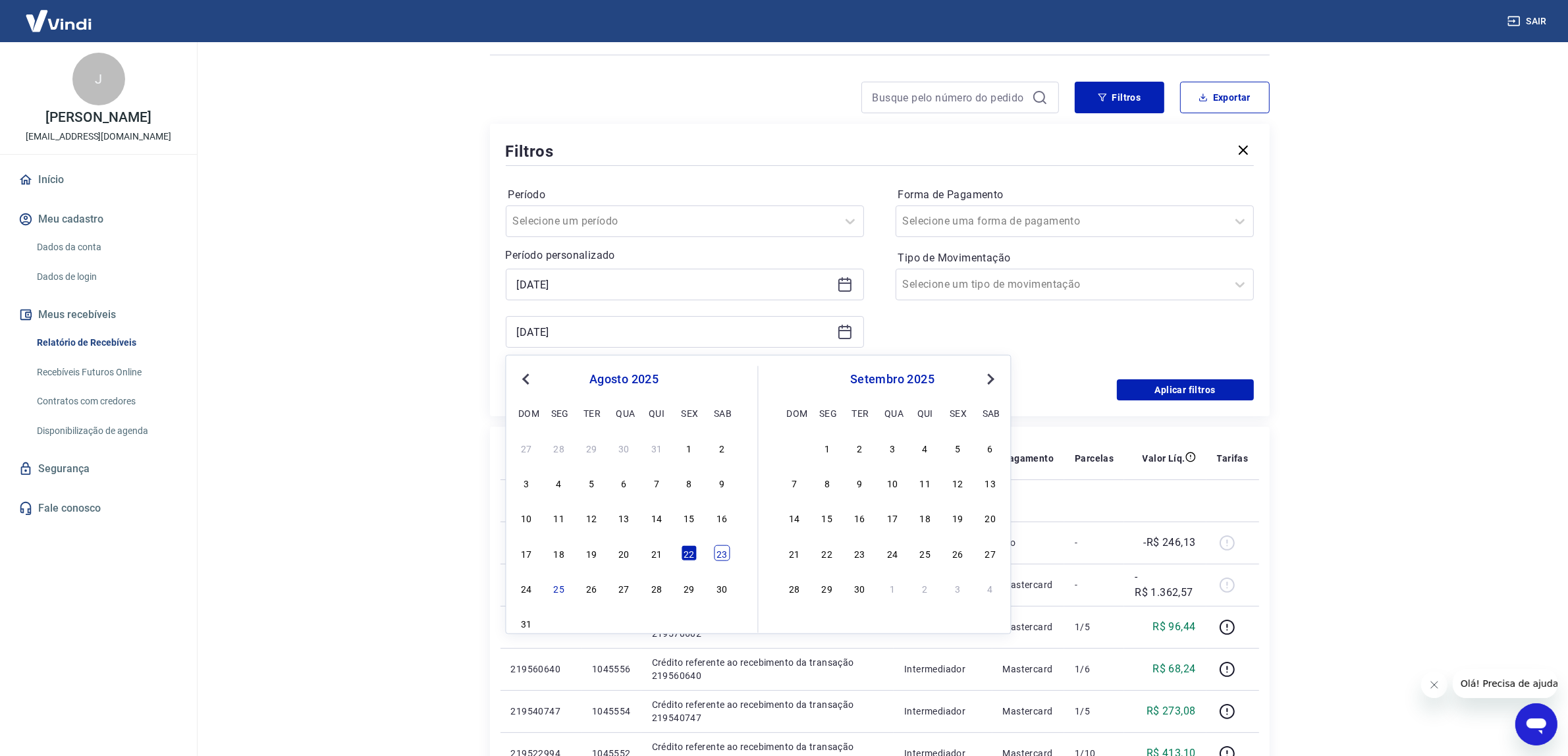
click at [717, 558] on div "23" at bounding box center [721, 553] width 16 height 16
type input "[DATE]"
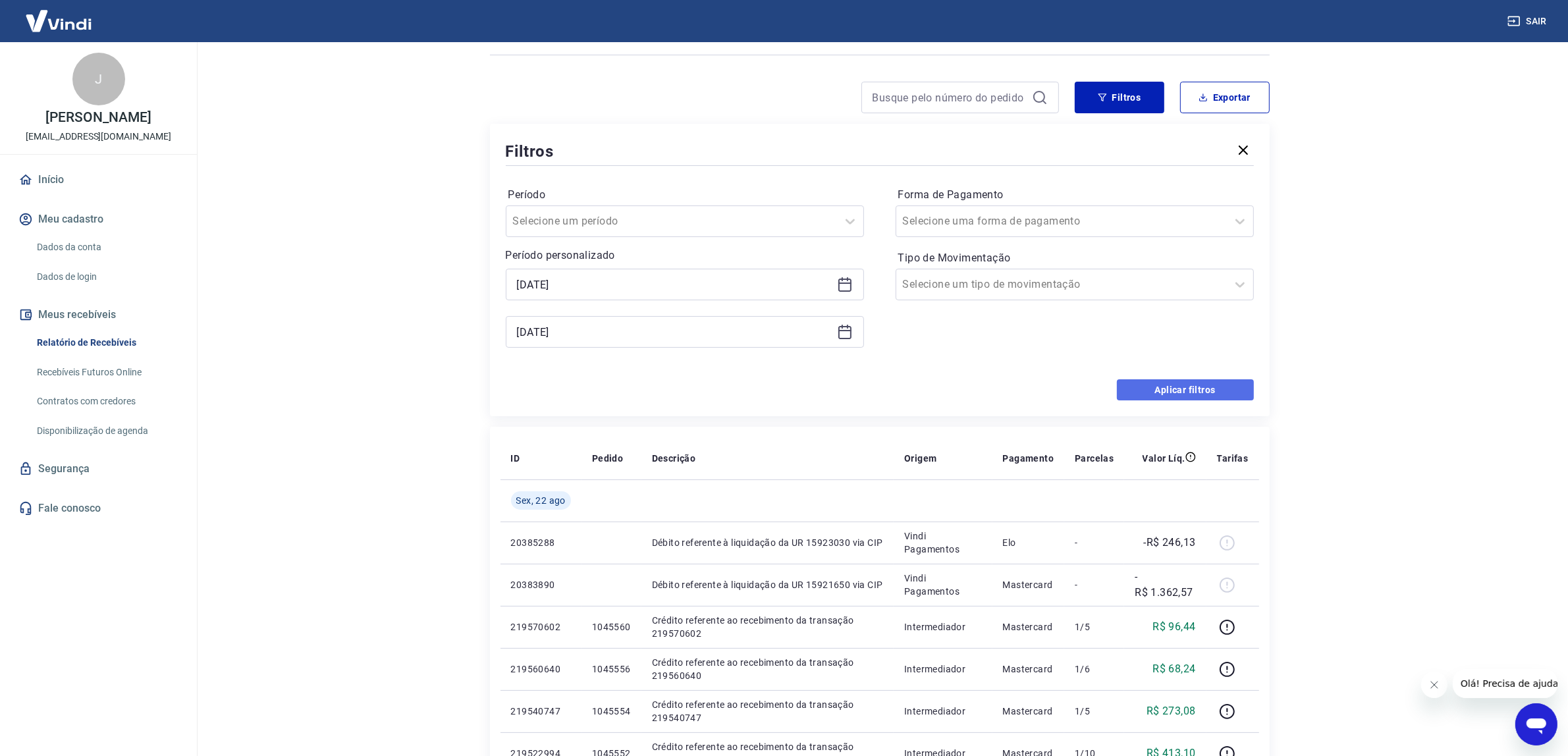
click at [1142, 393] on button "Aplicar filtros" at bounding box center [1185, 389] width 137 height 21
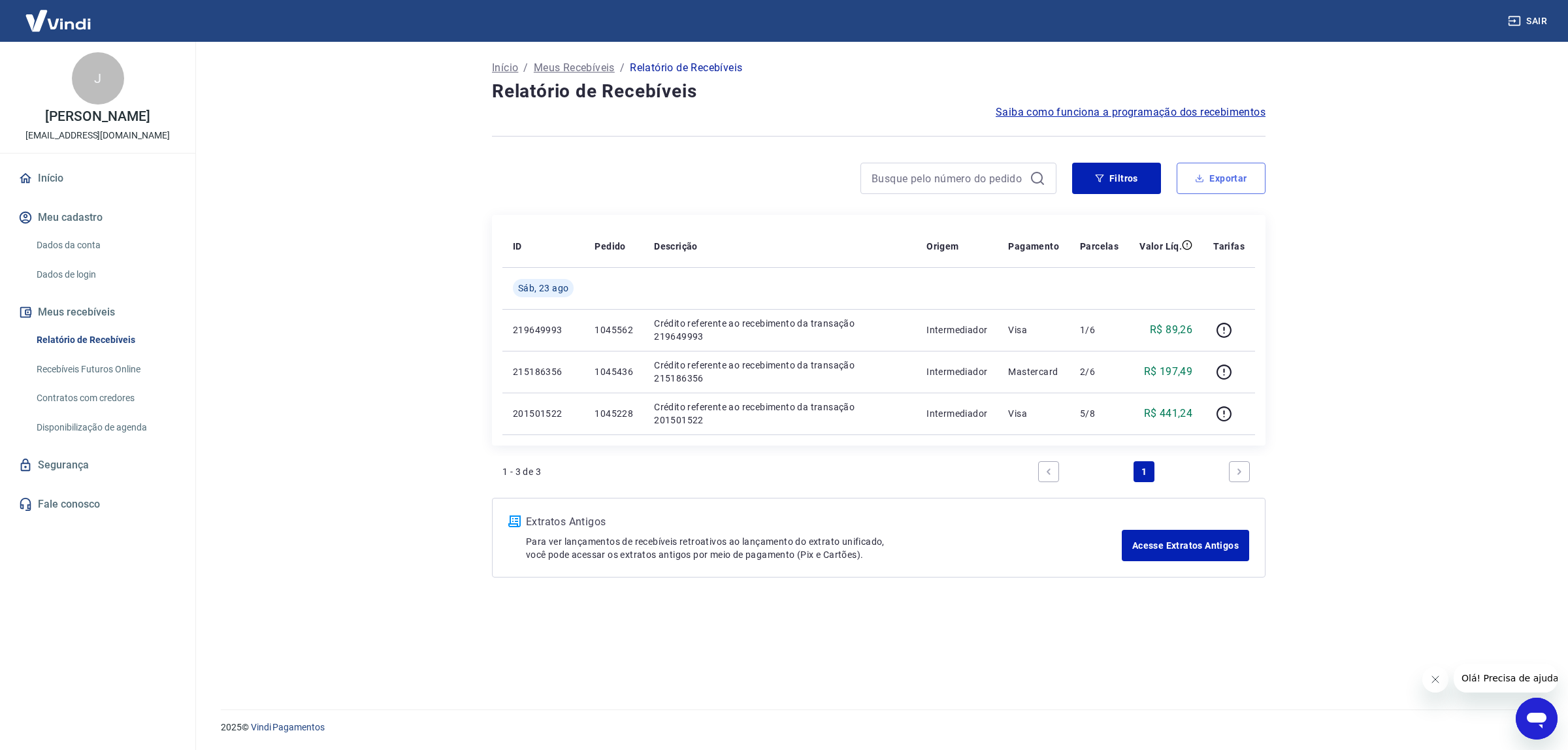
click at [1212, 177] on button "Exportar" at bounding box center [1221, 178] width 89 height 32
type input "[DATE]"
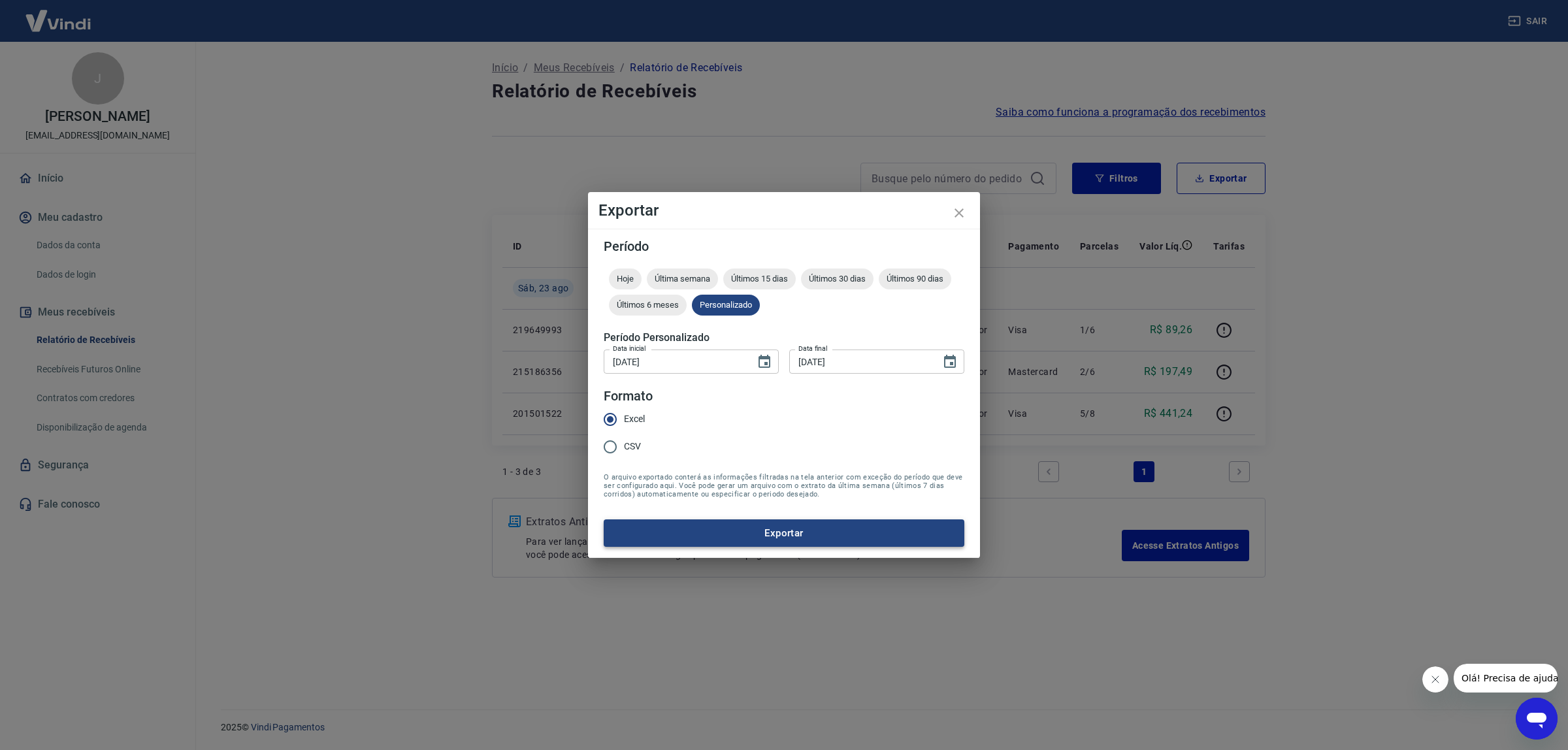
click at [799, 524] on button "Exportar" at bounding box center [784, 533] width 361 height 28
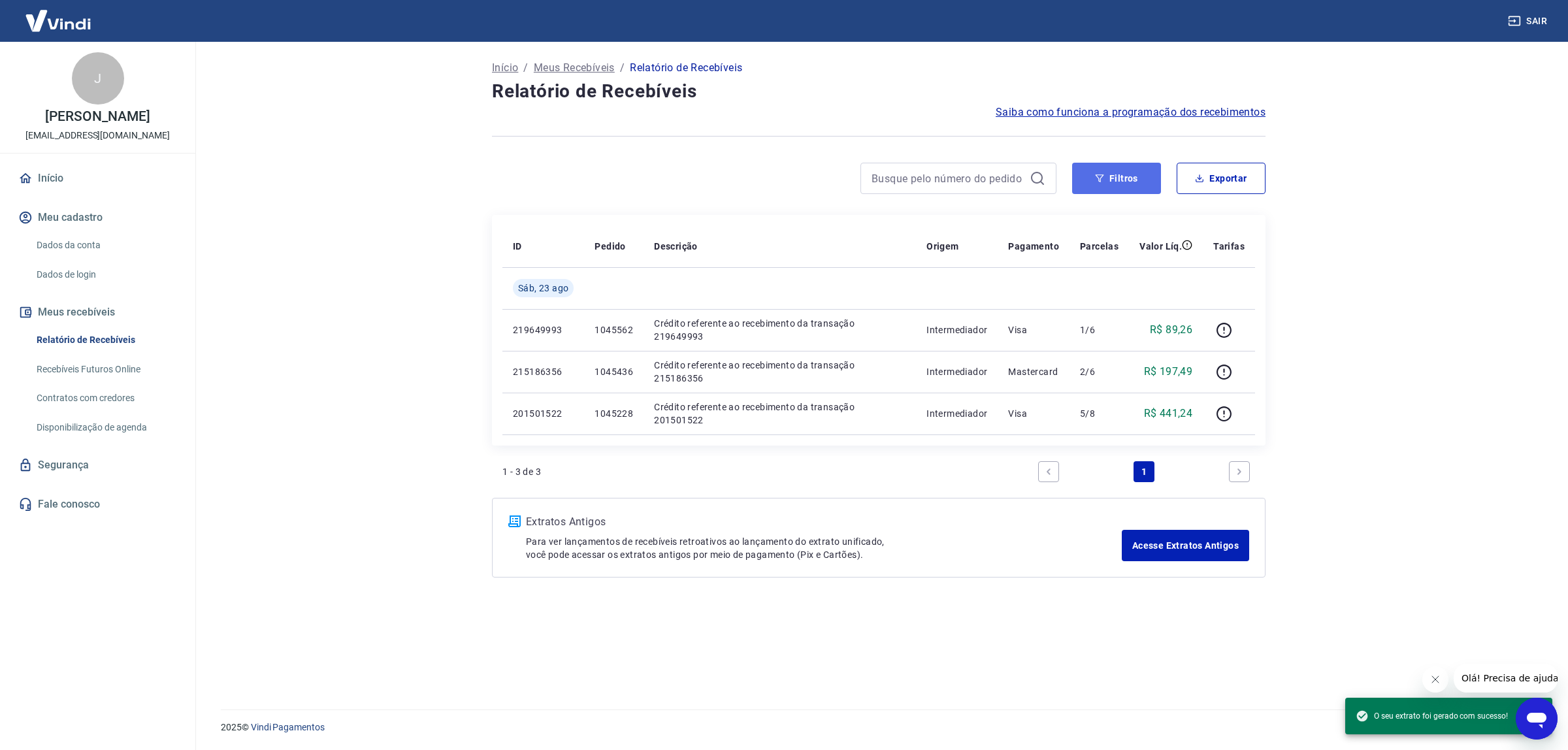
click at [1138, 182] on button "Filtros" at bounding box center [1117, 178] width 89 height 32
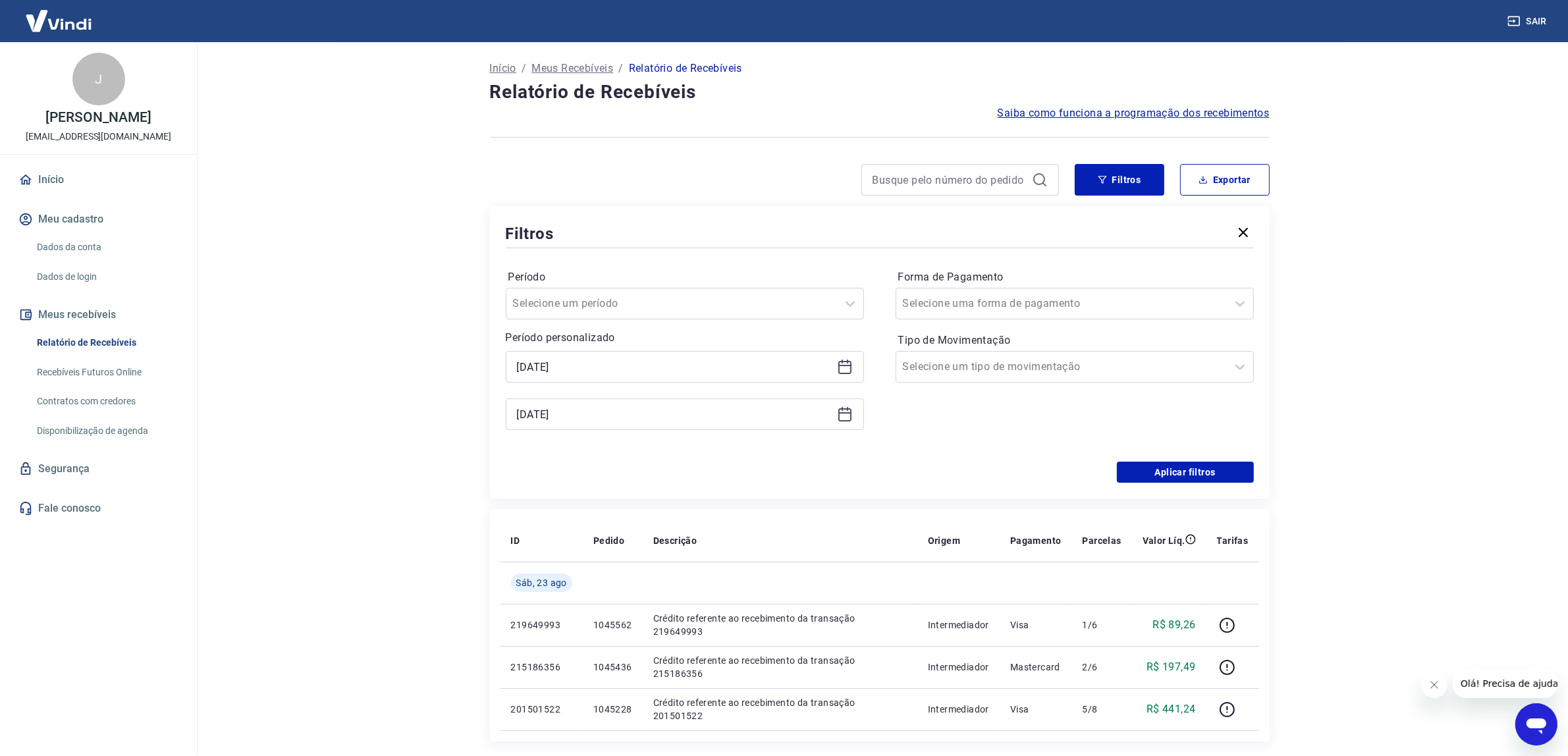
click at [844, 363] on icon at bounding box center [845, 366] width 16 height 16
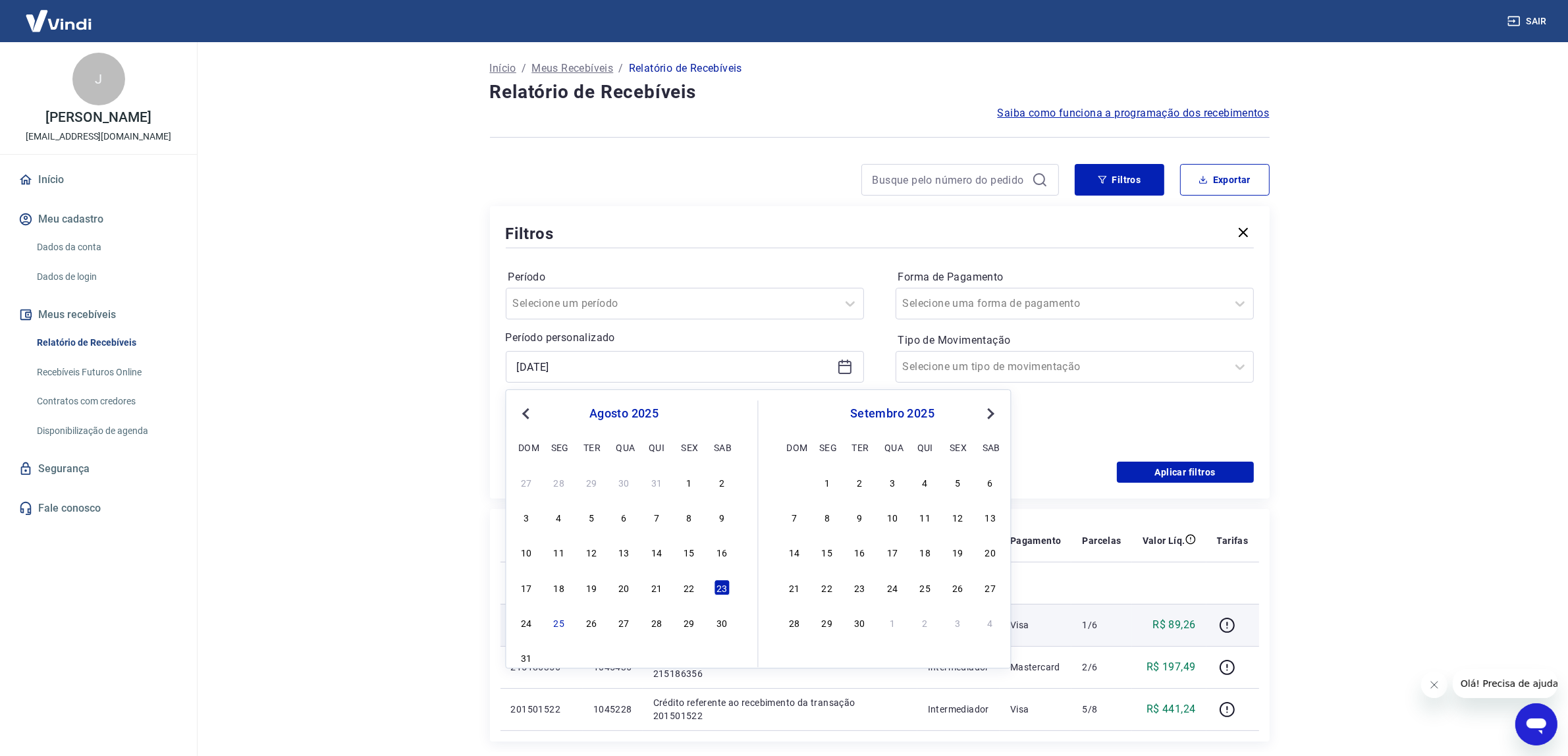
click at [520, 620] on div "24" at bounding box center [526, 622] width 16 height 16
type input "[DATE]"
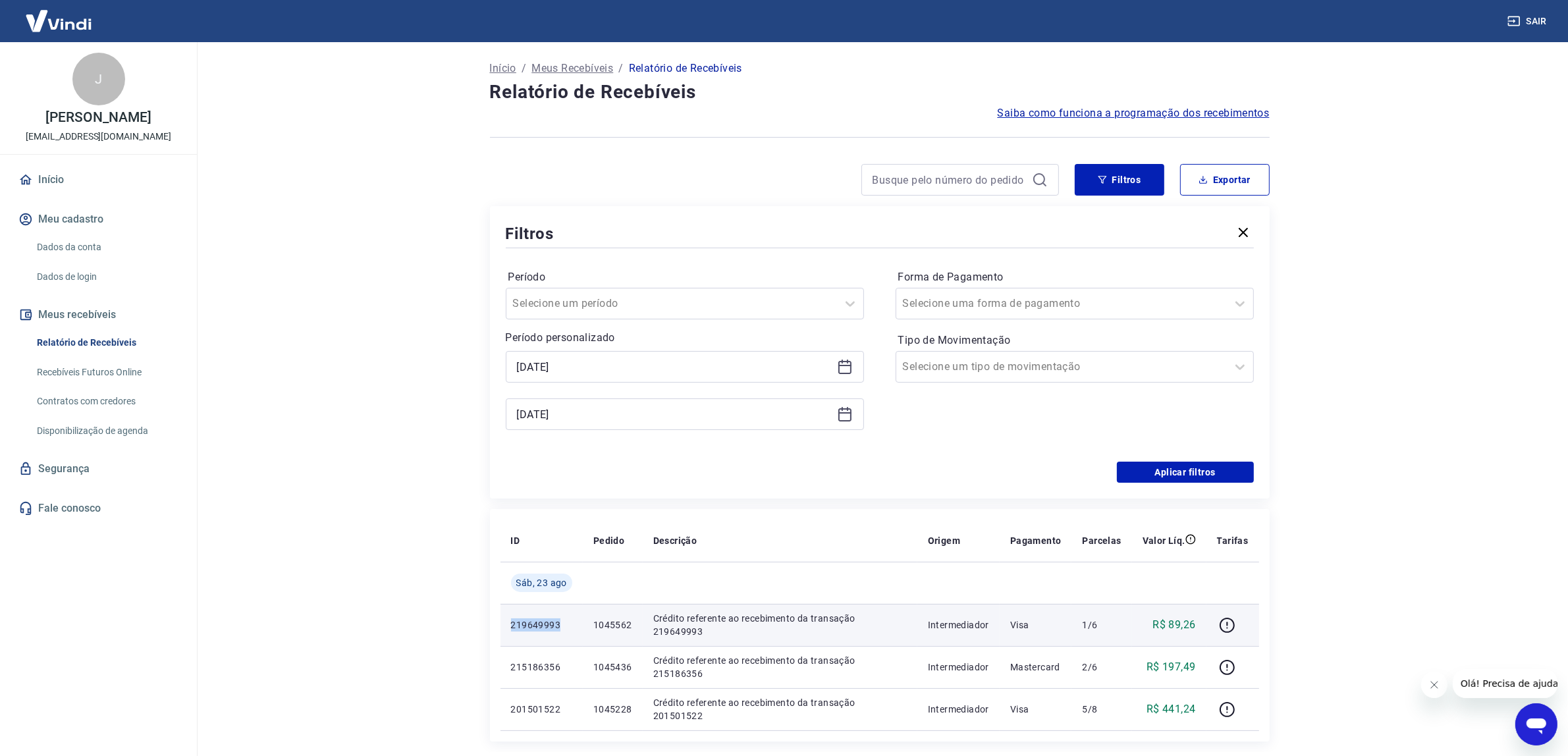
click at [520, 620] on p "219649993" at bounding box center [541, 625] width 61 height 13
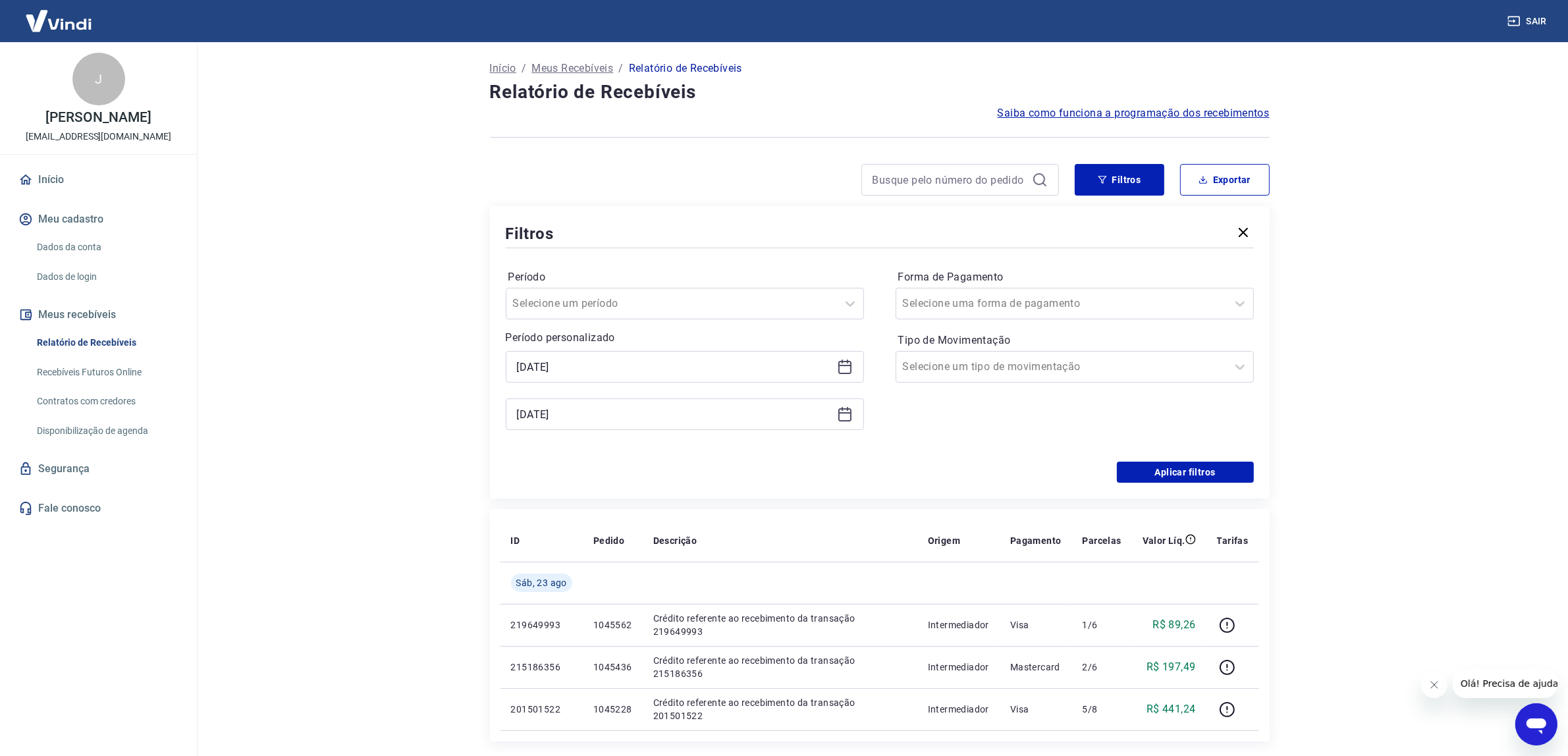
click at [846, 414] on icon at bounding box center [845, 414] width 16 height 16
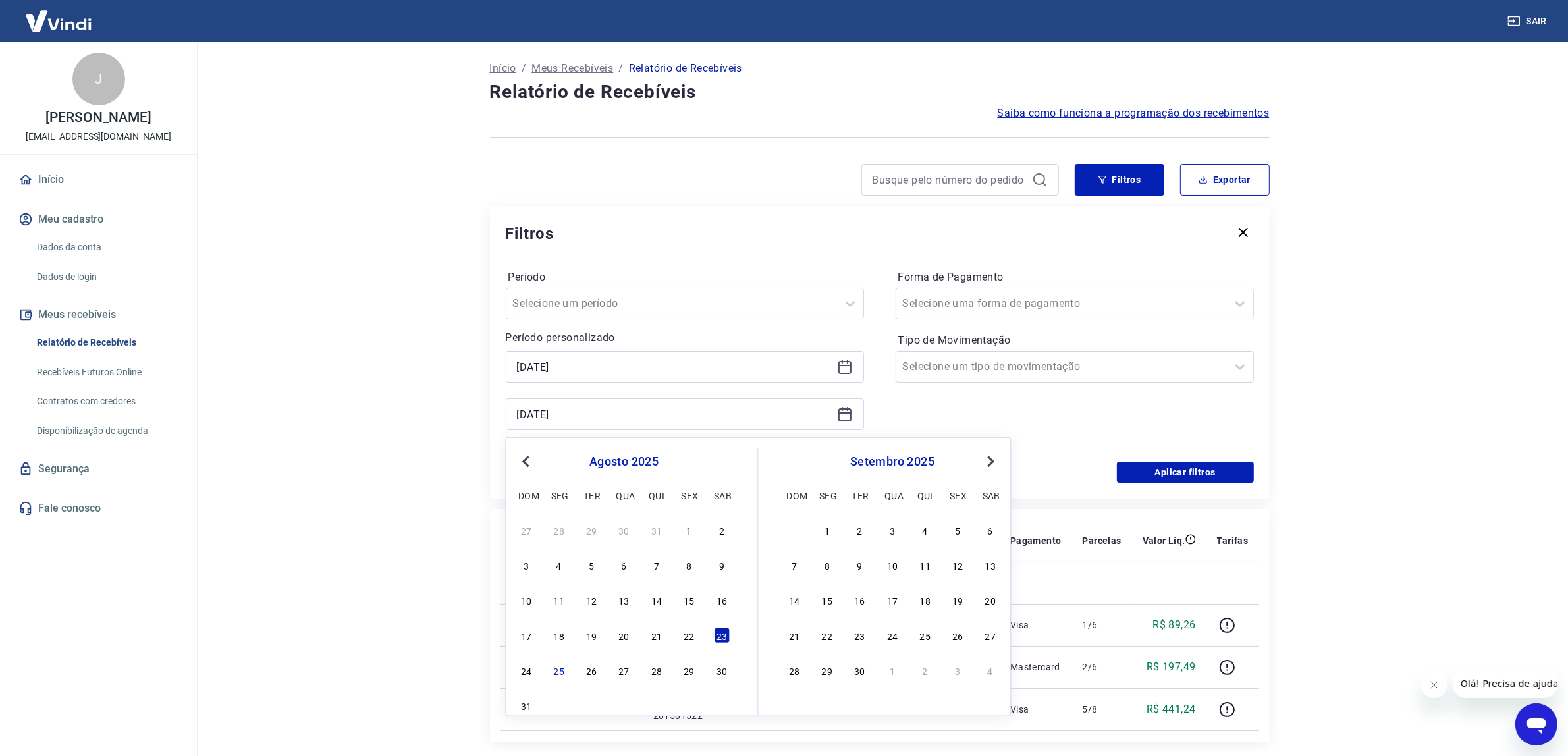
click at [517, 678] on div "24 25 26 27 28 29 30" at bounding box center [624, 670] width 215 height 19
click at [525, 669] on div "24" at bounding box center [526, 670] width 16 height 16
type input "[DATE]"
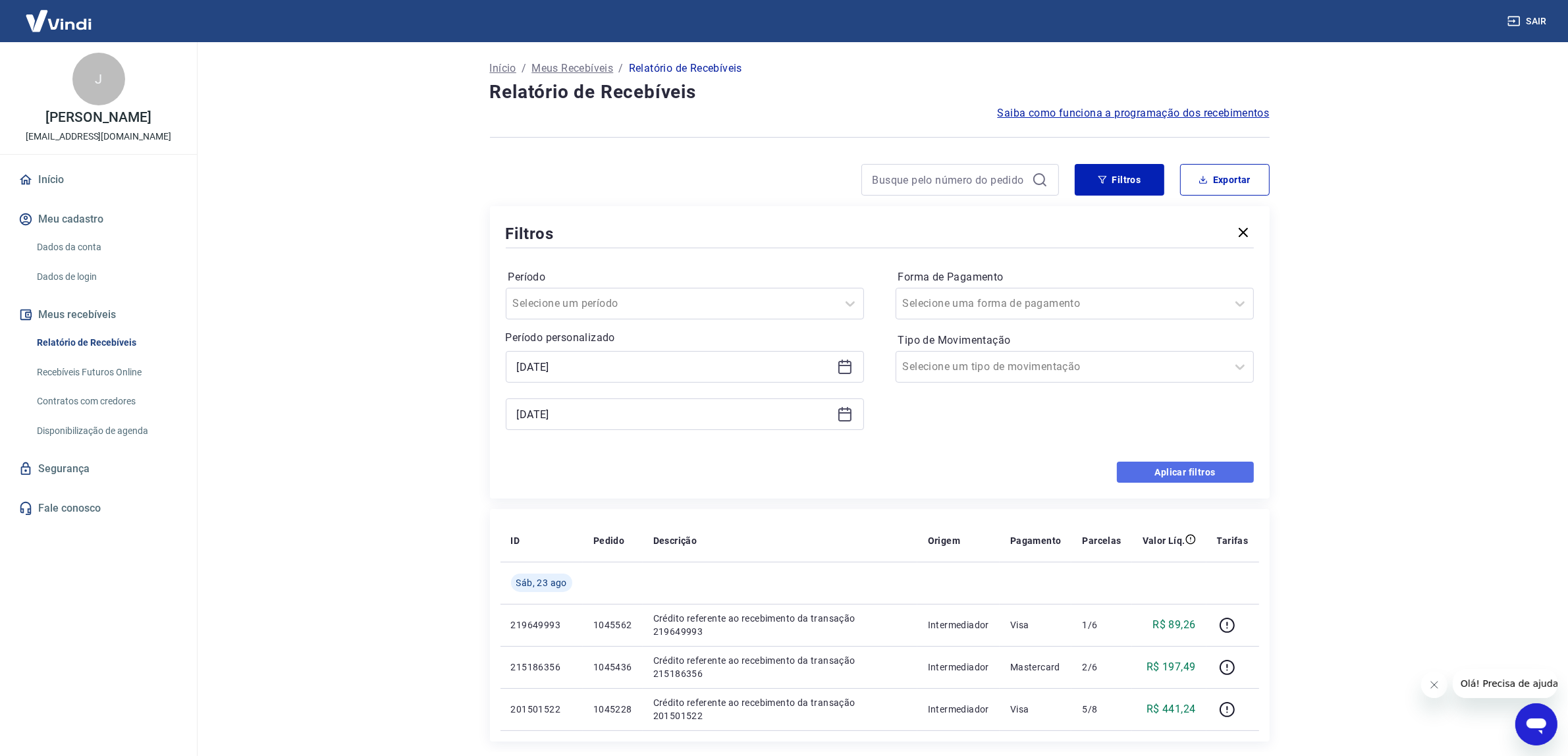
click at [1139, 462] on button "Aplicar filtros" at bounding box center [1185, 472] width 137 height 21
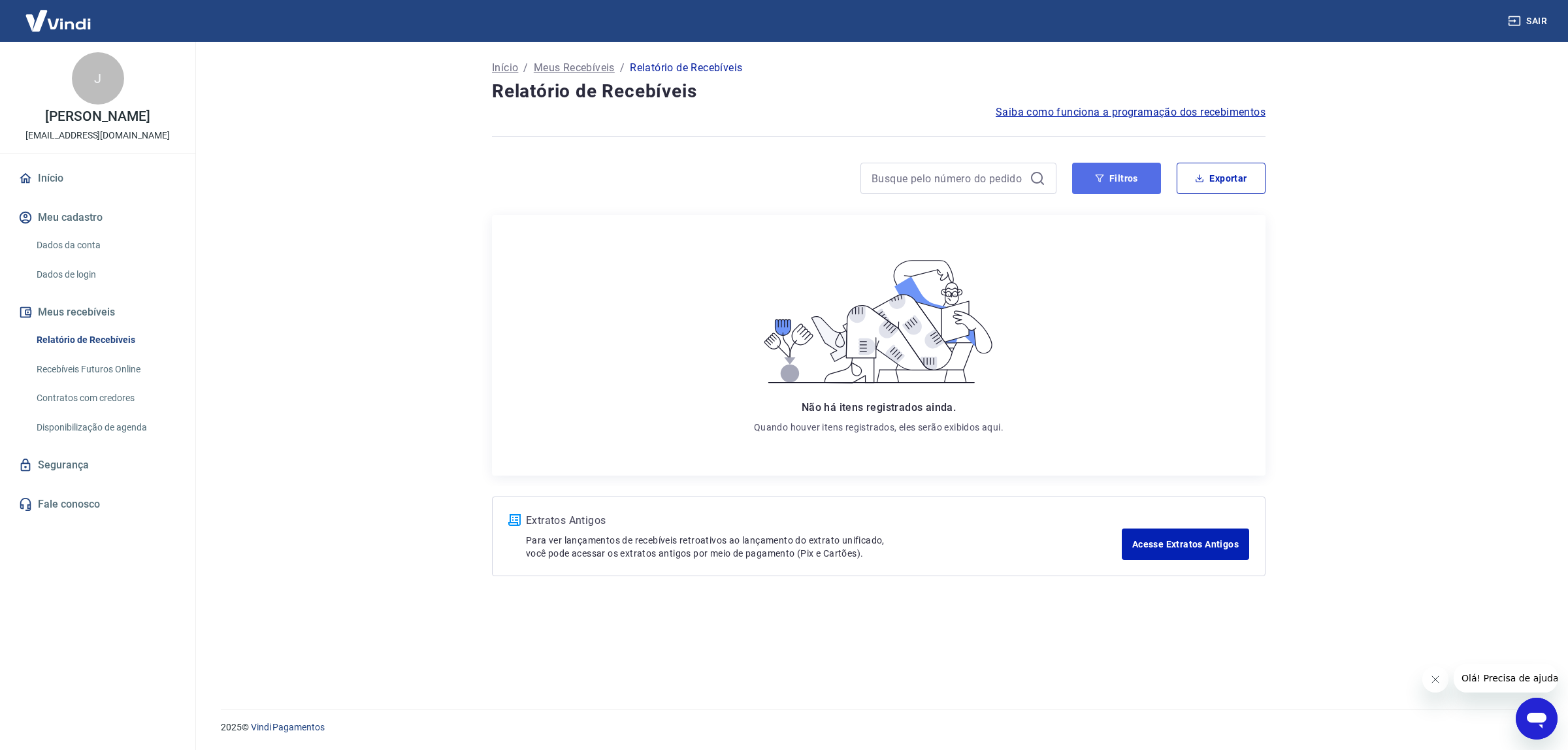
click at [1154, 173] on button "Filtros" at bounding box center [1117, 178] width 89 height 32
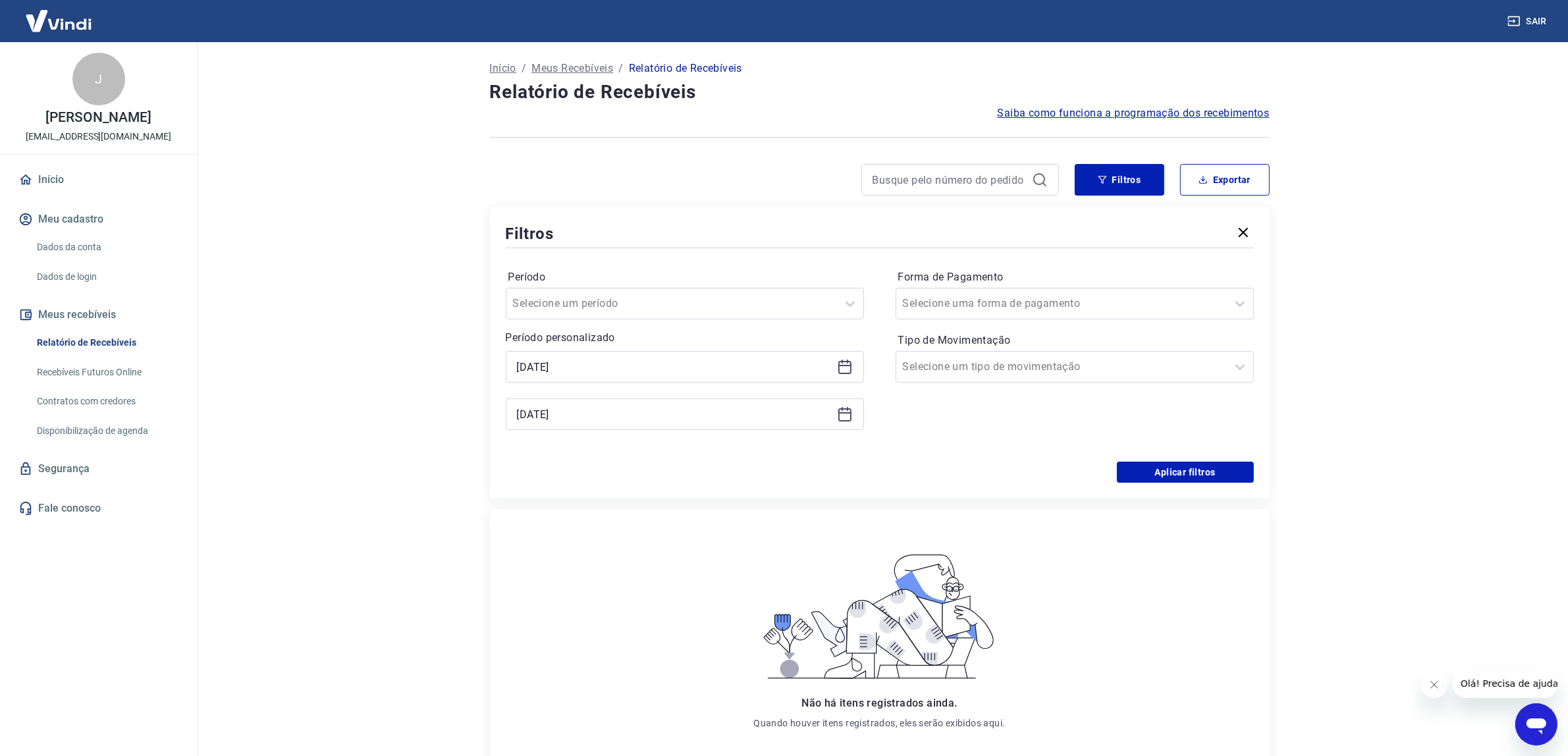
click at [842, 363] on icon at bounding box center [843, 361] width 1 height 4
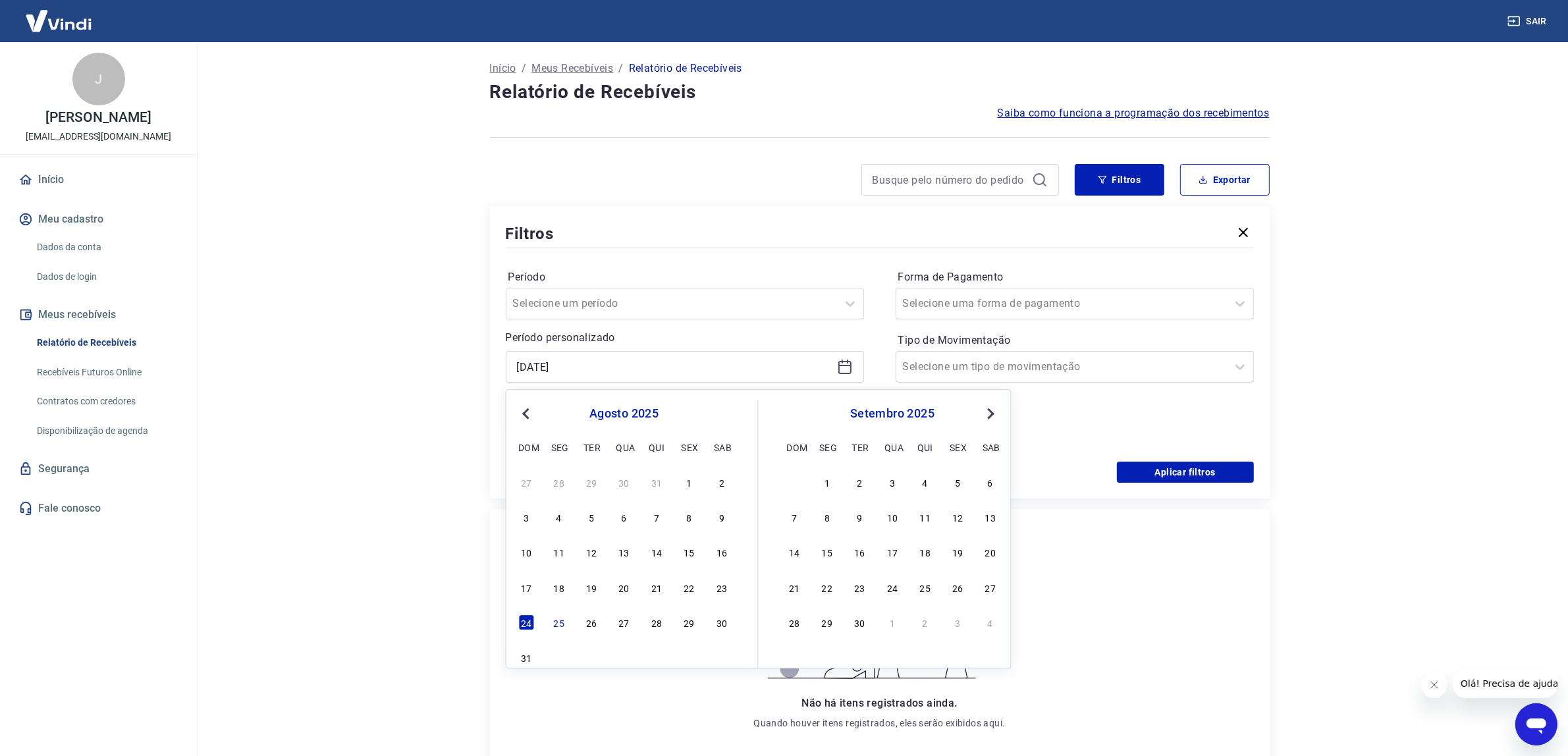
click at [1074, 420] on div "Forma de Pagamento Selecione uma forma de pagamento Tipo de Movimentação Seleci…" at bounding box center [1074, 356] width 358 height 179
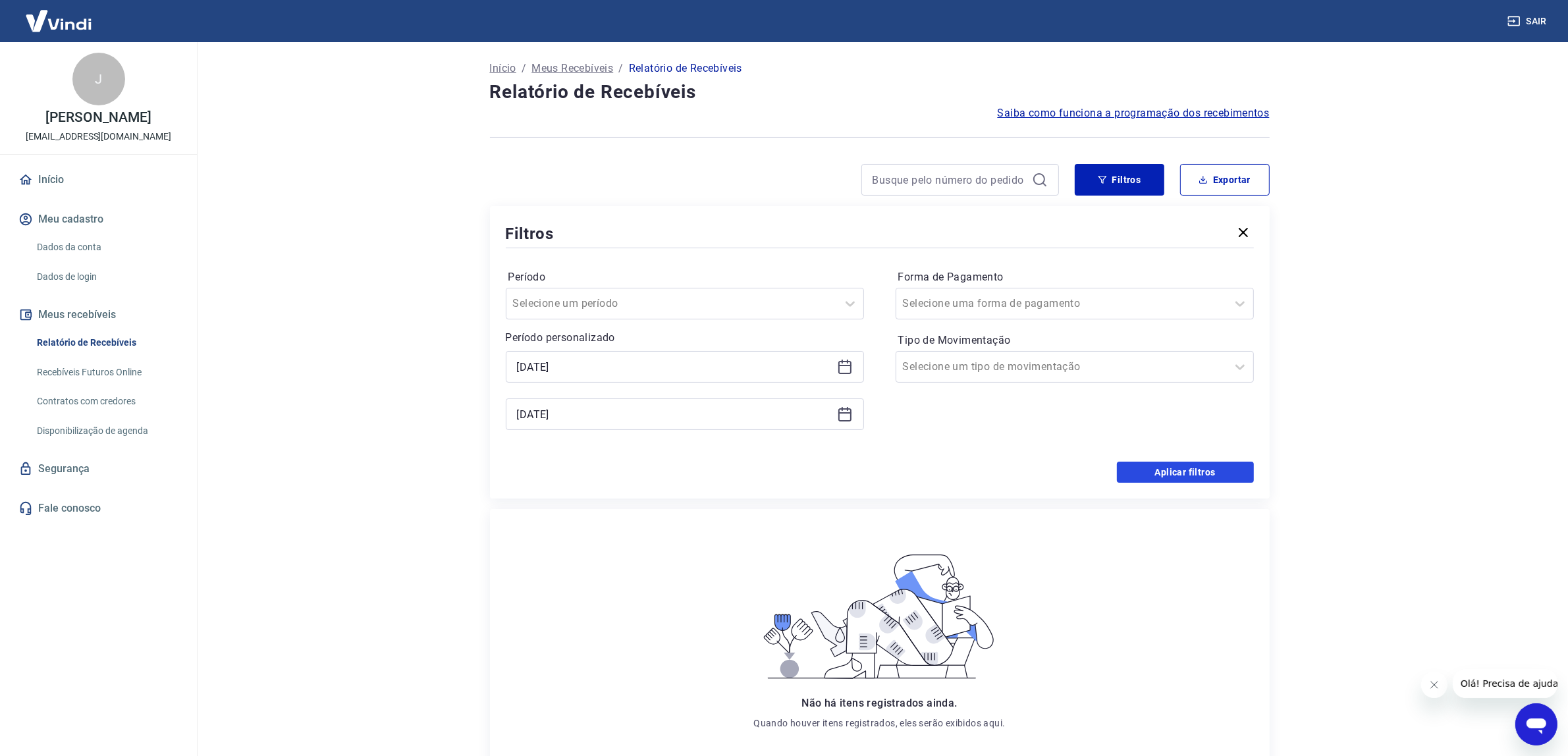
drag, startPoint x: 1146, startPoint y: 465, endPoint x: 1150, endPoint y: 449, distance: 16.5
click at [1147, 466] on button "Aplicar filtros" at bounding box center [1185, 472] width 137 height 21
